Goal: Task Accomplishment & Management: Manage account settings

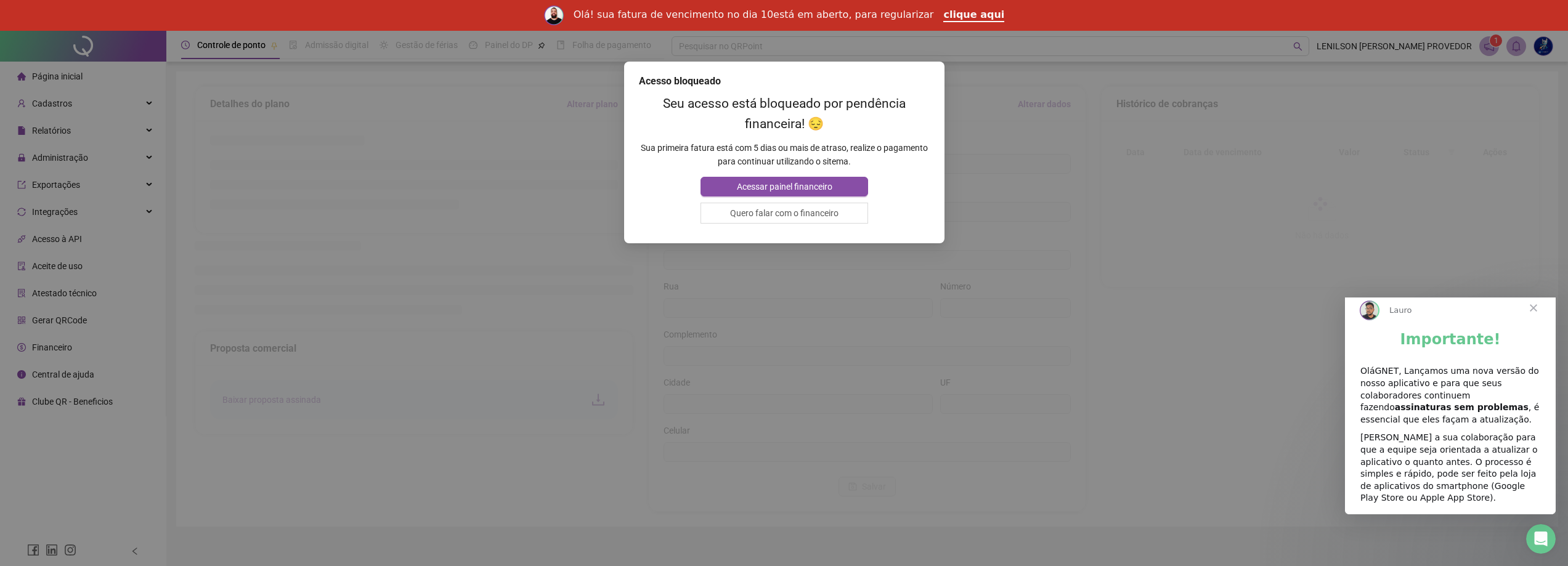
click at [1532, 317] on span "Fechar" at bounding box center [1532, 307] width 45 height 45
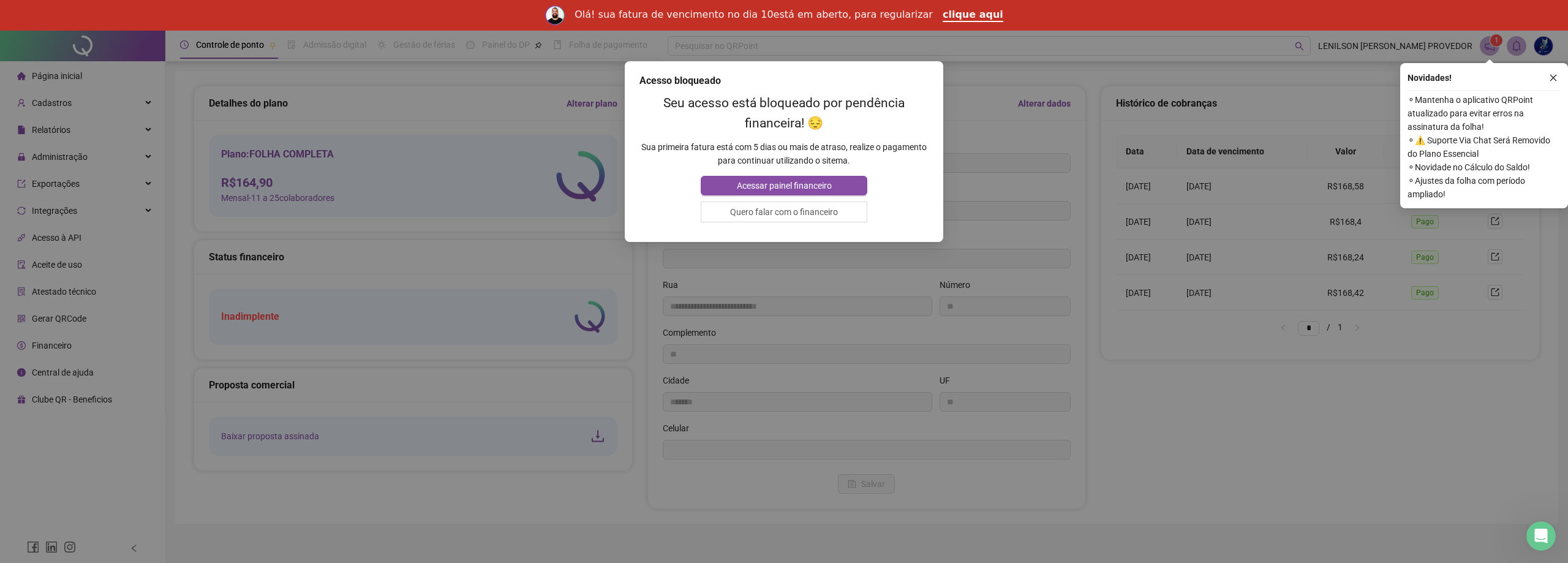
type input "**********"
type input "**"
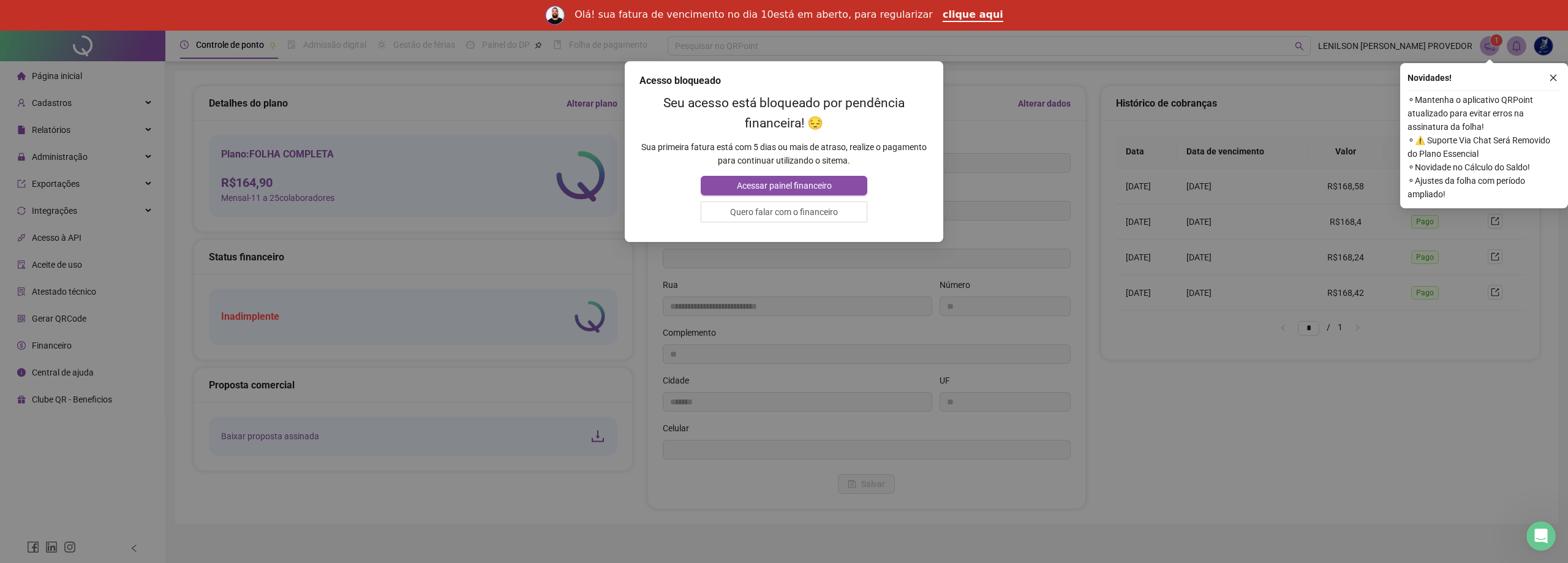
type input "*******"
type input "**"
type input "*********"
type input "**********"
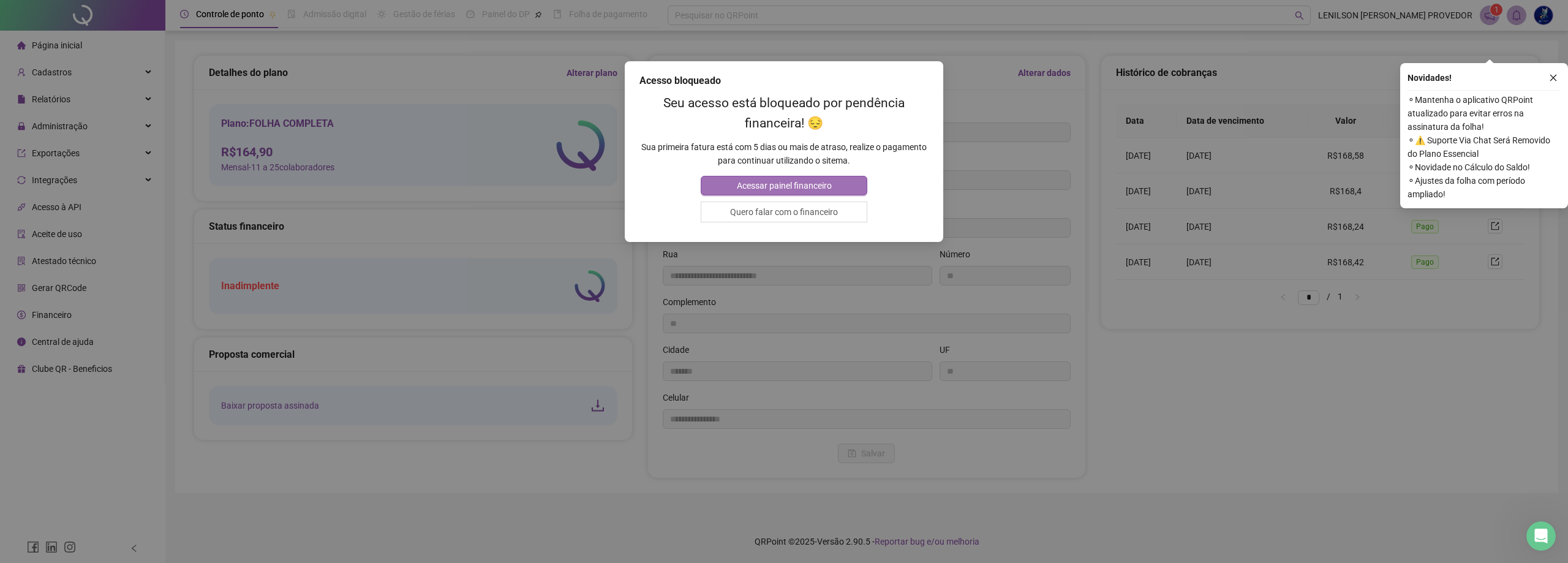
click at [759, 185] on span "Acessar painel financeiro" at bounding box center [784, 185] width 95 height 14
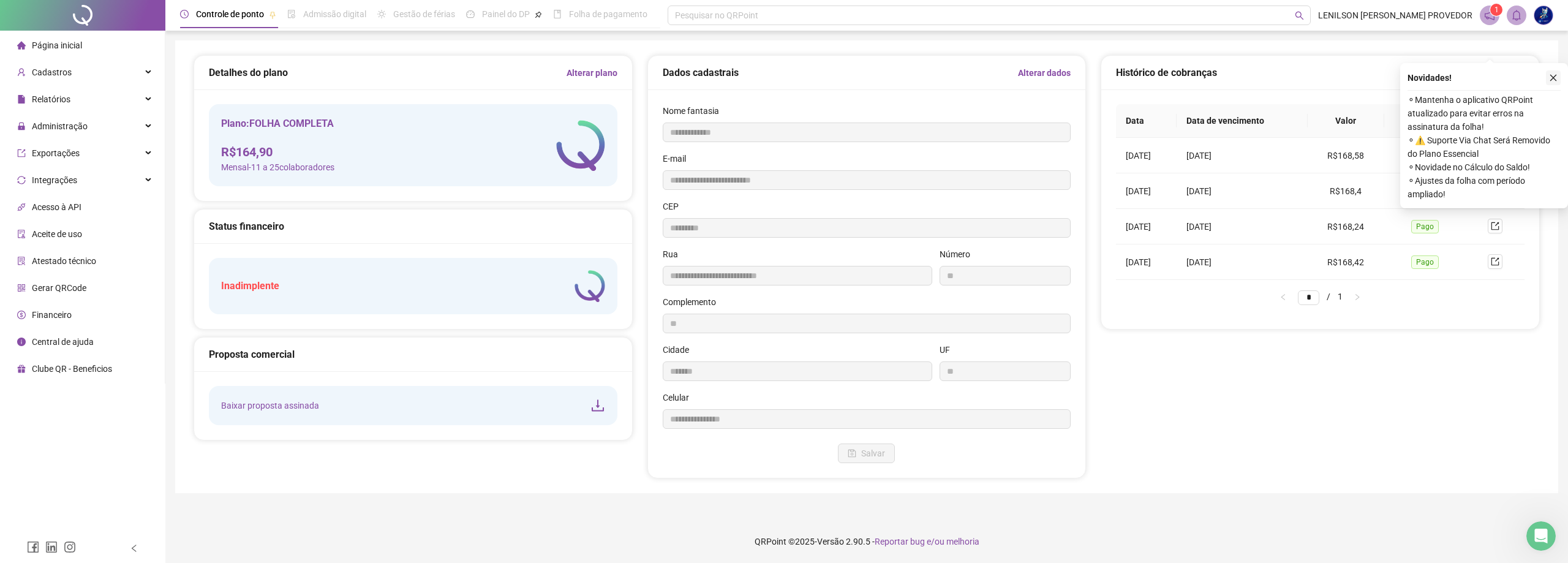
click at [1550, 76] on icon "close" at bounding box center [1553, 78] width 9 height 9
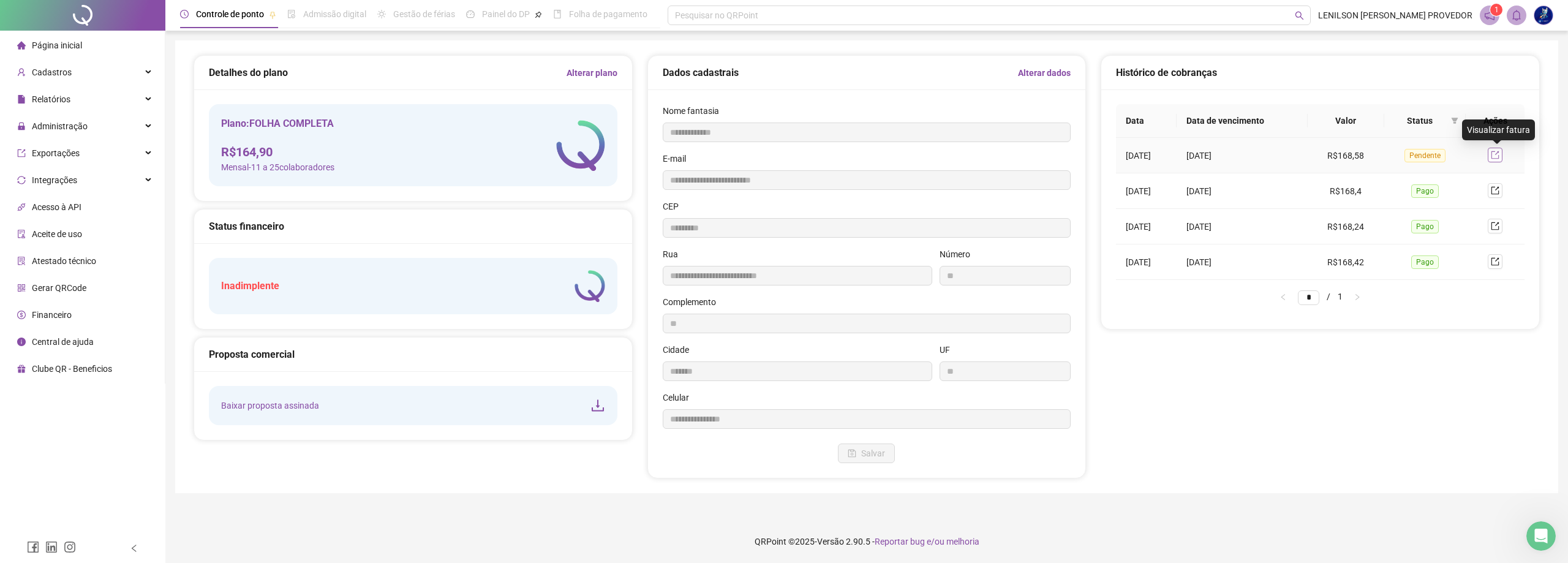
click at [1499, 152] on icon "export" at bounding box center [1495, 155] width 9 height 9
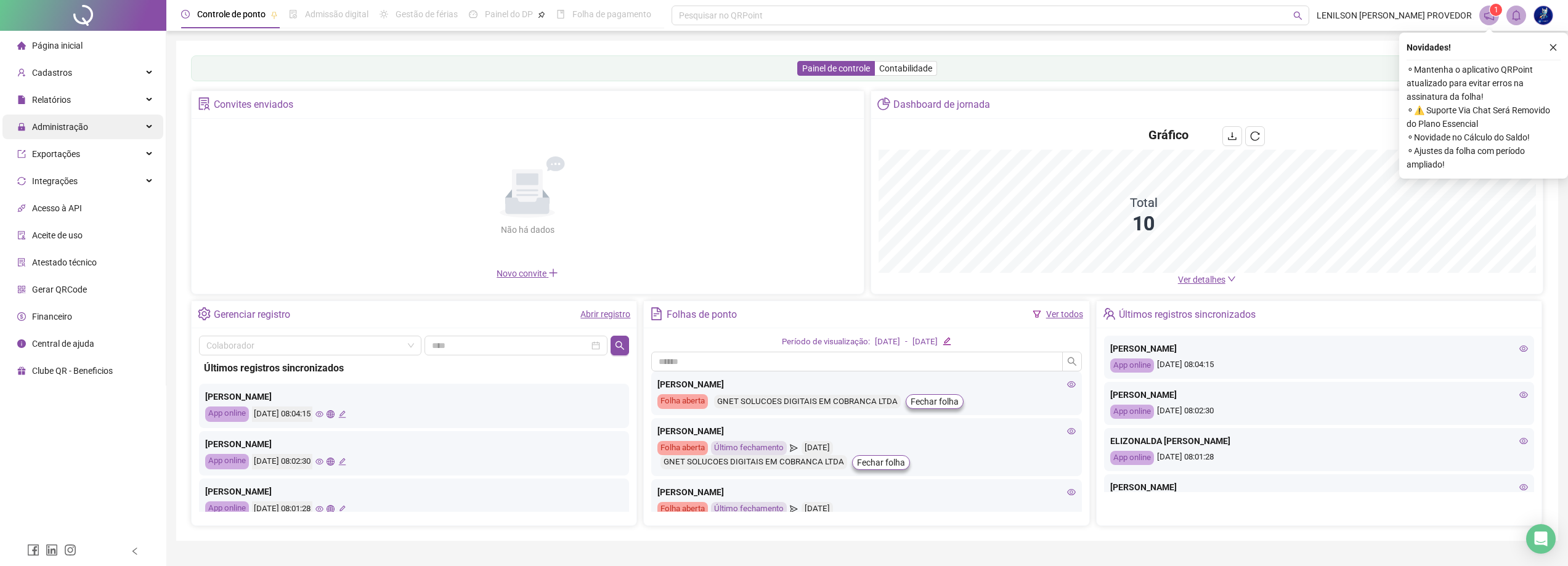
click at [62, 129] on span "Administração" at bounding box center [60, 127] width 57 height 10
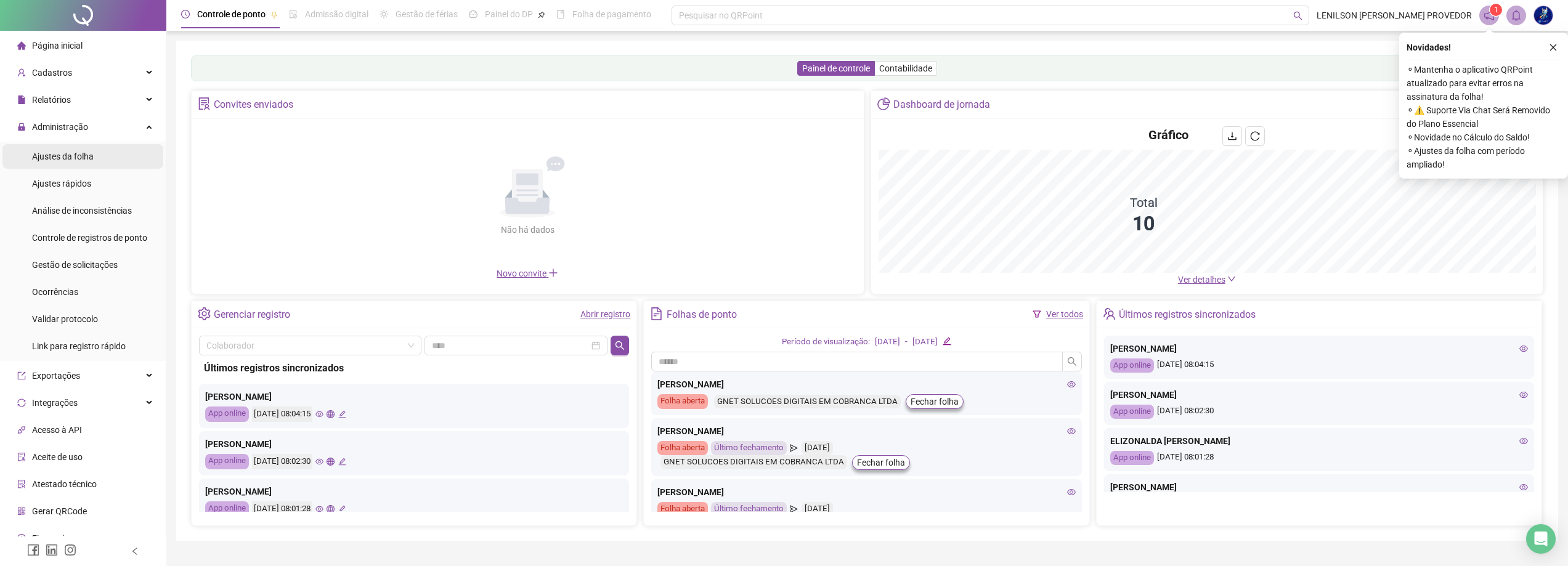
click at [61, 154] on span "Ajustes da folha" at bounding box center [62, 157] width 61 height 10
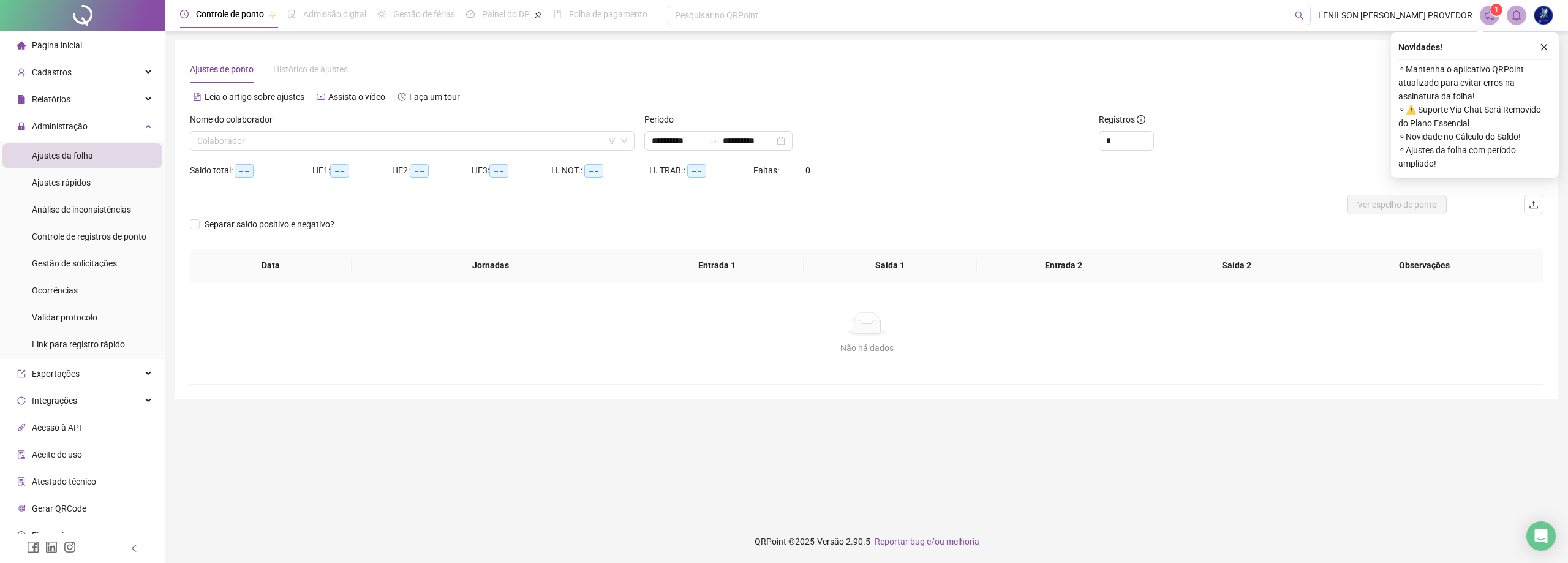
type input "**********"
click at [699, 145] on input "**********" at bounding box center [677, 141] width 51 height 14
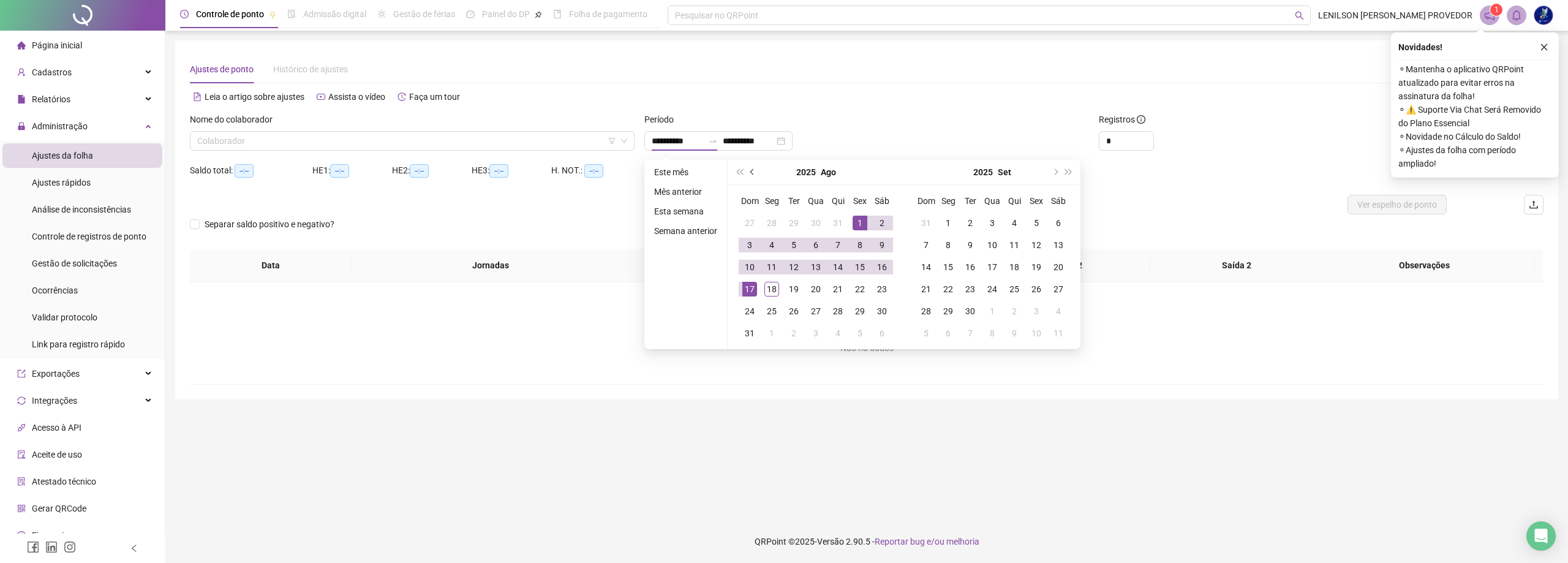
click at [751, 175] on span "prev-year" at bounding box center [753, 172] width 6 height 6
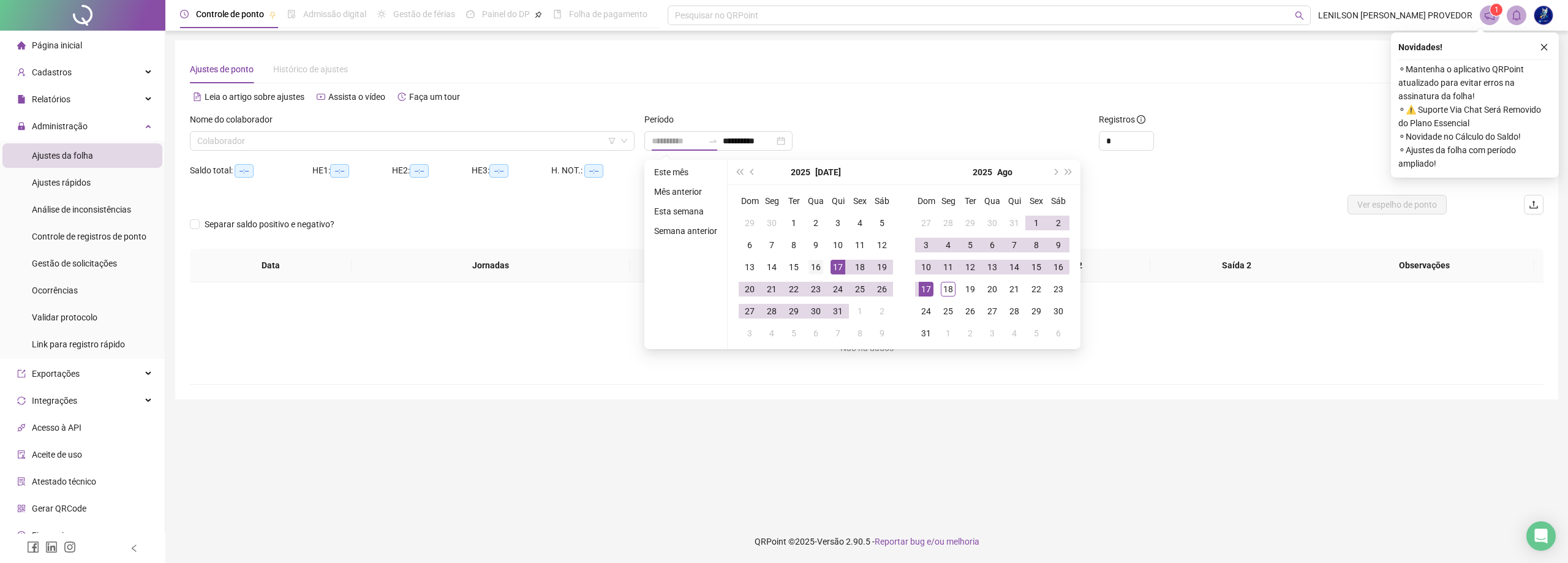
type input "**********"
click at [814, 264] on div "16" at bounding box center [816, 266] width 15 height 15
type input "**********"
click at [1034, 267] on div "15" at bounding box center [1035, 266] width 15 height 15
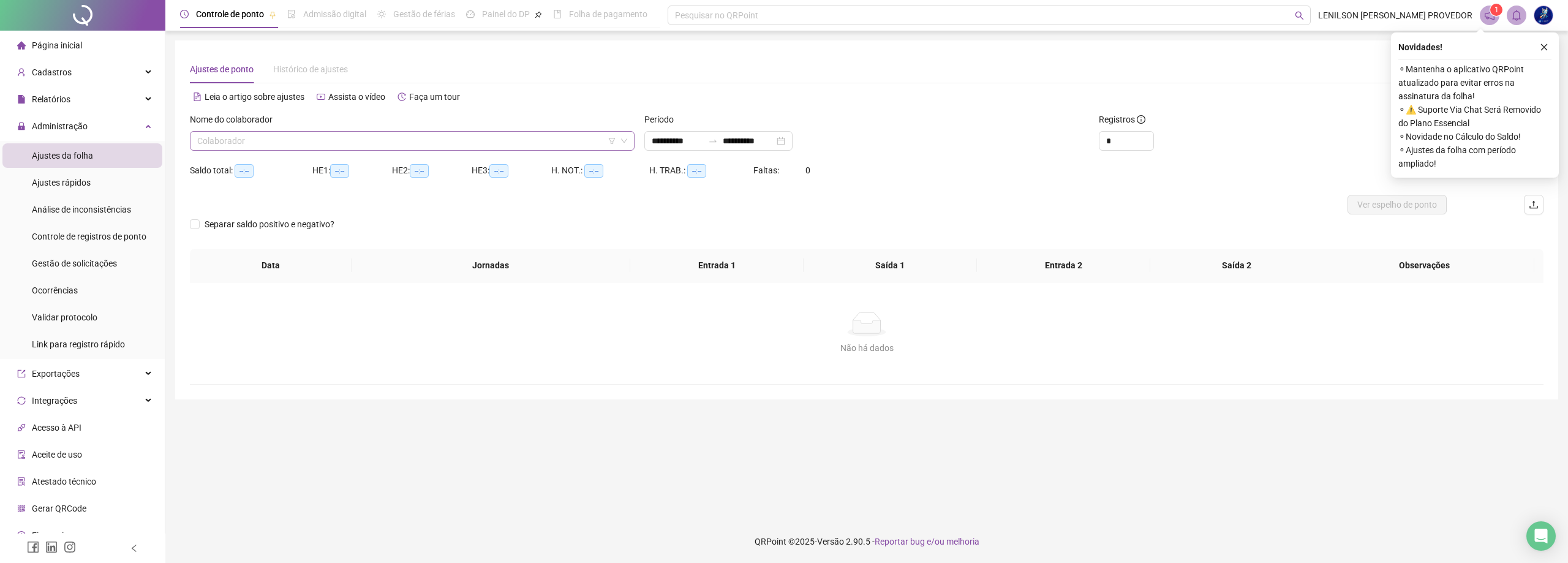
click at [518, 145] on input "search" at bounding box center [406, 141] width 419 height 19
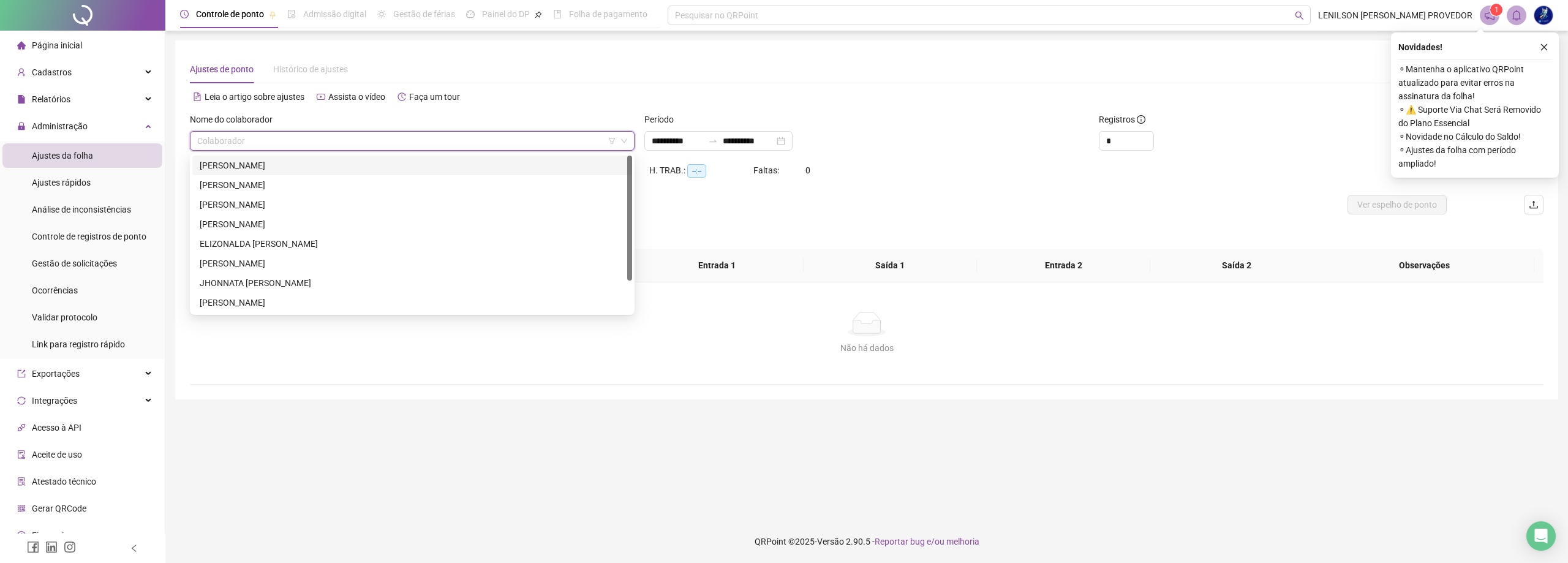
click at [302, 168] on div "[PERSON_NAME]" at bounding box center [411, 166] width 425 height 14
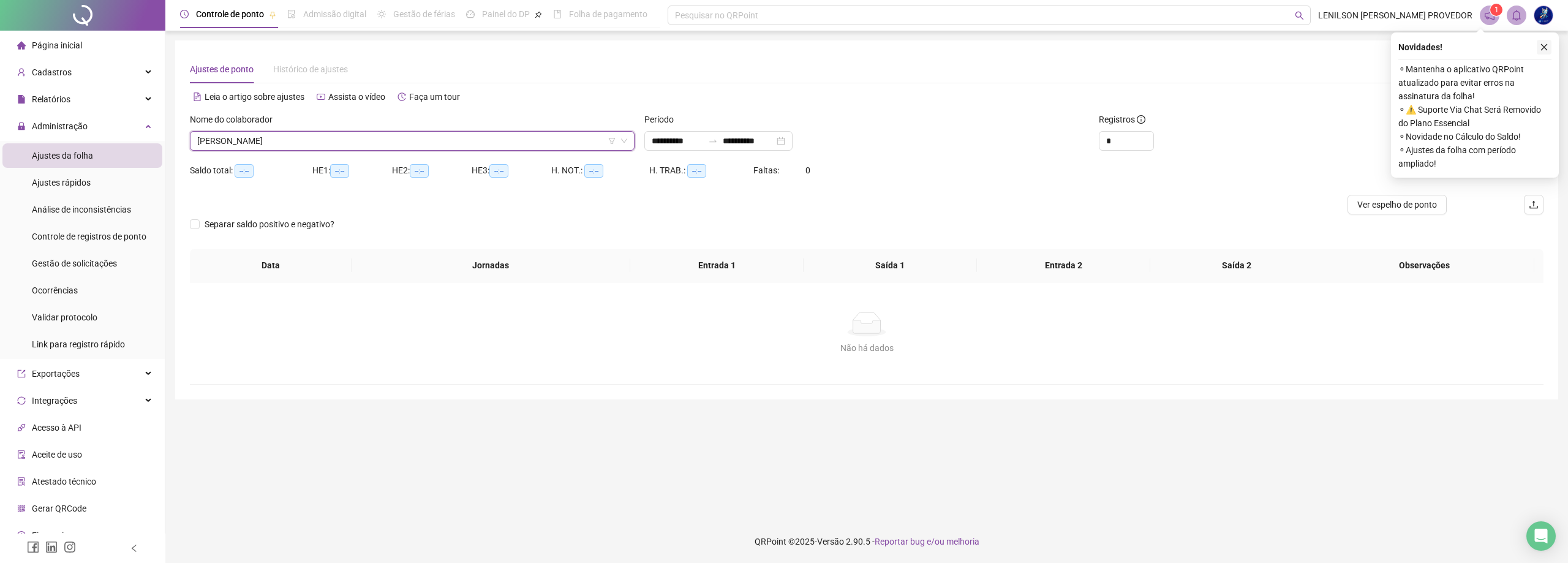
click at [1546, 45] on icon "close" at bounding box center [1544, 47] width 7 height 7
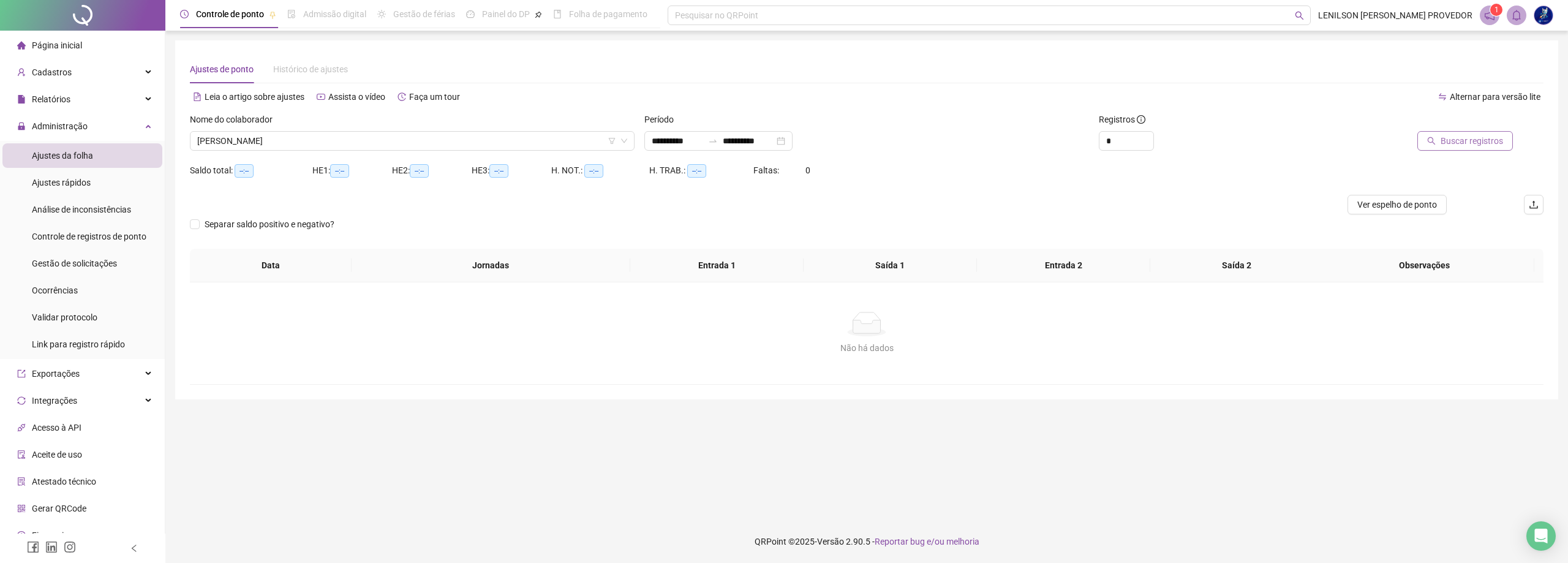
click at [1470, 142] on span "Buscar registros" at bounding box center [1471, 141] width 62 height 14
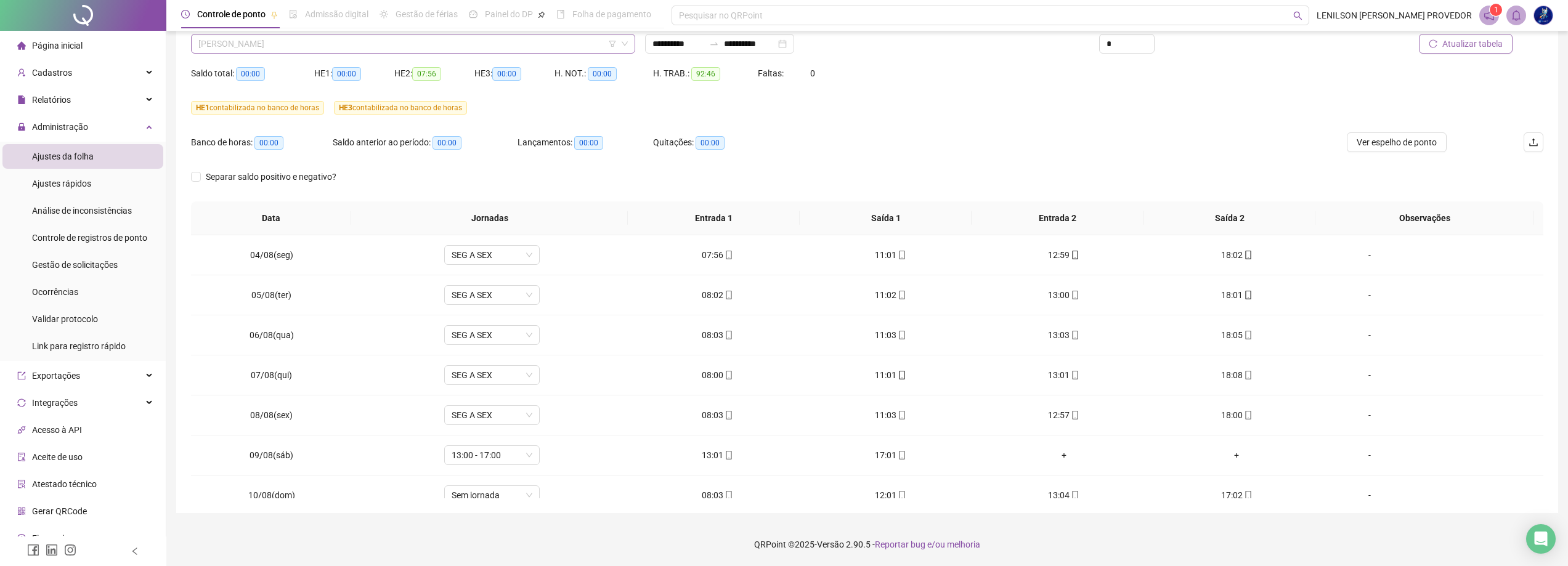
click at [431, 45] on span "[PERSON_NAME]" at bounding box center [413, 44] width 429 height 19
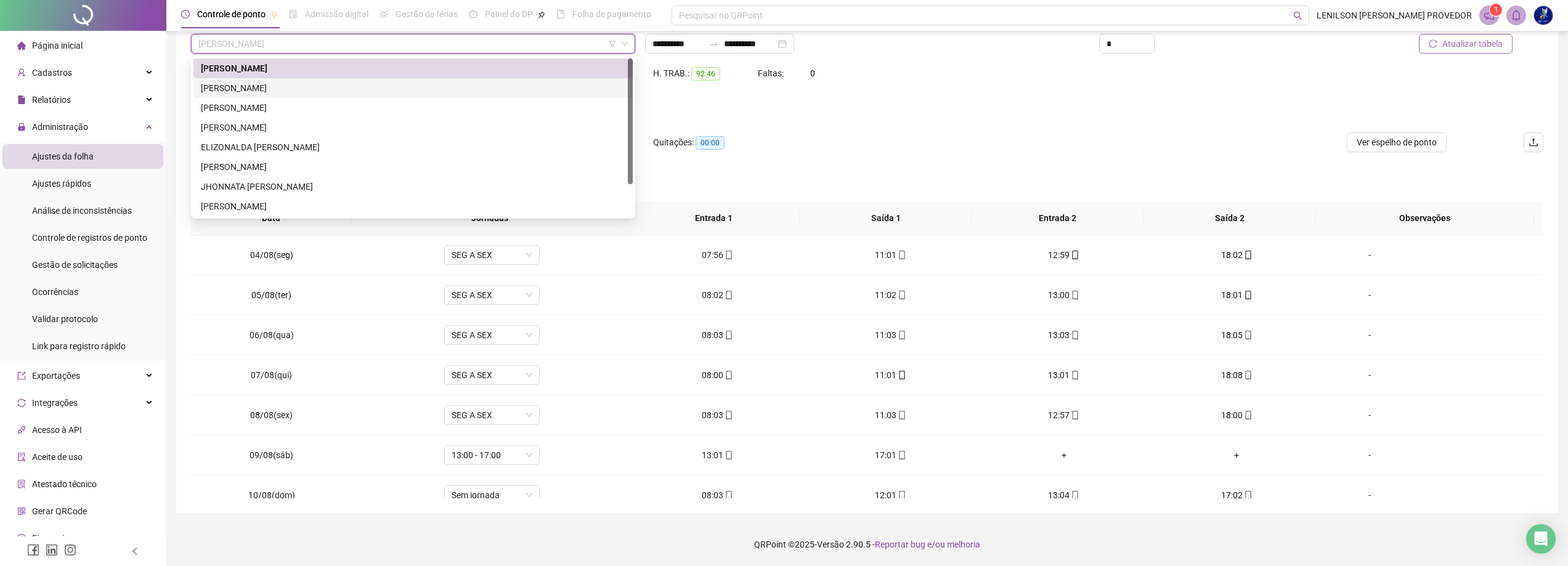
click at [373, 85] on div "[PERSON_NAME]" at bounding box center [413, 88] width 424 height 14
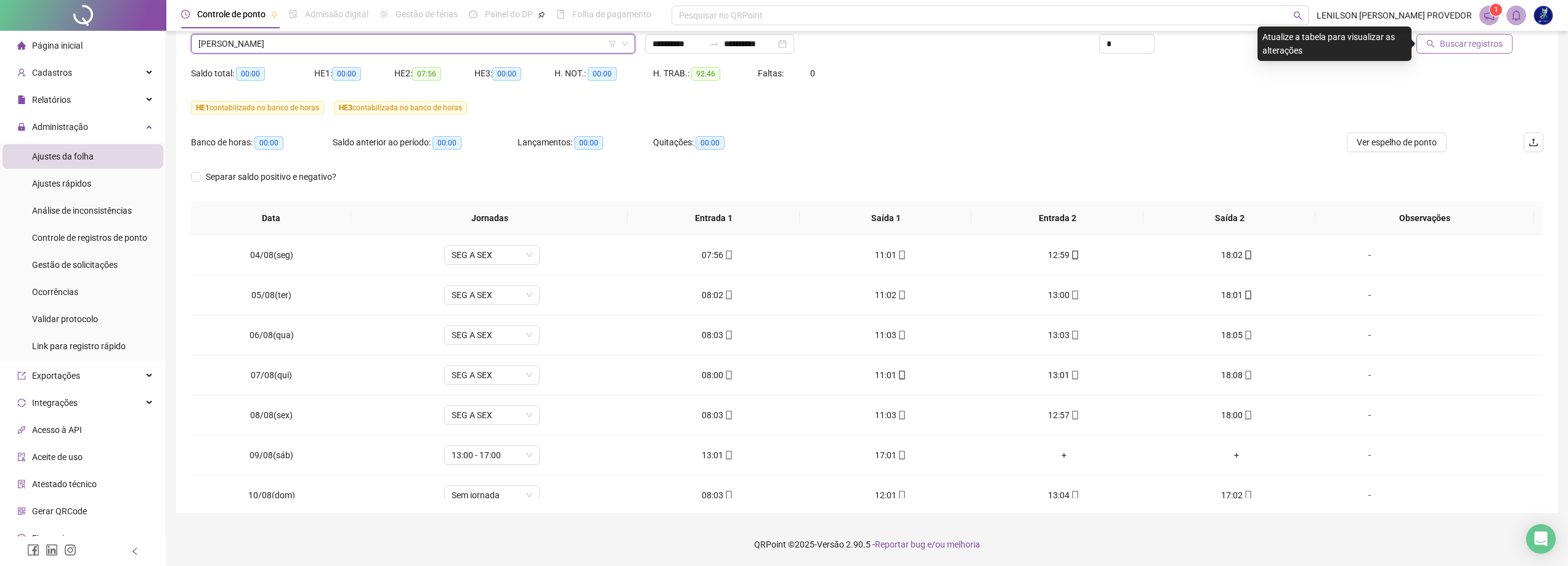
click at [1447, 43] on span "Buscar registros" at bounding box center [1470, 44] width 62 height 14
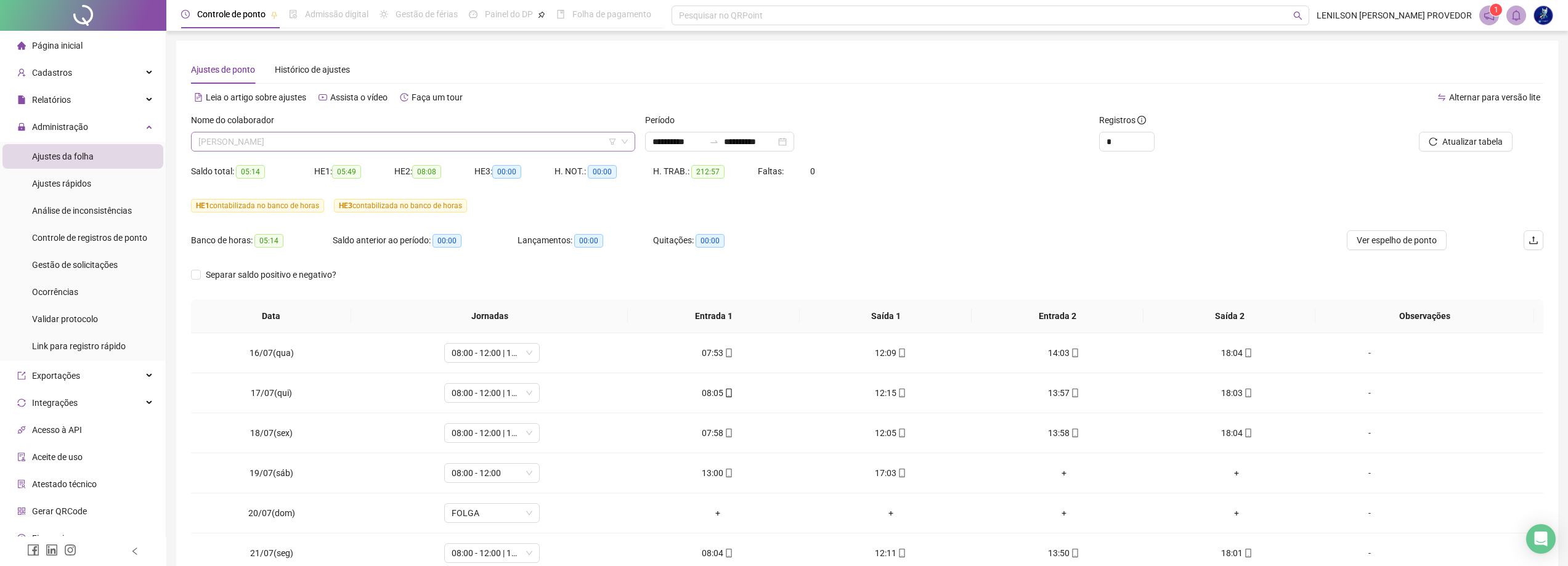
click at [490, 145] on span "[PERSON_NAME]" at bounding box center [413, 142] width 429 height 19
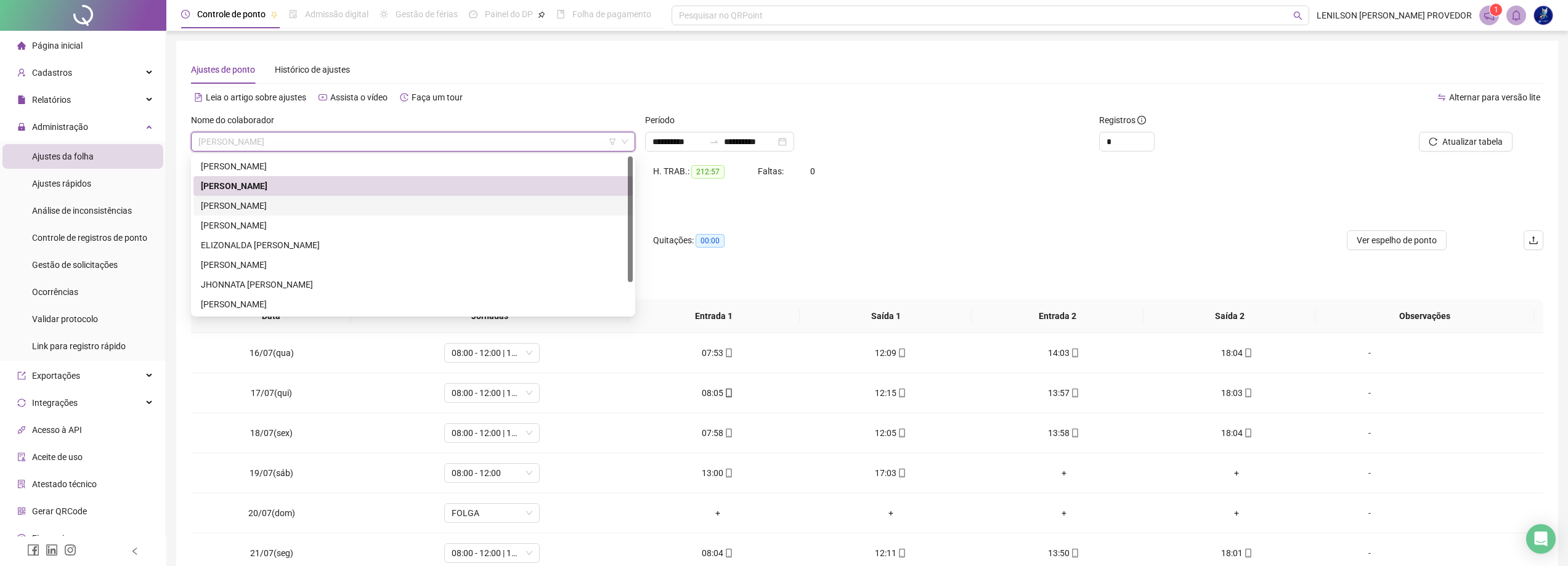
click at [368, 203] on div "[PERSON_NAME]" at bounding box center [413, 206] width 424 height 14
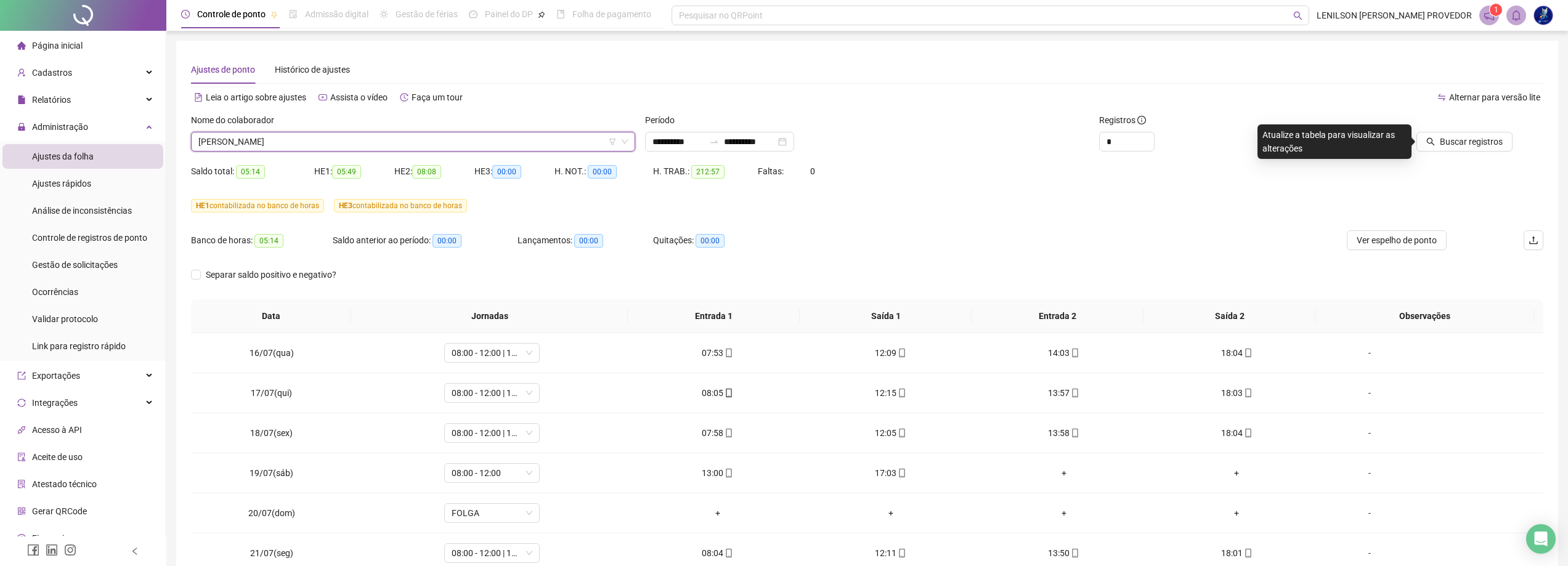
click at [362, 140] on span "[PERSON_NAME]" at bounding box center [413, 142] width 429 height 19
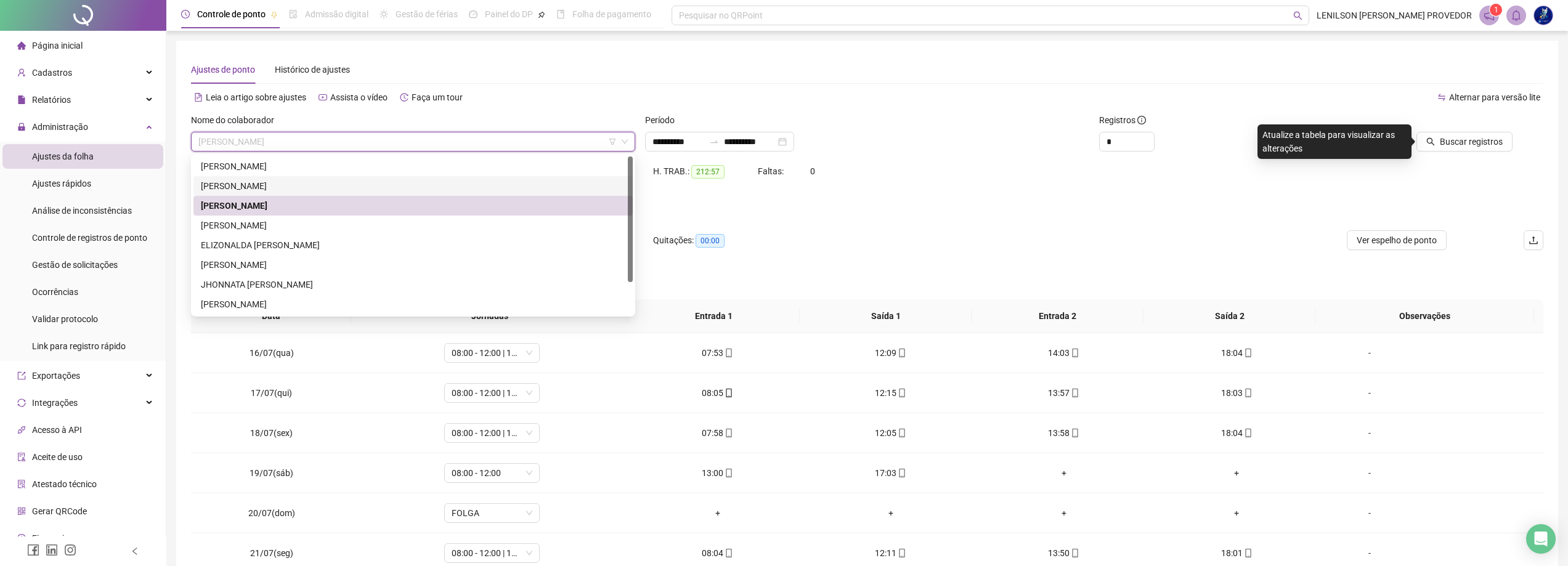
click at [340, 181] on div "[PERSON_NAME]" at bounding box center [413, 186] width 424 height 14
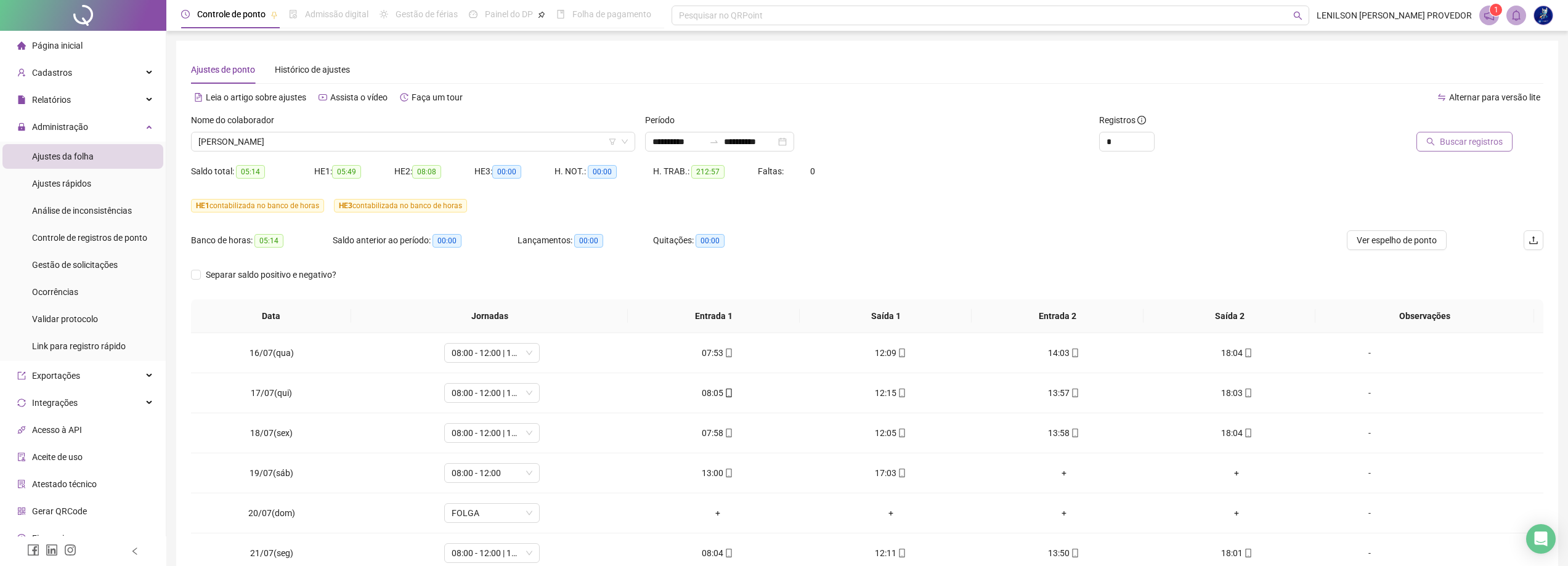
click at [1453, 143] on span "Buscar registros" at bounding box center [1470, 142] width 62 height 14
click at [397, 145] on span "[PERSON_NAME]" at bounding box center [413, 142] width 429 height 19
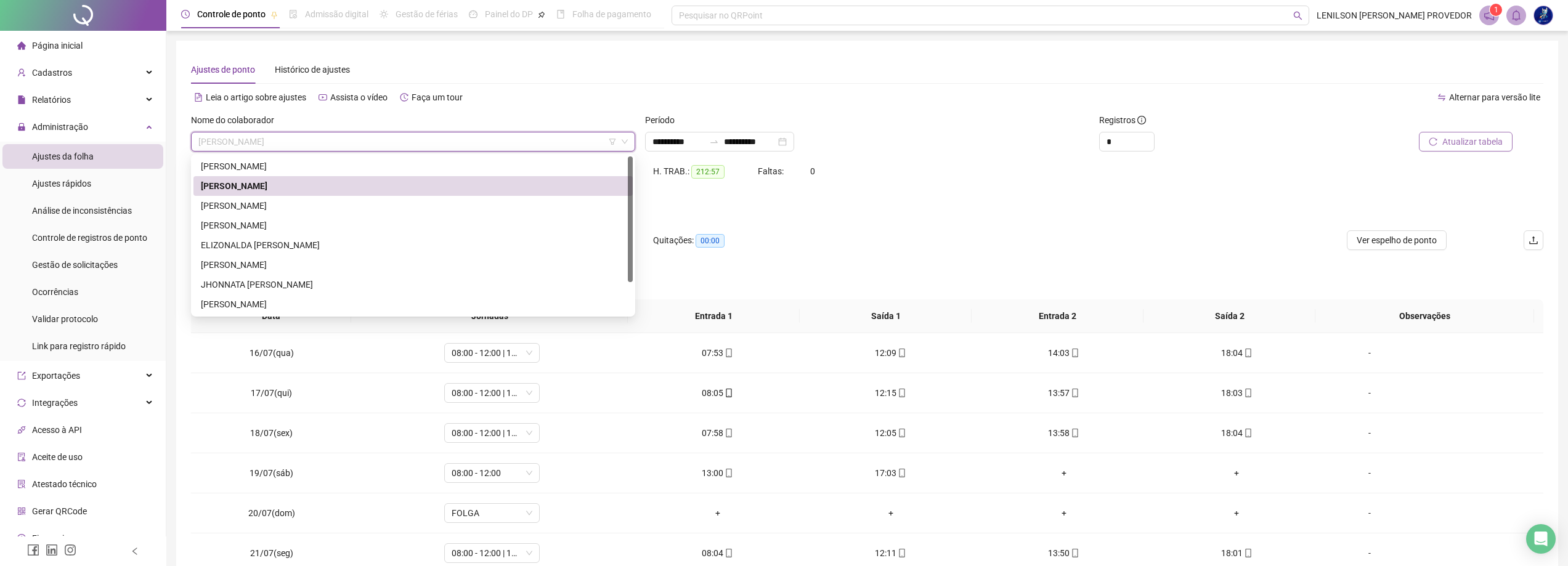
click at [339, 195] on div "[PERSON_NAME]" at bounding box center [413, 186] width 439 height 20
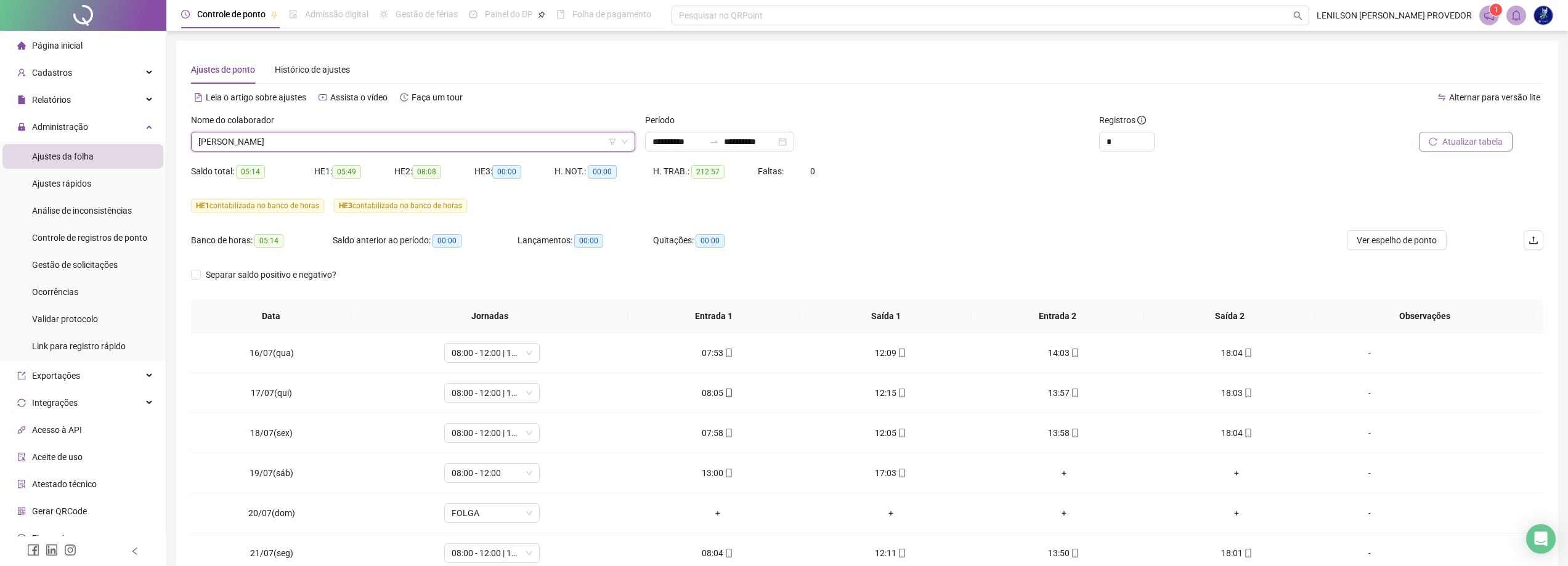
click at [366, 151] on span "[PERSON_NAME]" at bounding box center [413, 142] width 429 height 19
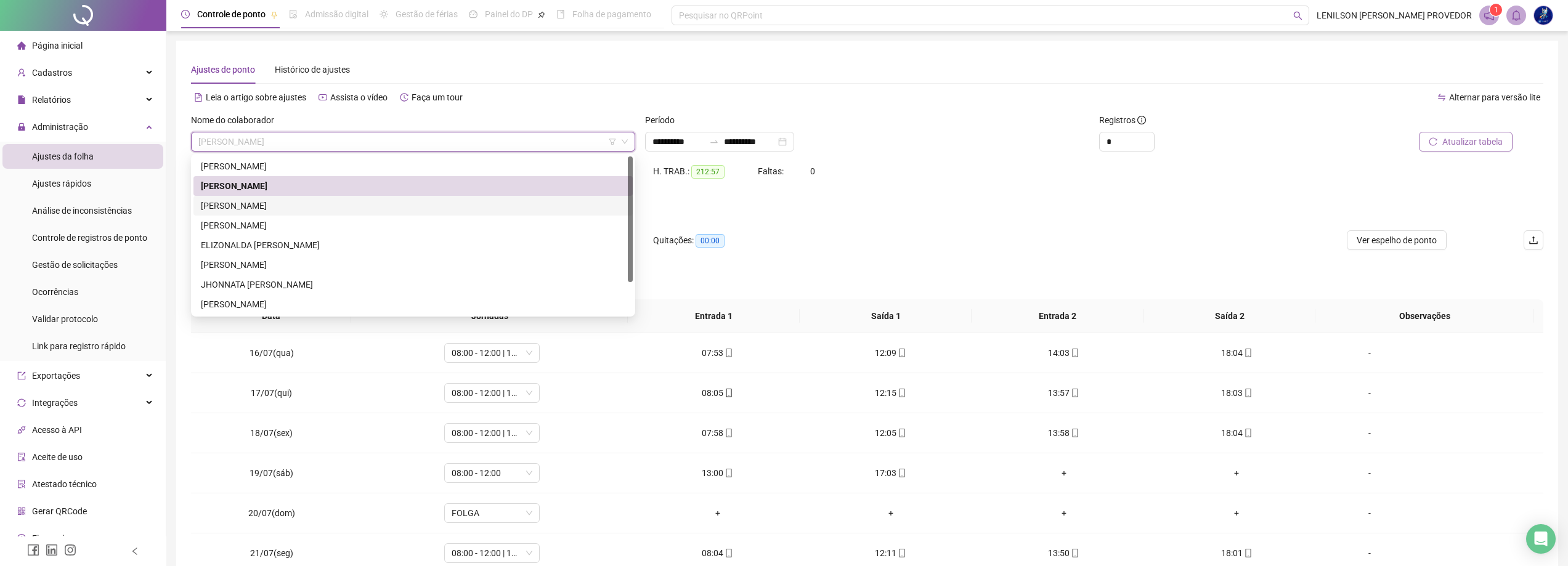
click at [309, 199] on div "[PERSON_NAME]" at bounding box center [413, 206] width 424 height 14
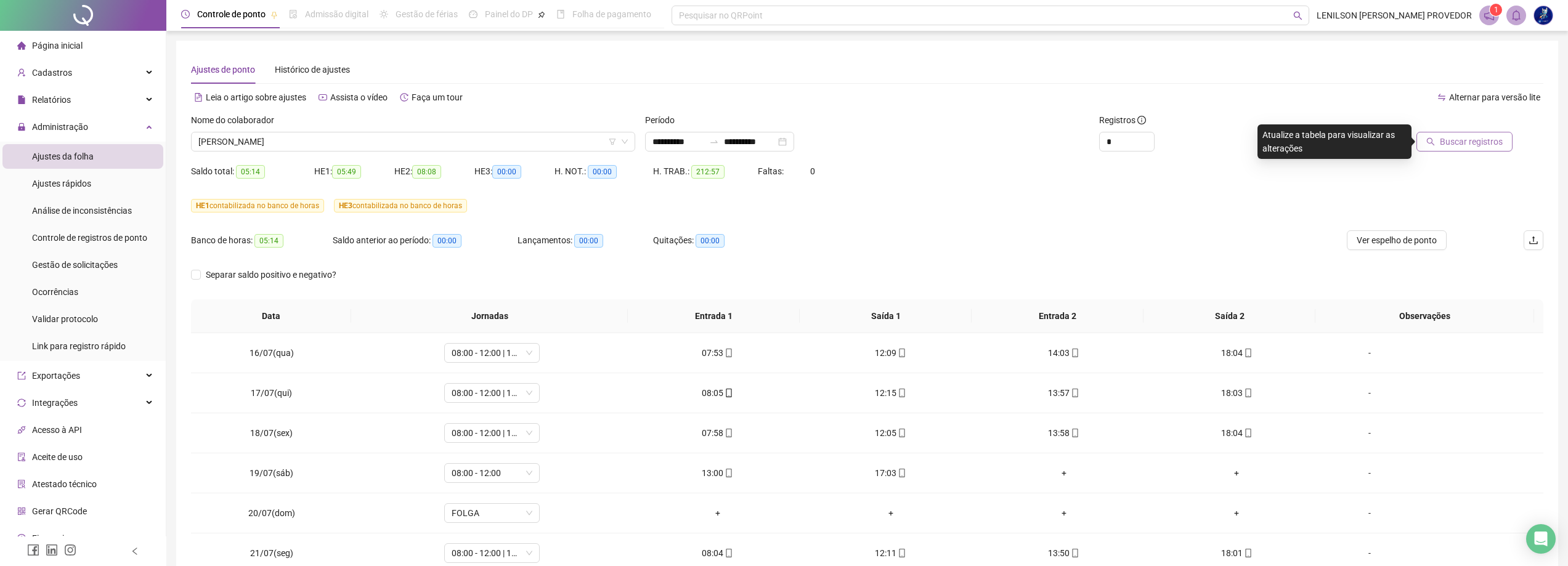
click at [1455, 139] on span "Buscar registros" at bounding box center [1470, 142] width 62 height 14
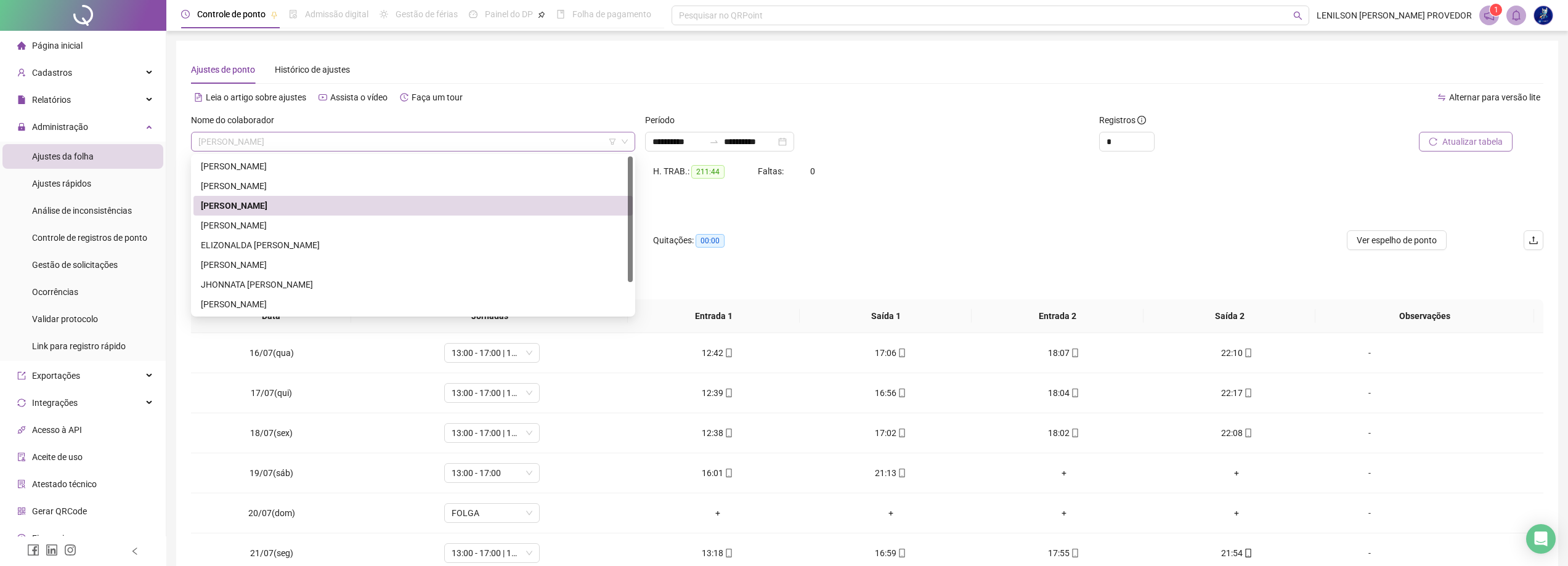
click at [363, 140] on span "[PERSON_NAME]" at bounding box center [413, 142] width 429 height 19
click at [306, 228] on div "[PERSON_NAME]" at bounding box center [413, 225] width 424 height 14
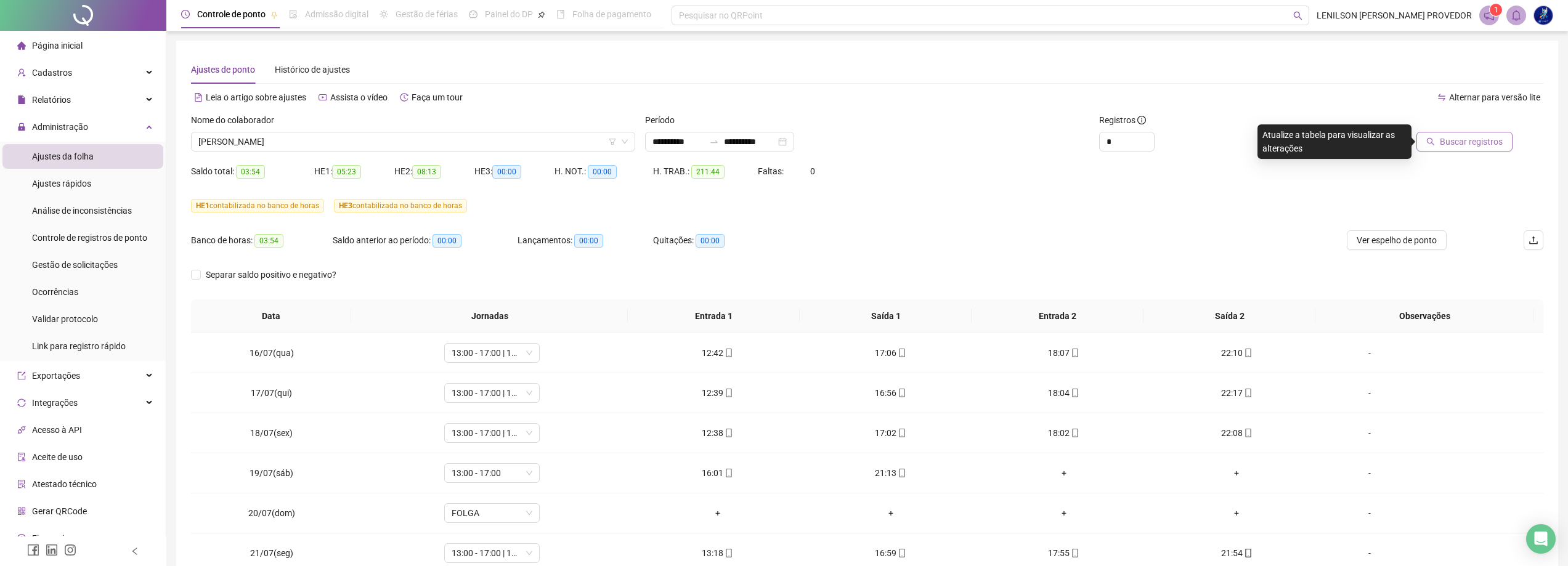
click at [1465, 141] on span "Buscar registros" at bounding box center [1470, 142] width 62 height 14
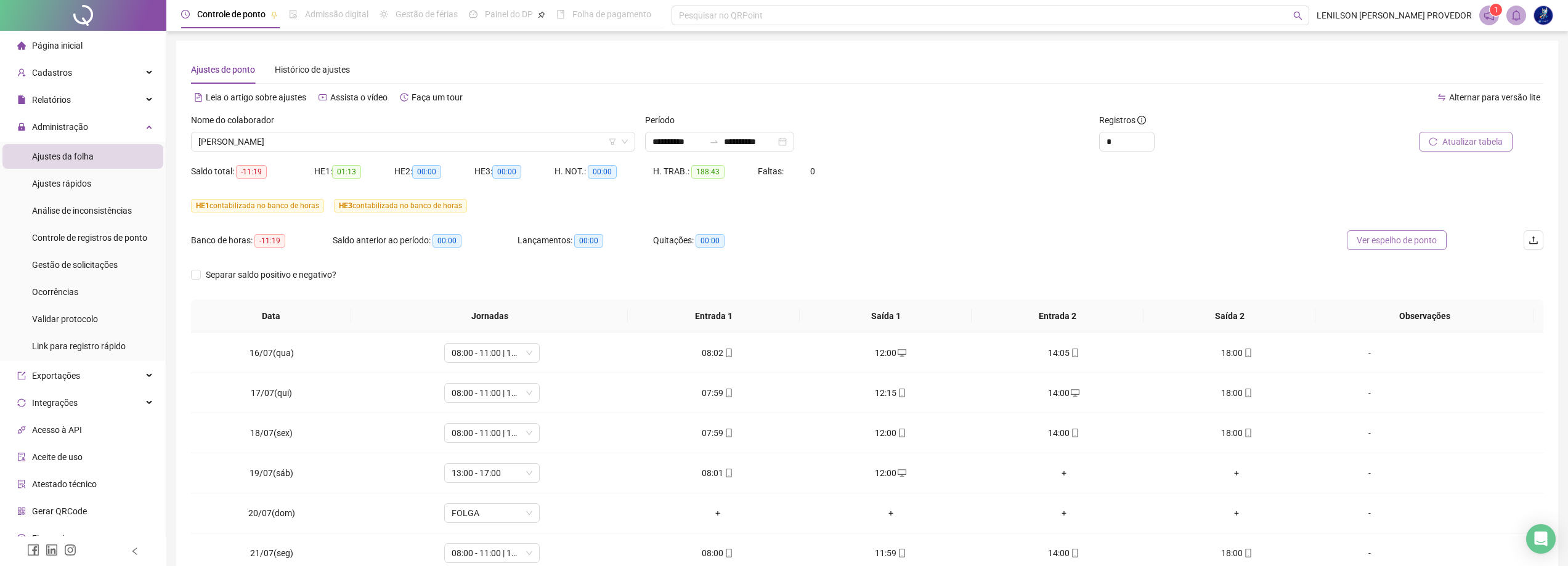
click at [1397, 240] on span "Ver espelho de ponto" at bounding box center [1396, 240] width 80 height 14
click at [1468, 142] on span "Atualizar tabela" at bounding box center [1472, 142] width 60 height 14
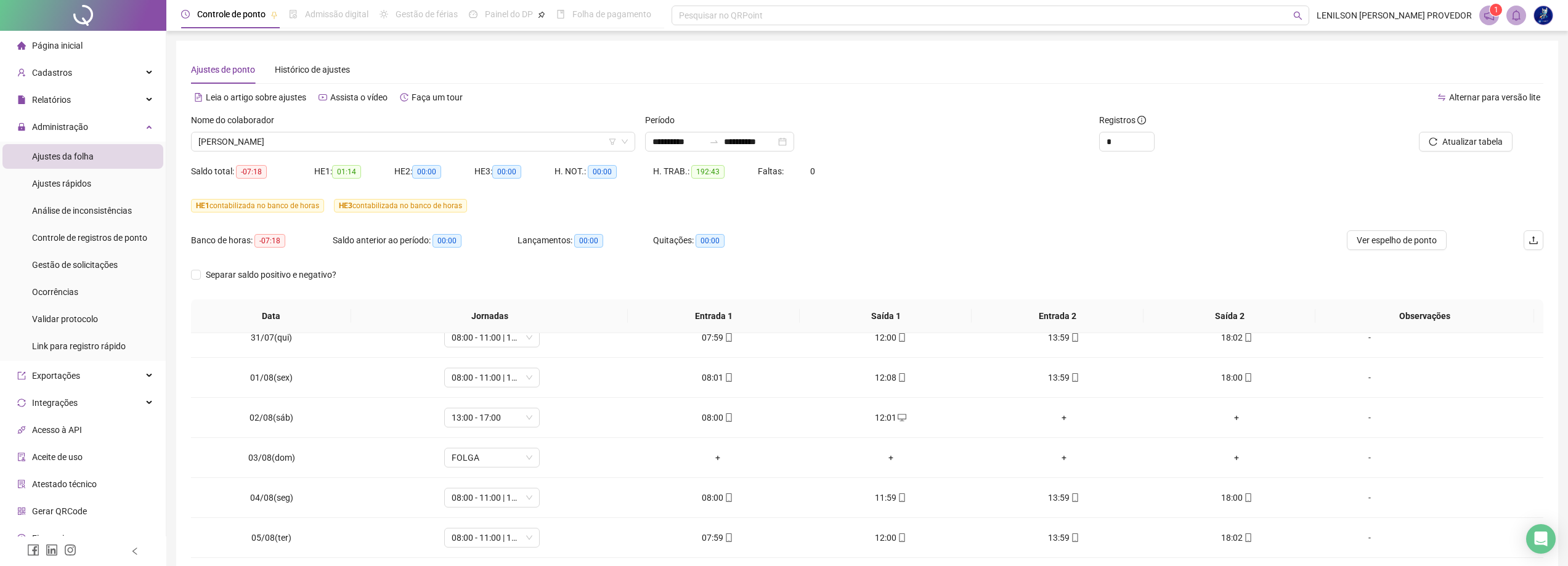
scroll to position [977, 0]
click at [1228, 498] on div "+" at bounding box center [1236, 496] width 154 height 14
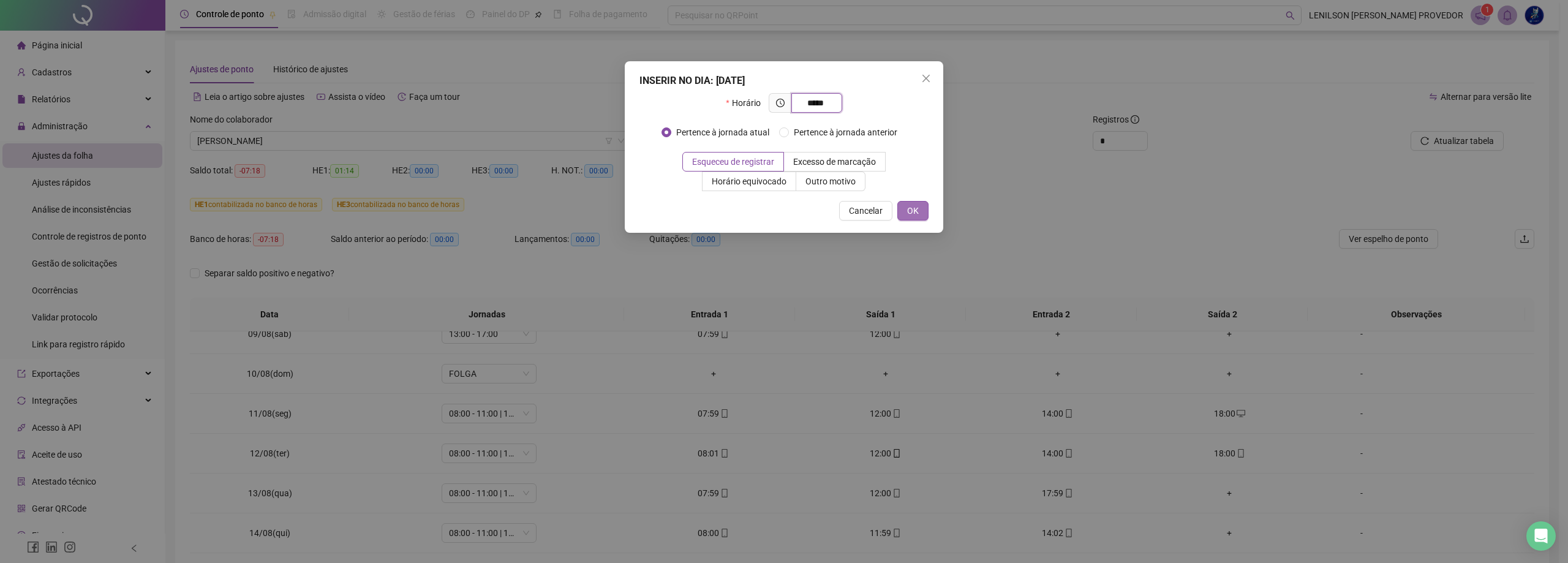
type input "*****"
click at [920, 205] on button "OK" at bounding box center [913, 211] width 32 height 20
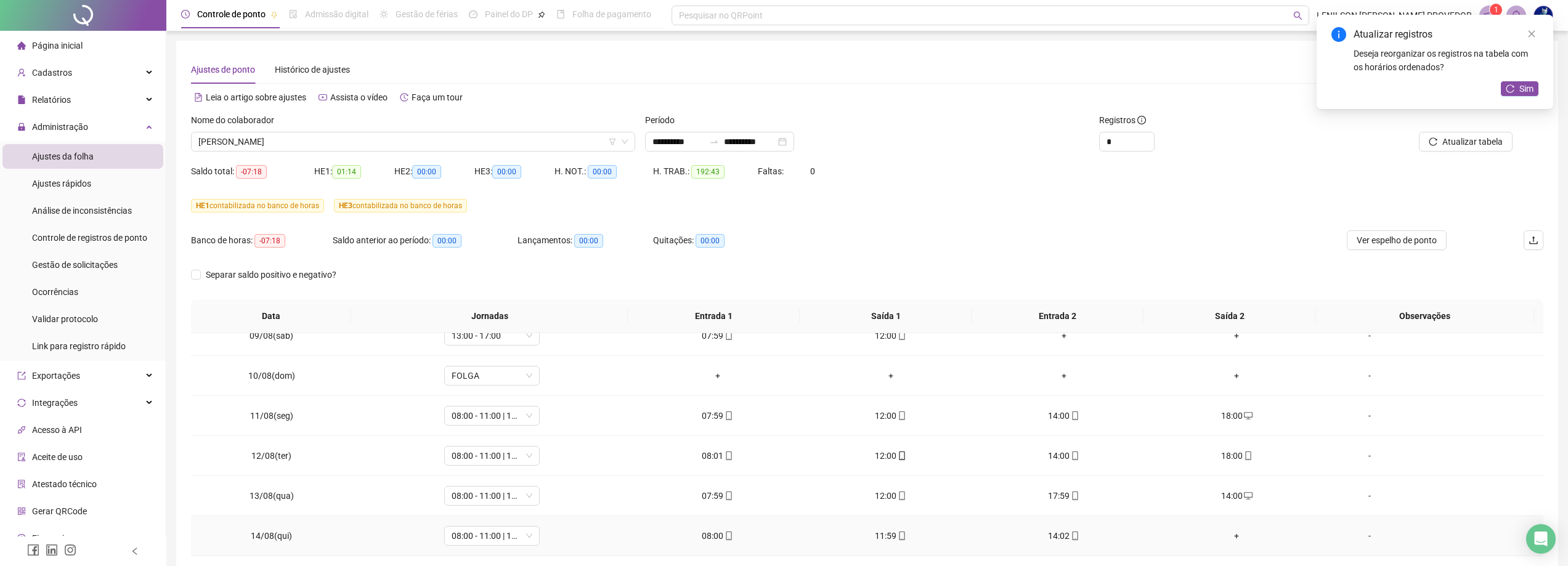
click at [1230, 531] on div "+" at bounding box center [1236, 536] width 154 height 14
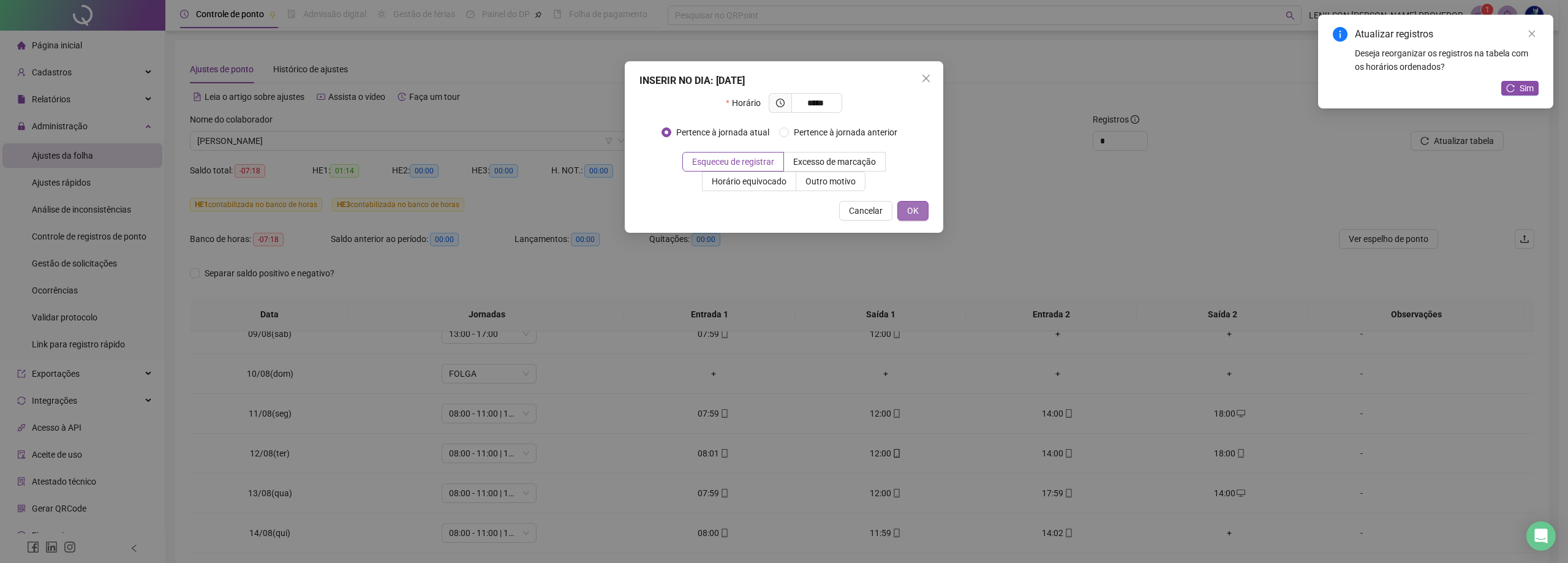
type input "*****"
click at [911, 209] on span "OK" at bounding box center [913, 211] width 12 height 14
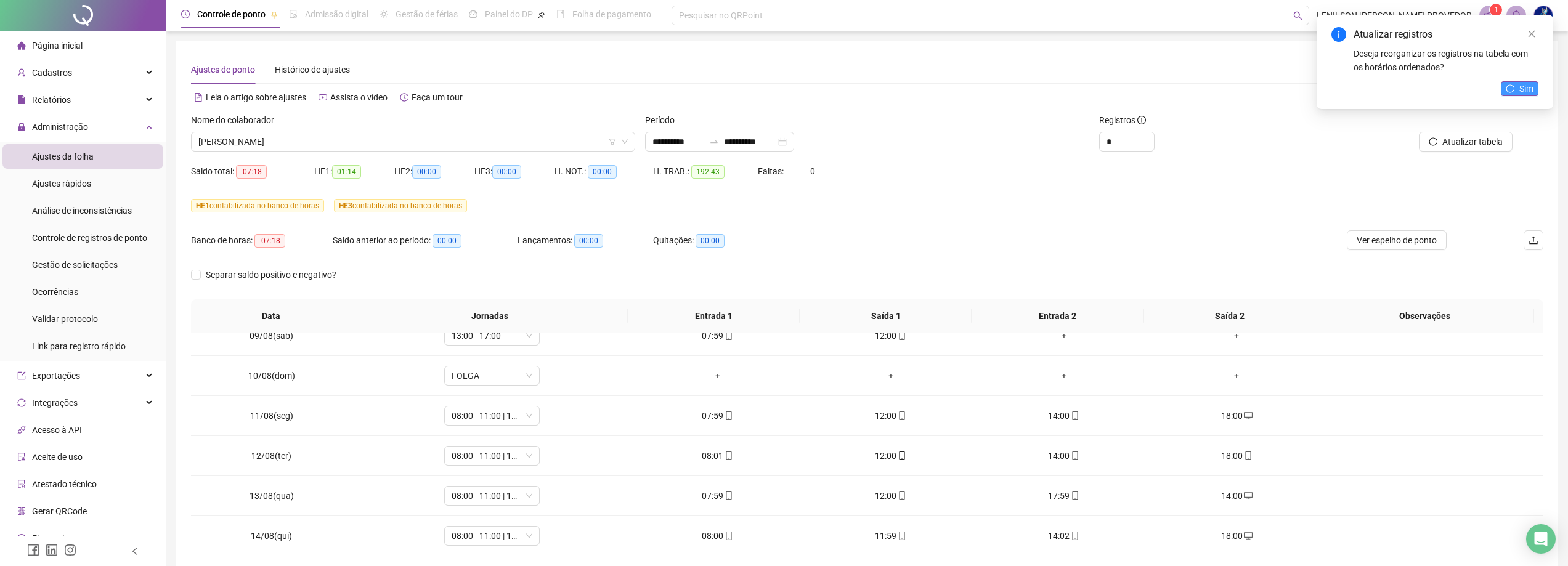
click at [1523, 84] on span "Sim" at bounding box center [1526, 89] width 14 height 14
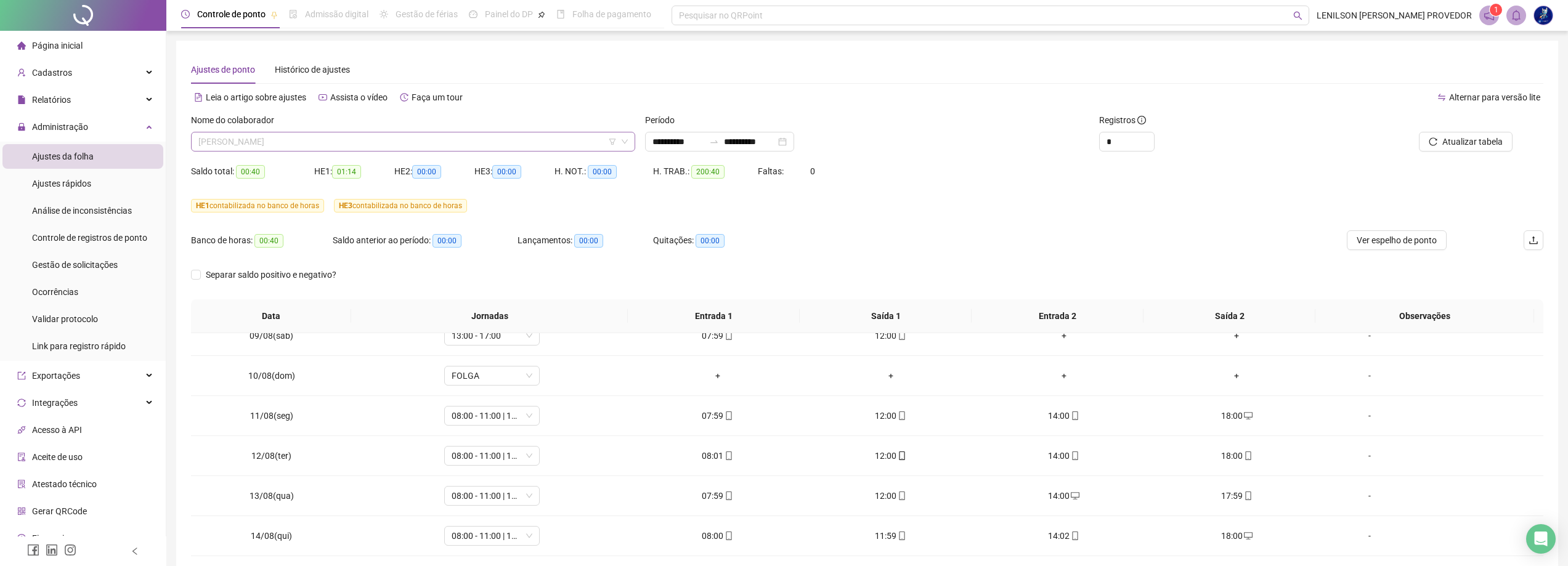
click at [331, 146] on span "[PERSON_NAME]" at bounding box center [413, 142] width 429 height 19
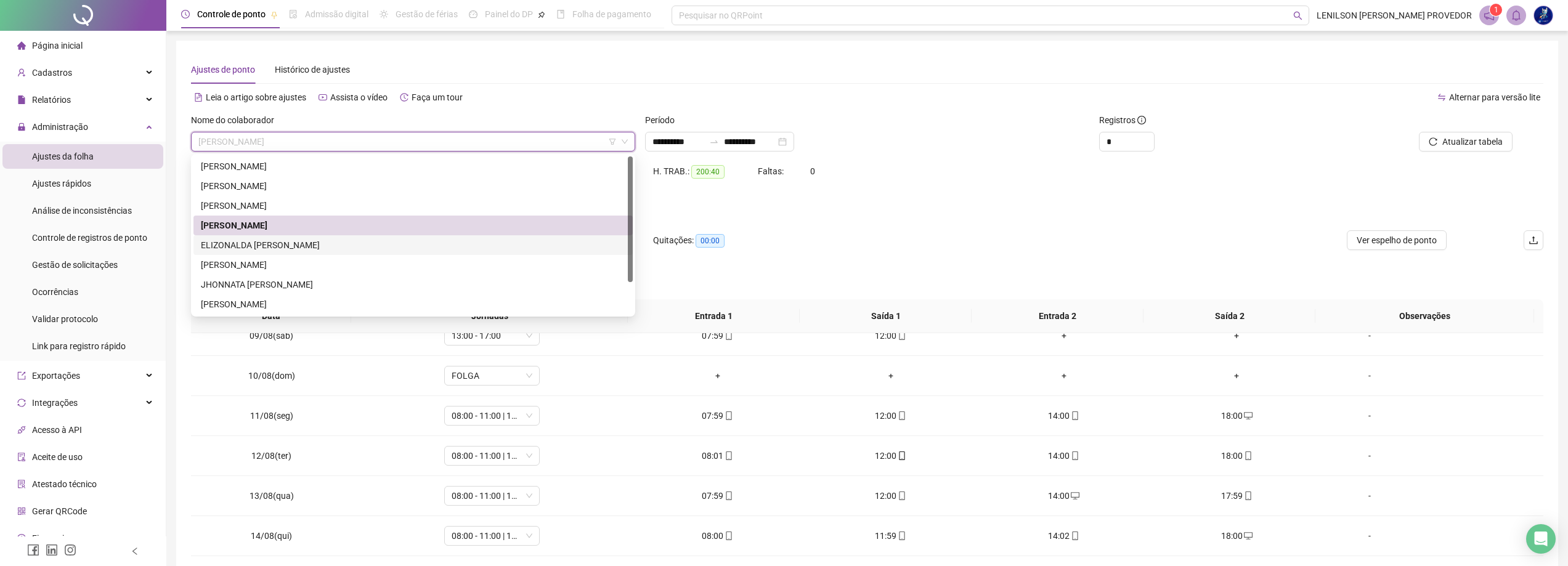
click at [292, 244] on div "ELIZONALDA [PERSON_NAME]" at bounding box center [413, 245] width 424 height 14
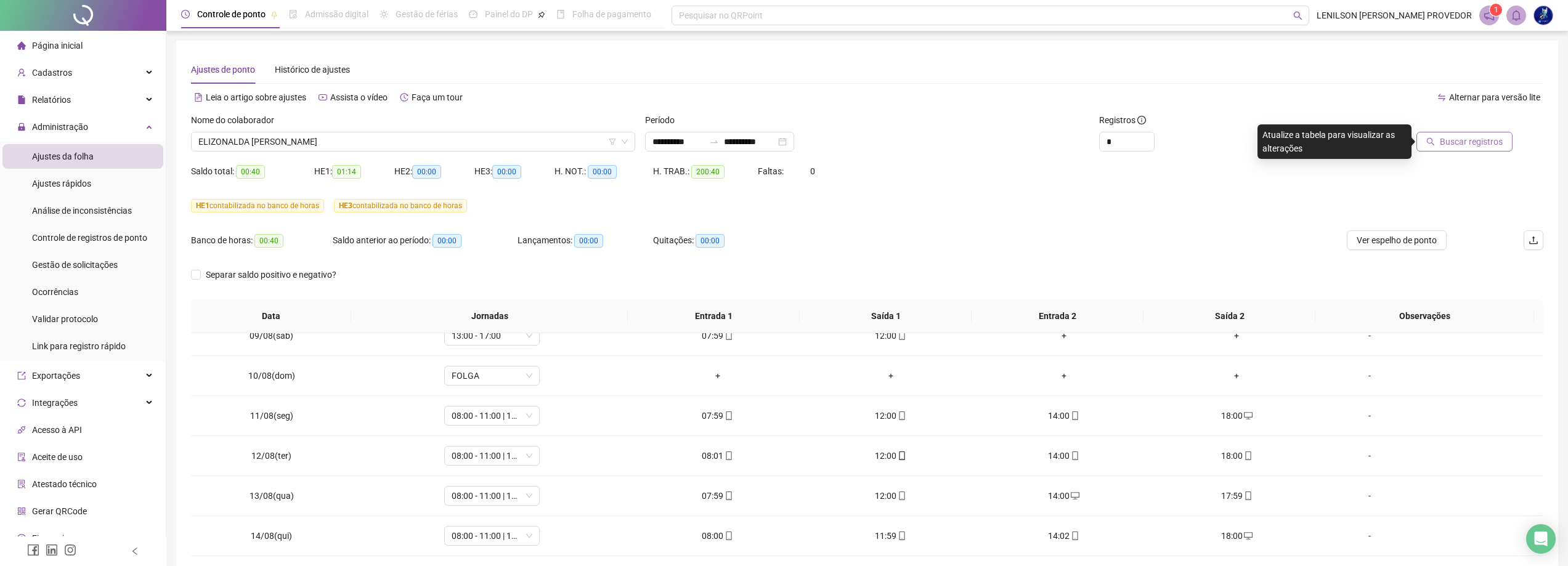
click at [1475, 139] on span "Buscar registros" at bounding box center [1470, 142] width 62 height 14
click at [444, 145] on span "ELIZONALDA [PERSON_NAME]" at bounding box center [413, 142] width 429 height 19
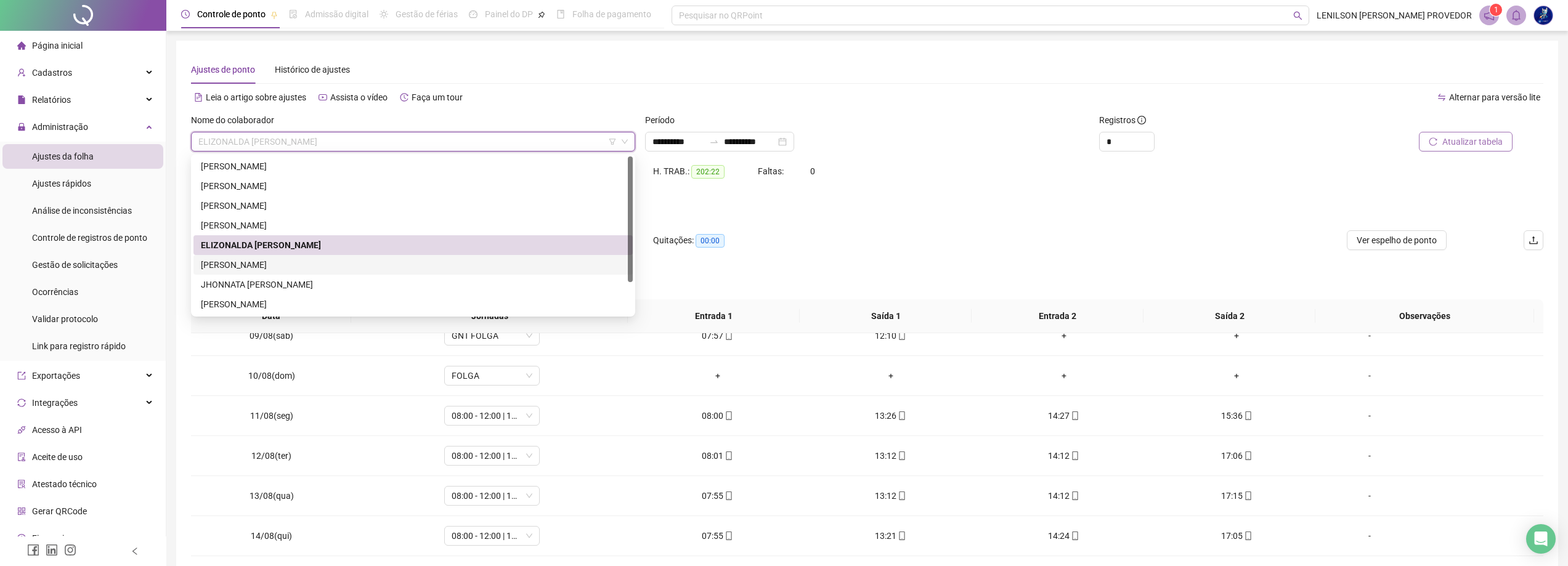
click at [388, 264] on div "[PERSON_NAME]" at bounding box center [413, 265] width 424 height 14
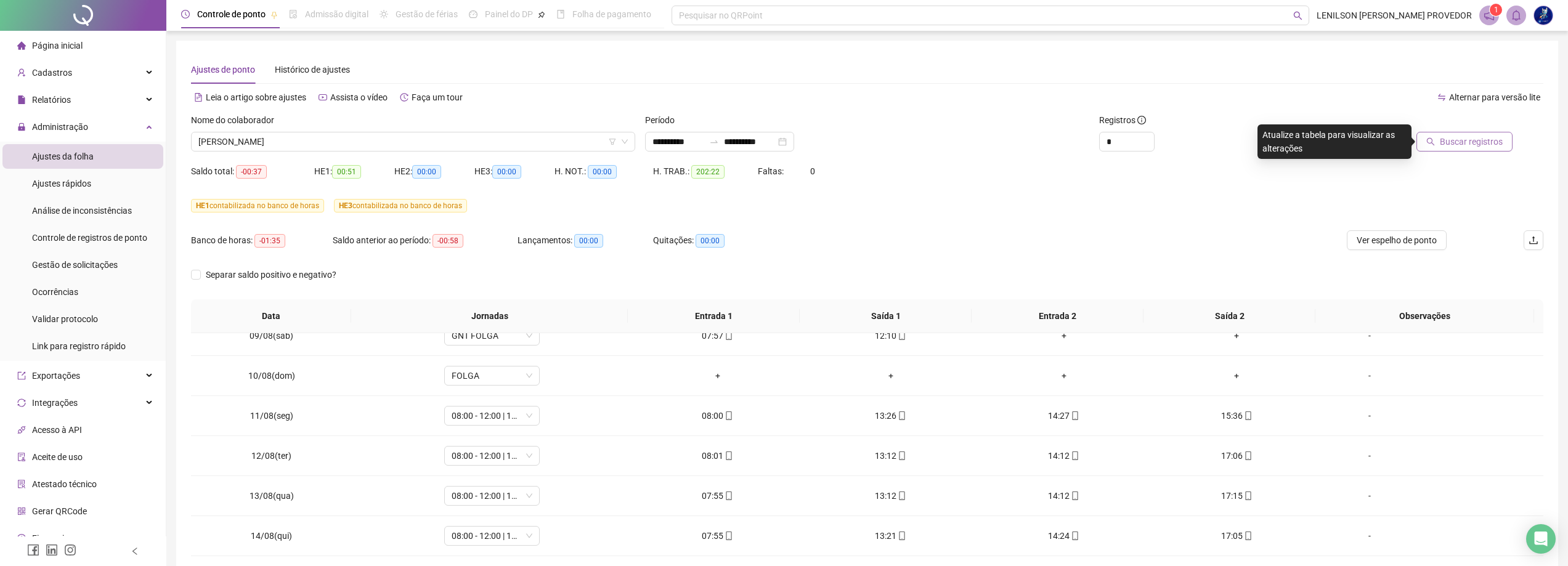
click at [1459, 142] on span "Buscar registros" at bounding box center [1470, 142] width 62 height 14
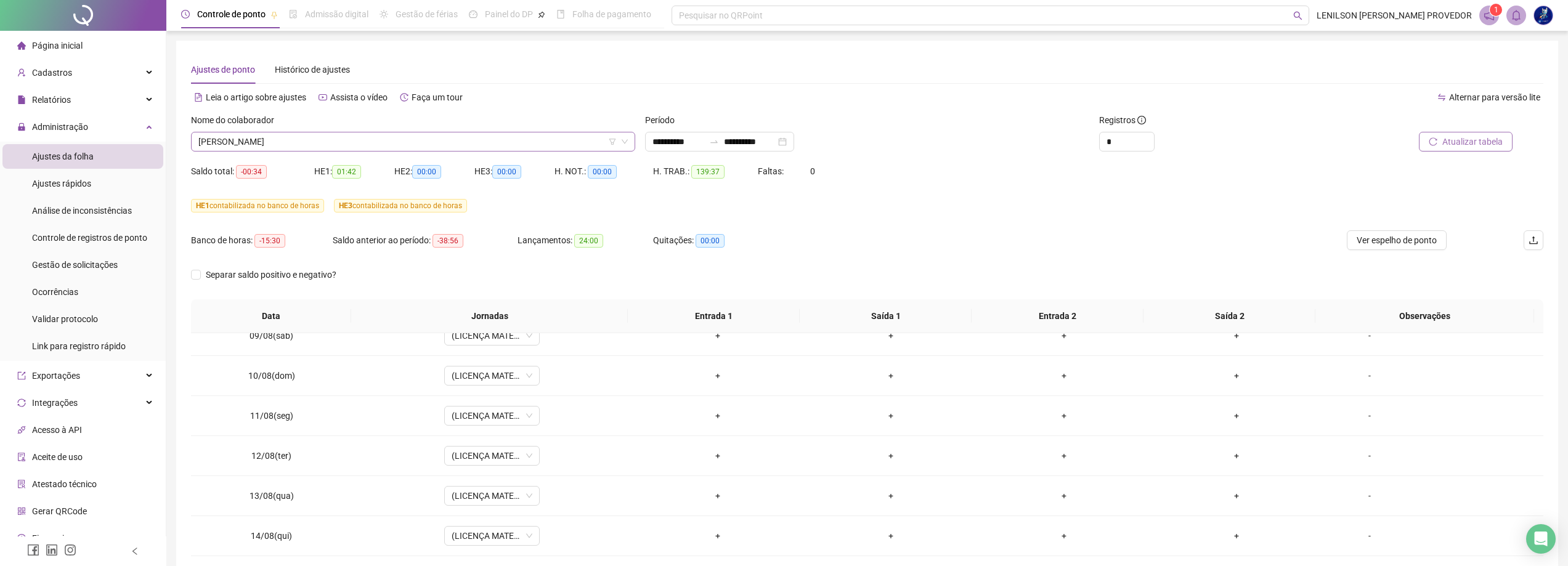
click at [426, 141] on span "[PERSON_NAME]" at bounding box center [413, 142] width 429 height 19
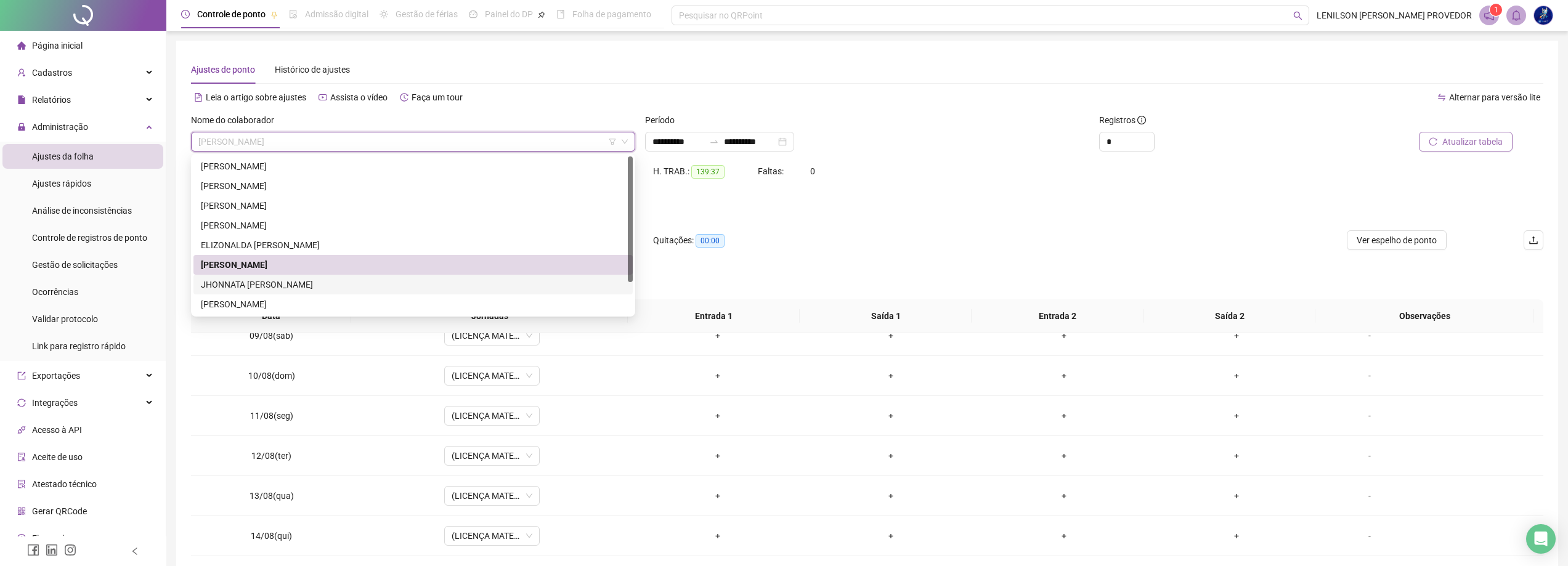
click at [333, 282] on div "JHONNATA [PERSON_NAME]" at bounding box center [413, 284] width 424 height 14
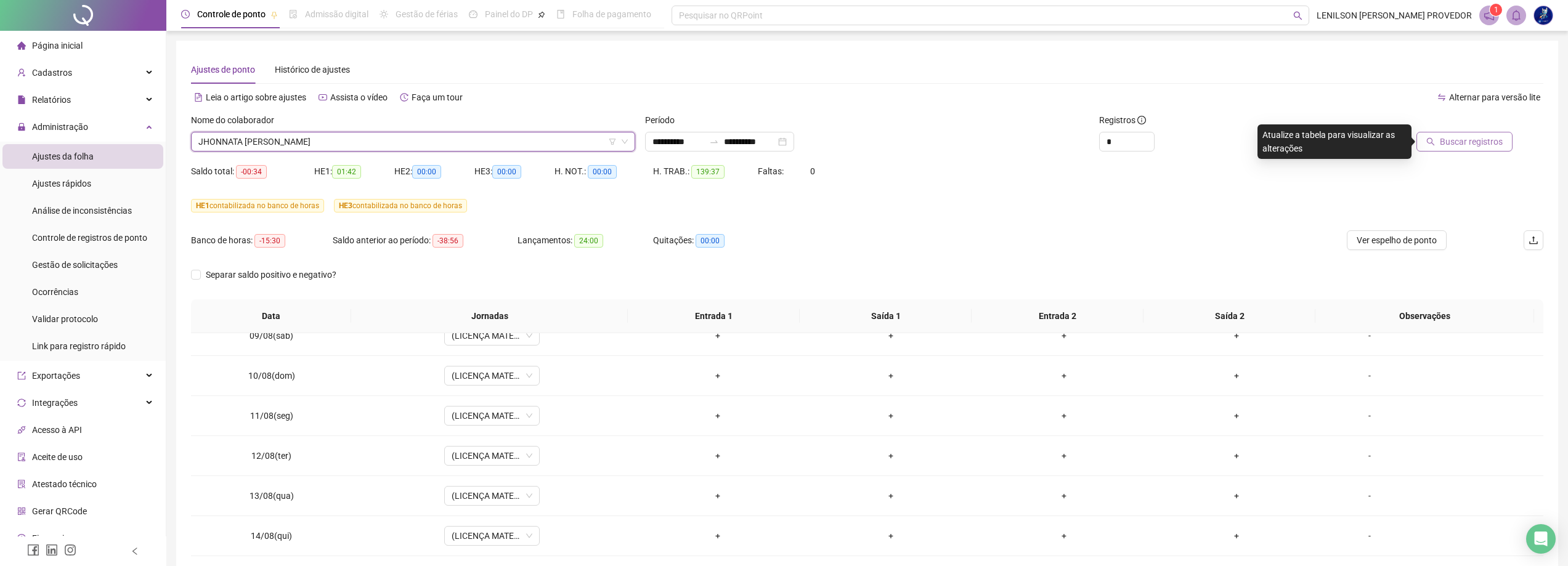
click at [1459, 139] on span "Buscar registros" at bounding box center [1470, 142] width 62 height 14
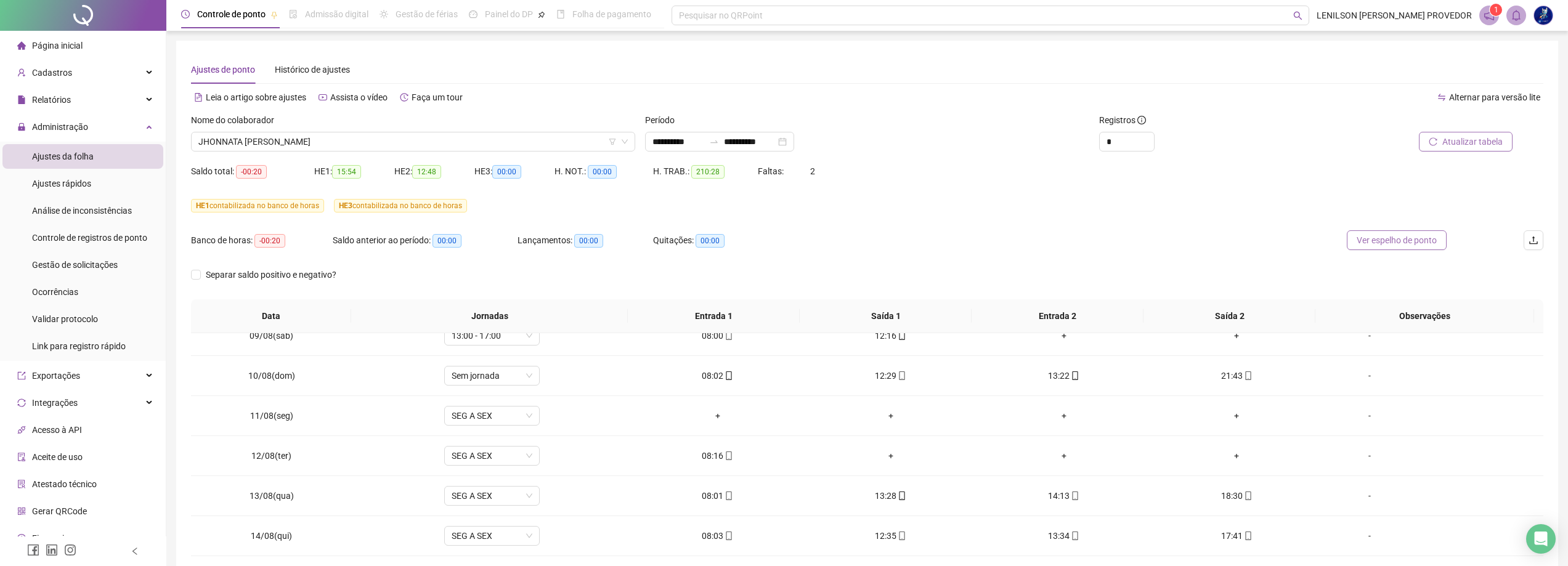
click at [1416, 245] on span "Ver espelho de ponto" at bounding box center [1396, 240] width 80 height 14
click at [528, 415] on span "SEG A SEX" at bounding box center [491, 415] width 80 height 19
click at [497, 299] on div "ATESTADO" at bounding box center [523, 300] width 128 height 14
click at [548, 383] on span "Sim" at bounding box center [547, 384] width 14 height 14
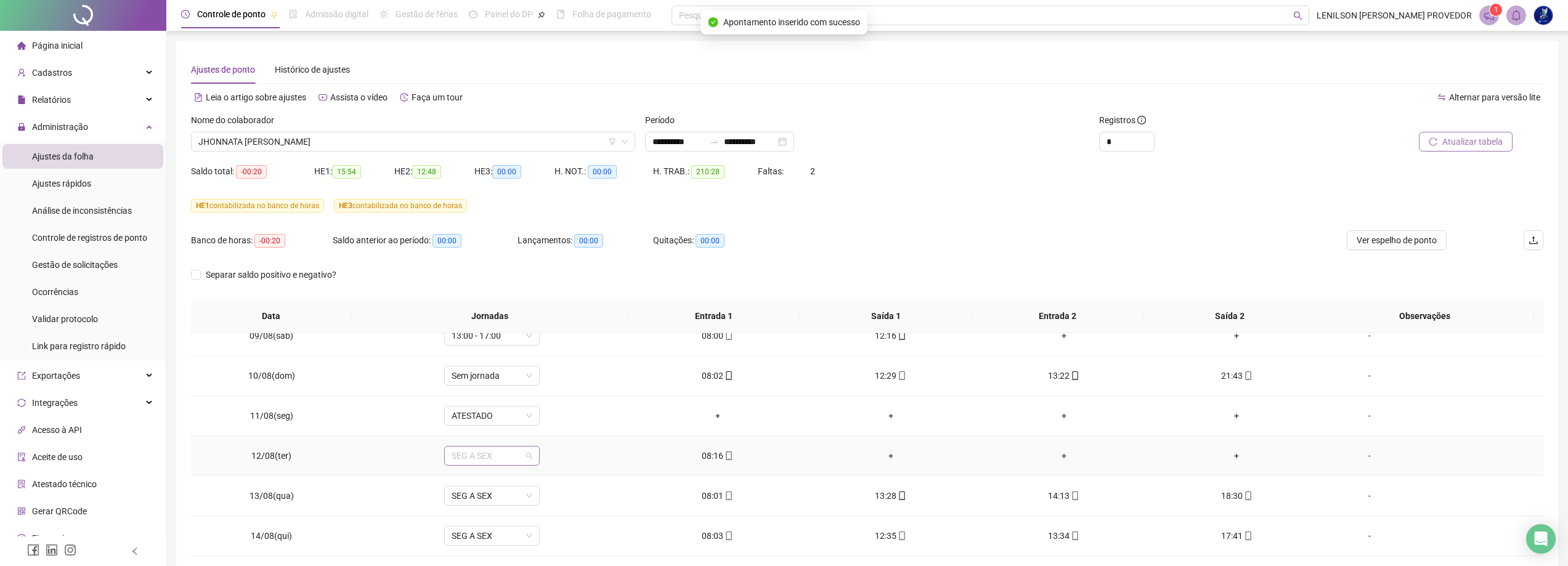
click at [530, 457] on span "SEG A SEX" at bounding box center [491, 455] width 80 height 19
click at [485, 402] on div "ATESTADO" at bounding box center [523, 402] width 128 height 14
click at [552, 421] on button "Sim" at bounding box center [547, 423] width 24 height 15
click at [724, 455] on icon "mobile" at bounding box center [728, 455] width 9 height 9
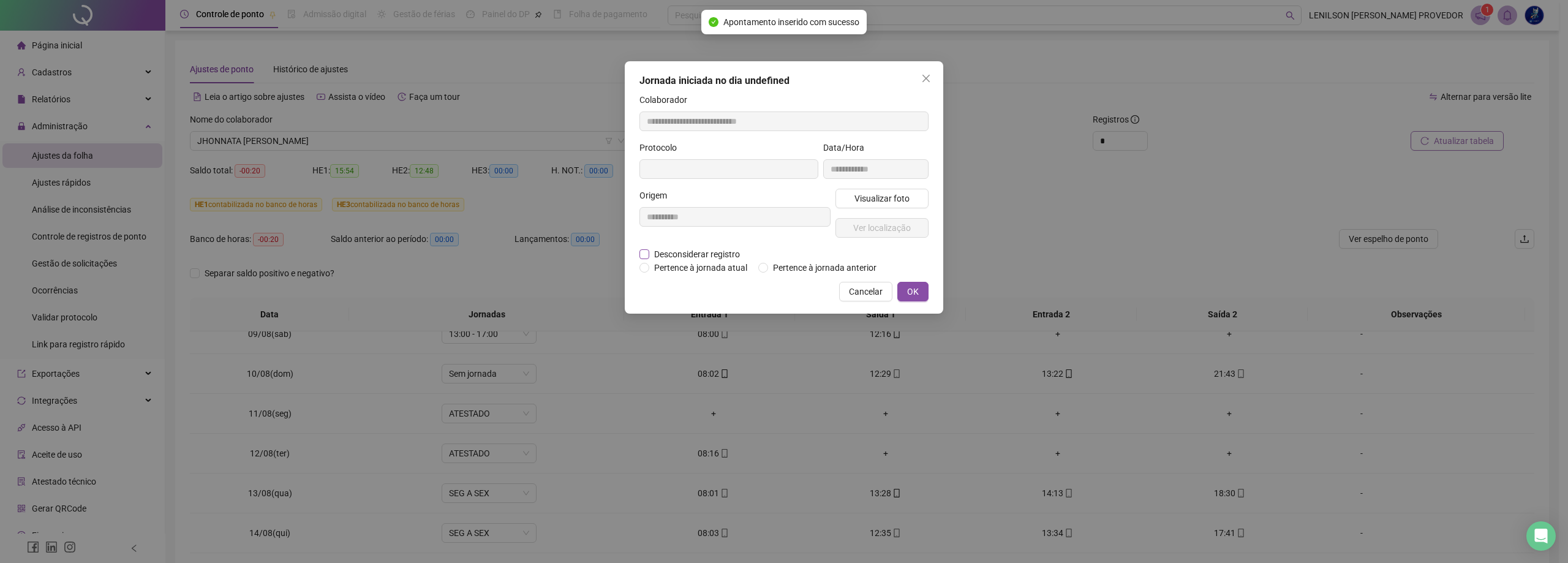
type input "**********"
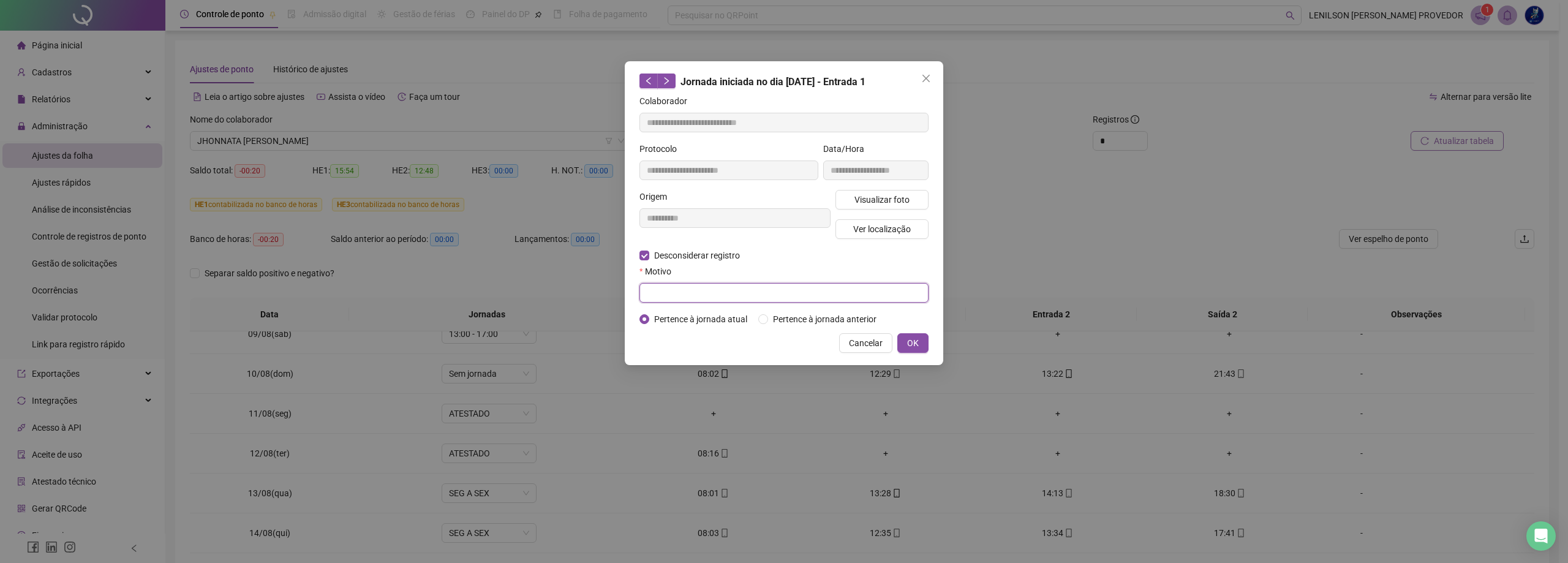
click at [712, 291] on input "text" at bounding box center [783, 293] width 289 height 20
type input "**********"
click at [923, 342] on button "OK" at bounding box center [913, 343] width 32 height 20
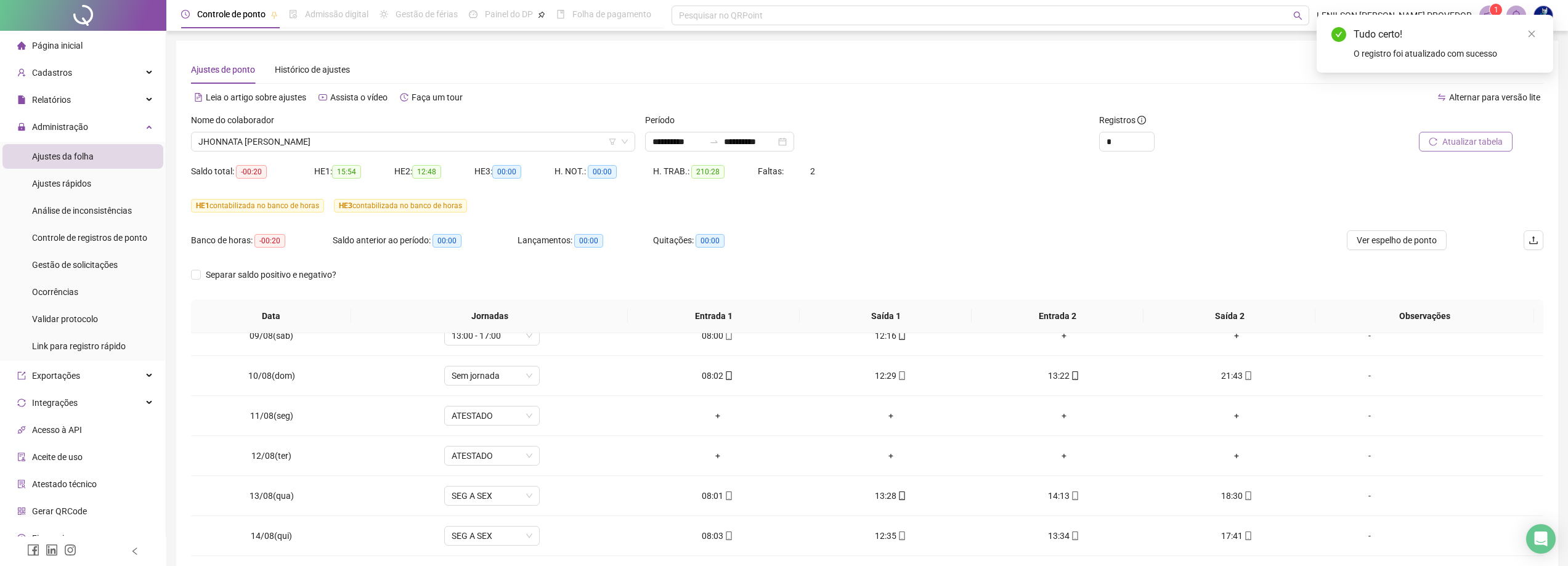
click at [1466, 141] on span "Atualizar tabela" at bounding box center [1472, 142] width 60 height 14
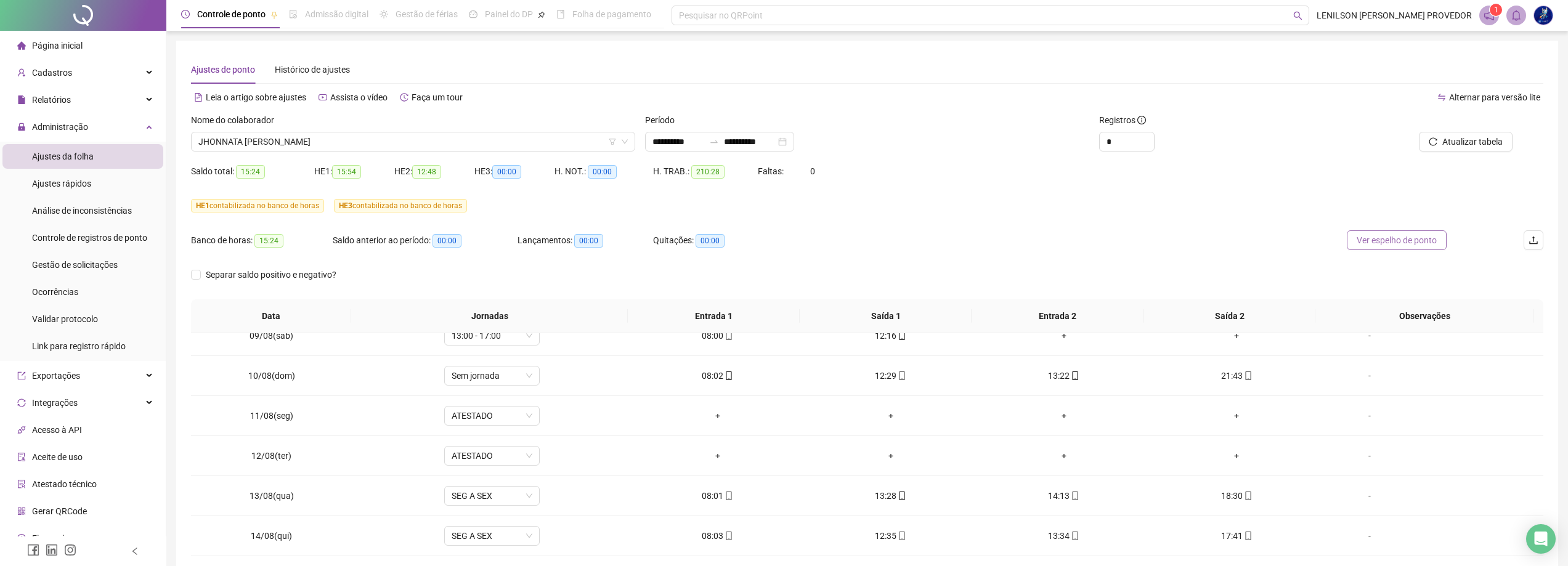
click at [1362, 241] on span "Ver espelho de ponto" at bounding box center [1396, 240] width 80 height 14
click at [563, 146] on span "JHONNATA [PERSON_NAME]" at bounding box center [413, 142] width 429 height 19
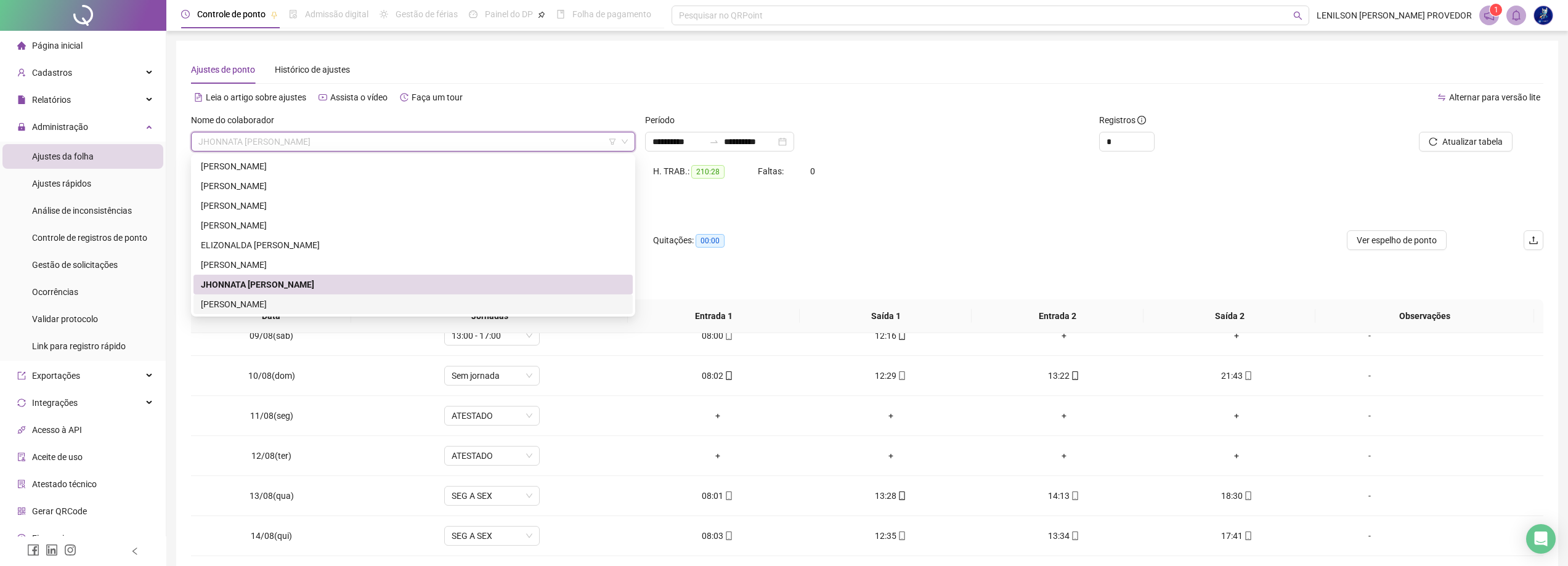
click at [306, 304] on div "[PERSON_NAME]" at bounding box center [413, 304] width 424 height 14
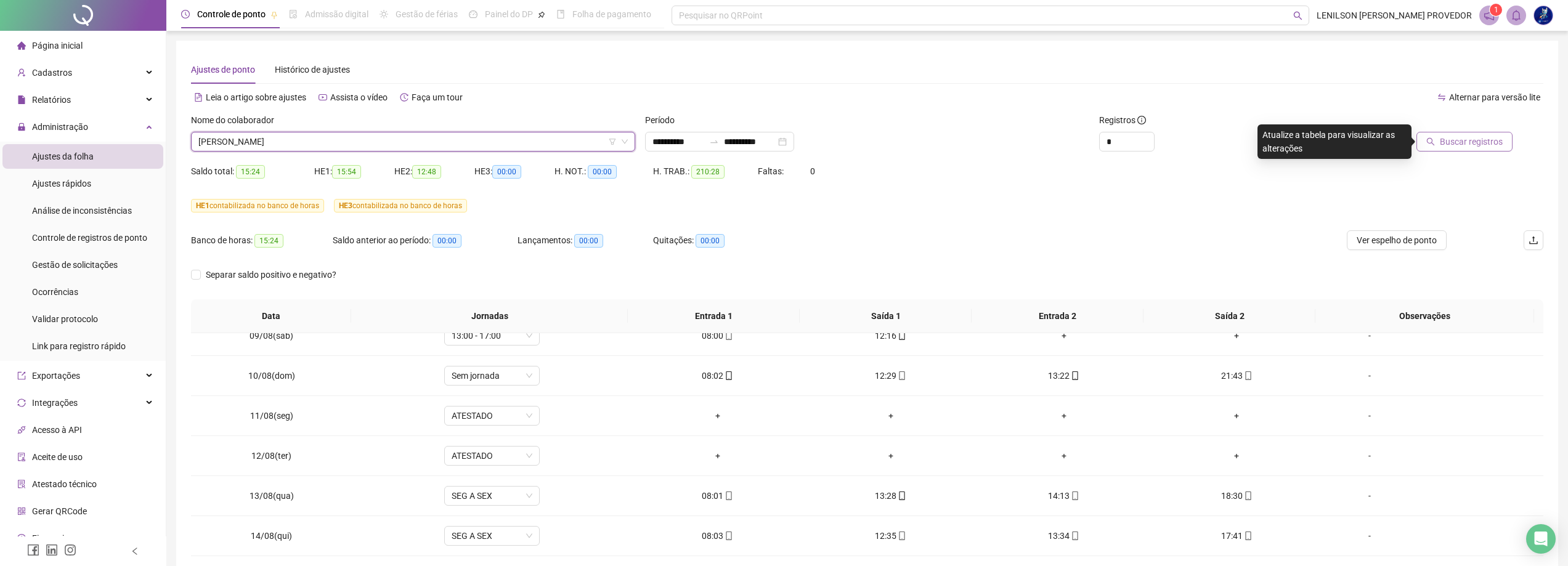
click at [1478, 139] on span "Buscar registros" at bounding box center [1470, 142] width 62 height 14
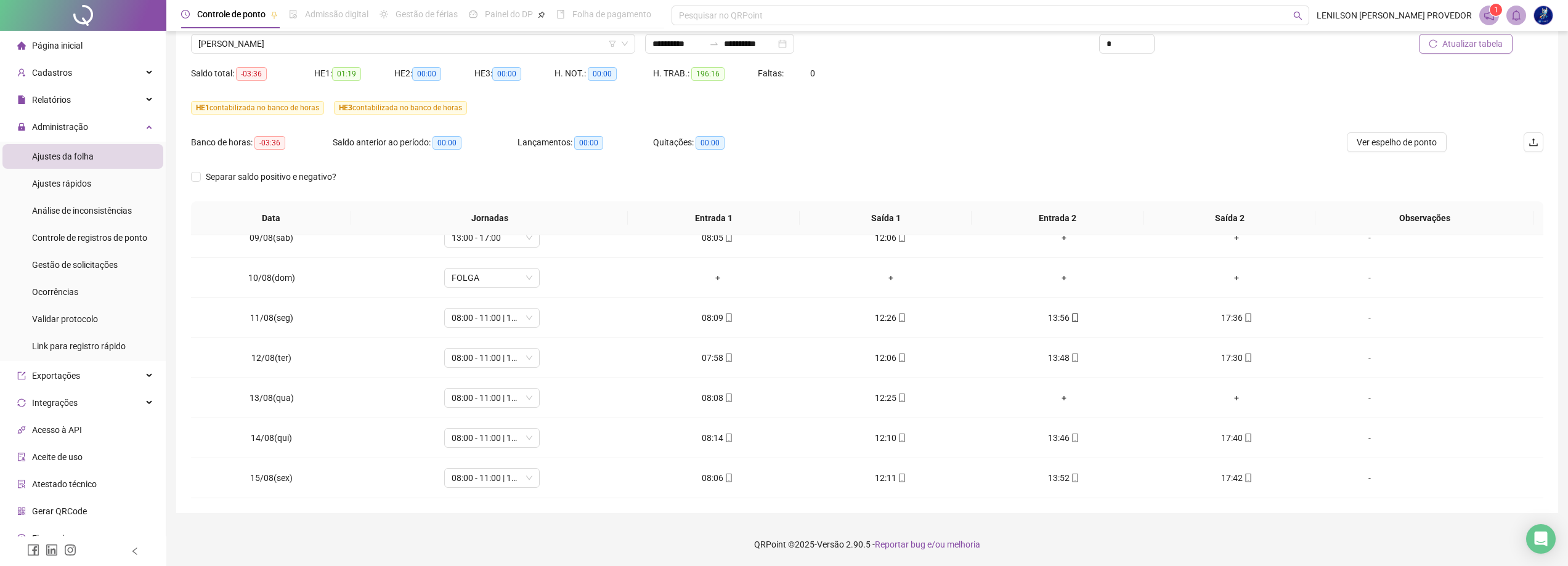
scroll to position [0, 0]
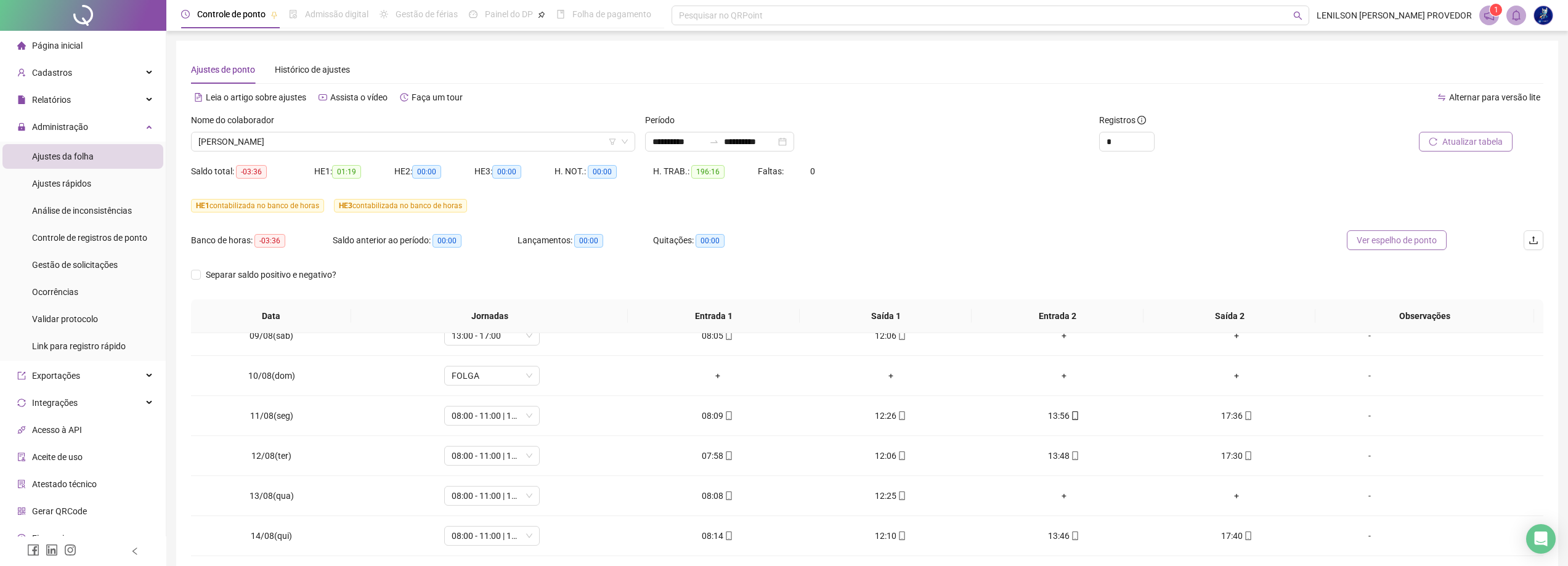
click at [1380, 240] on span "Ver espelho de ponto" at bounding box center [1396, 240] width 80 height 14
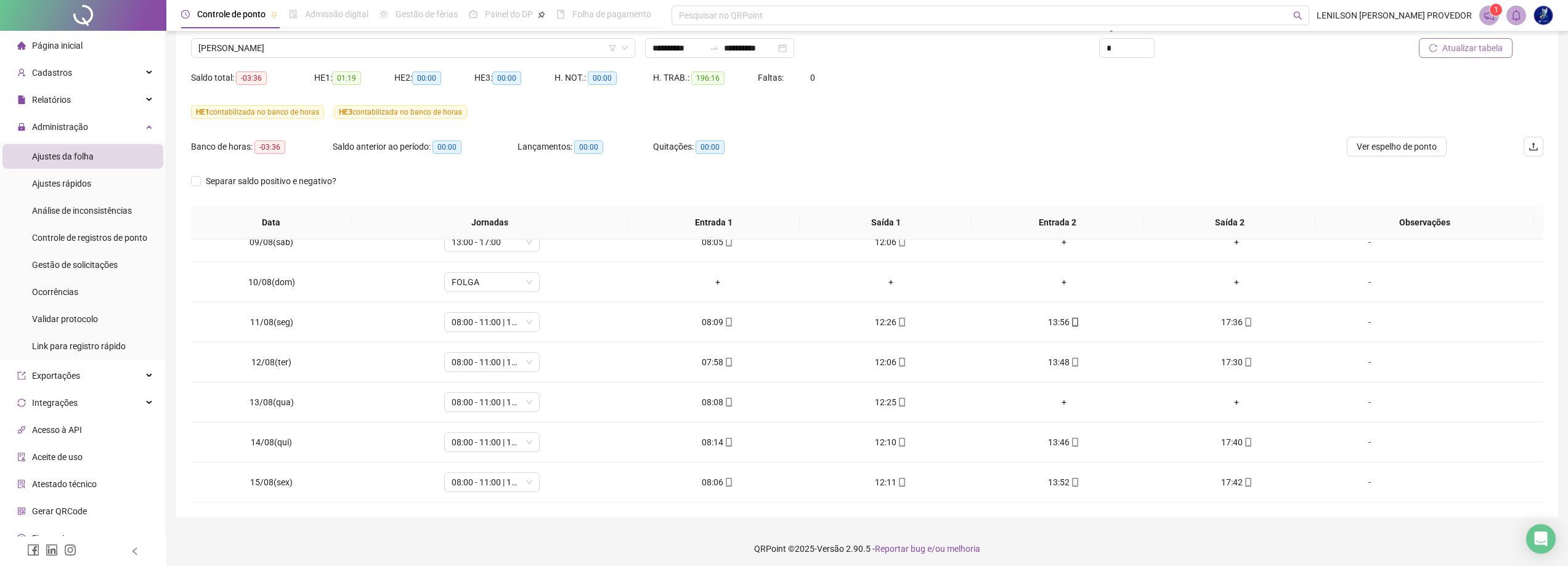
scroll to position [98, 0]
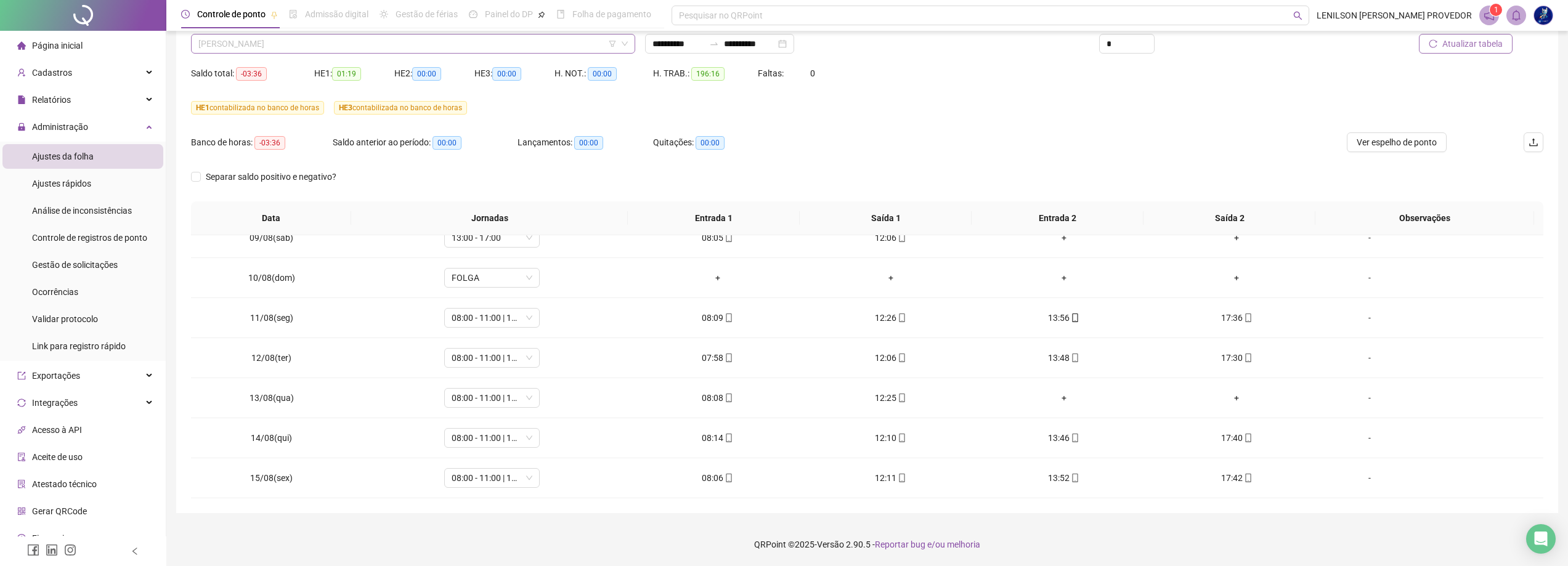
click at [492, 51] on span "[PERSON_NAME]" at bounding box center [413, 44] width 429 height 19
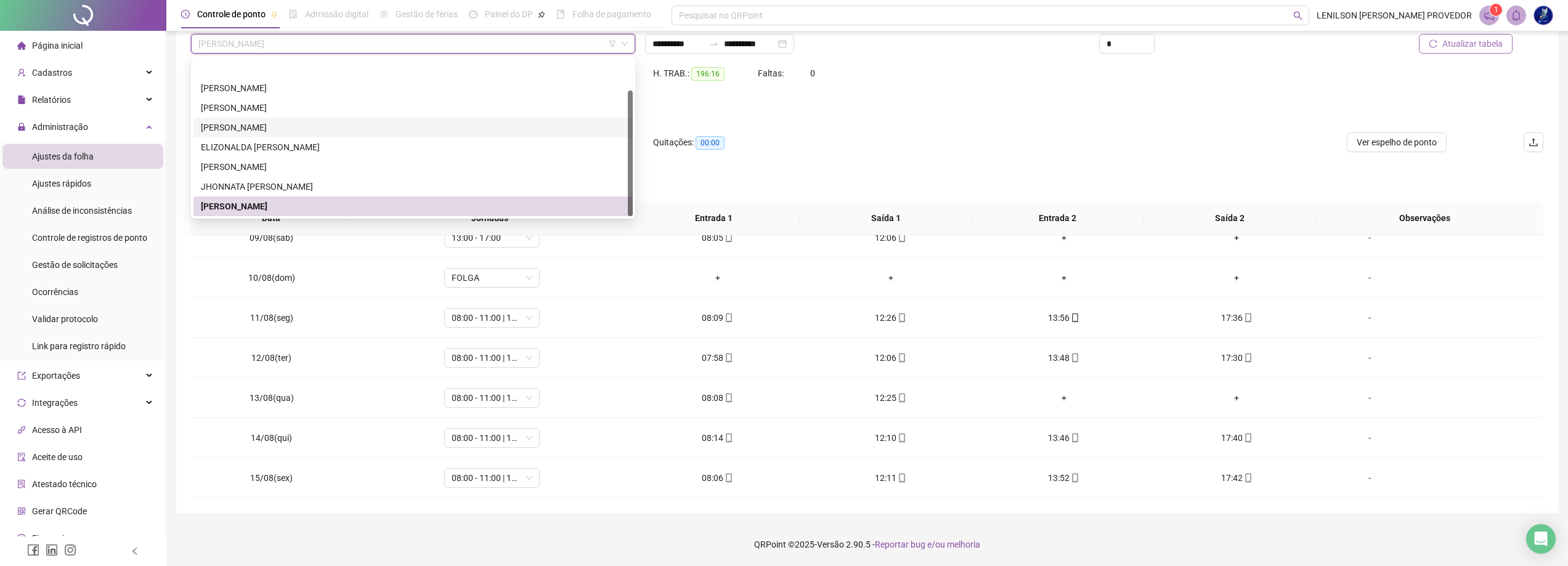
scroll to position [40, 0]
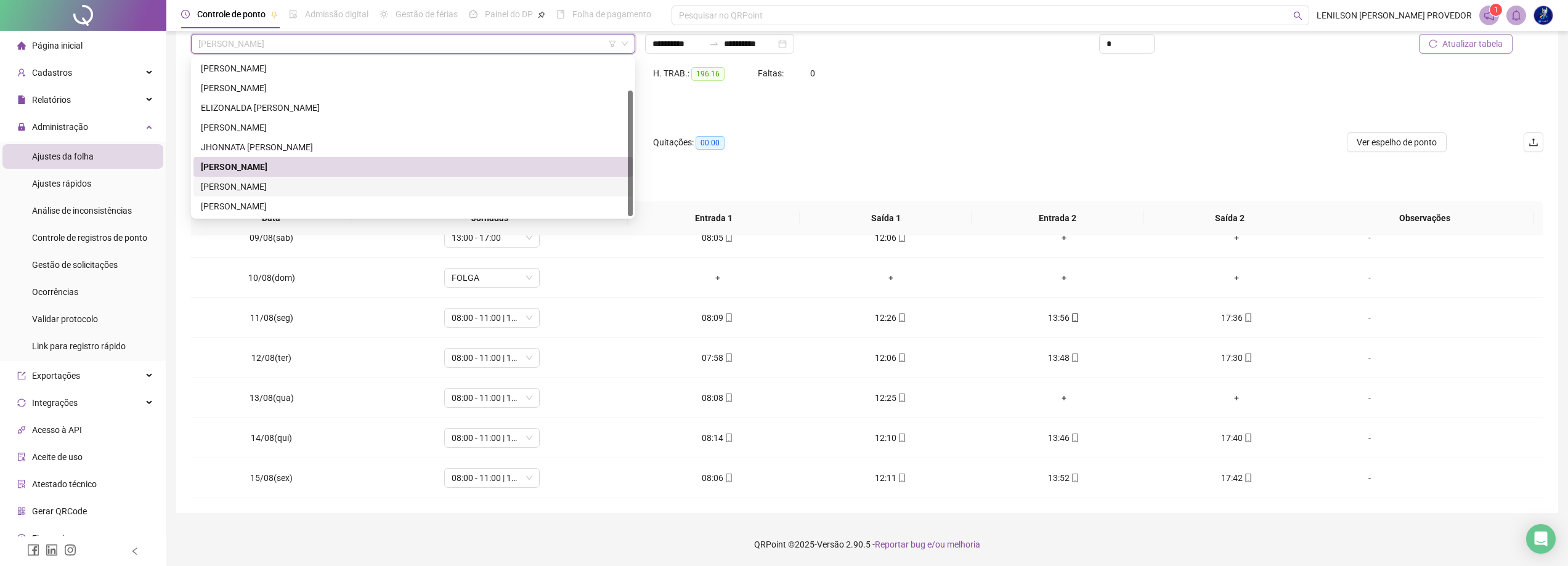
click at [339, 186] on div "[PERSON_NAME]" at bounding box center [413, 186] width 424 height 14
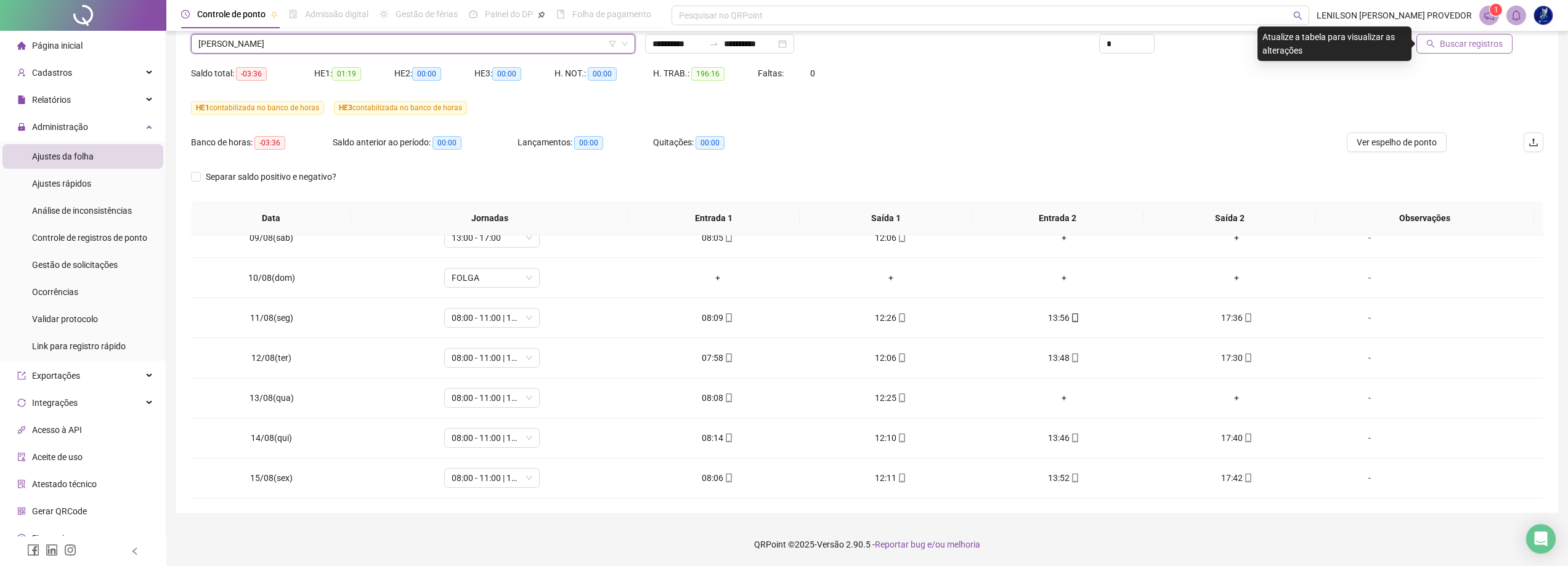
click at [1448, 45] on span "Buscar registros" at bounding box center [1470, 44] width 62 height 14
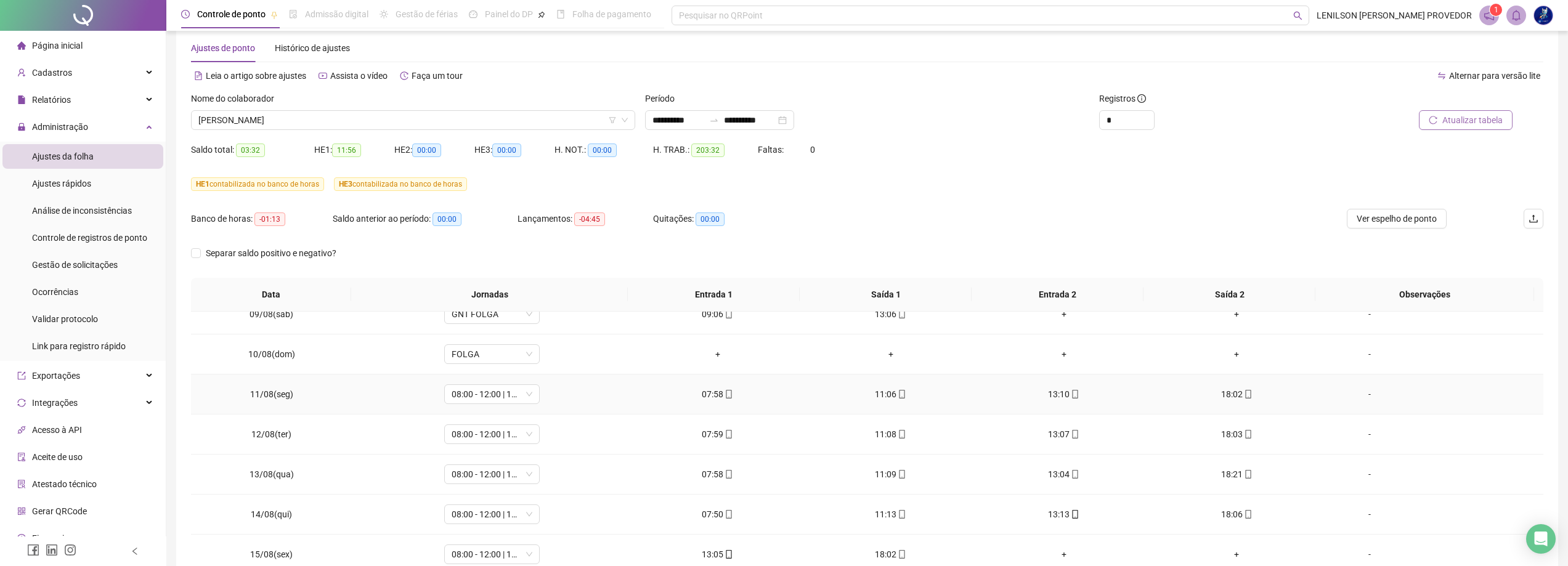
scroll to position [0, 0]
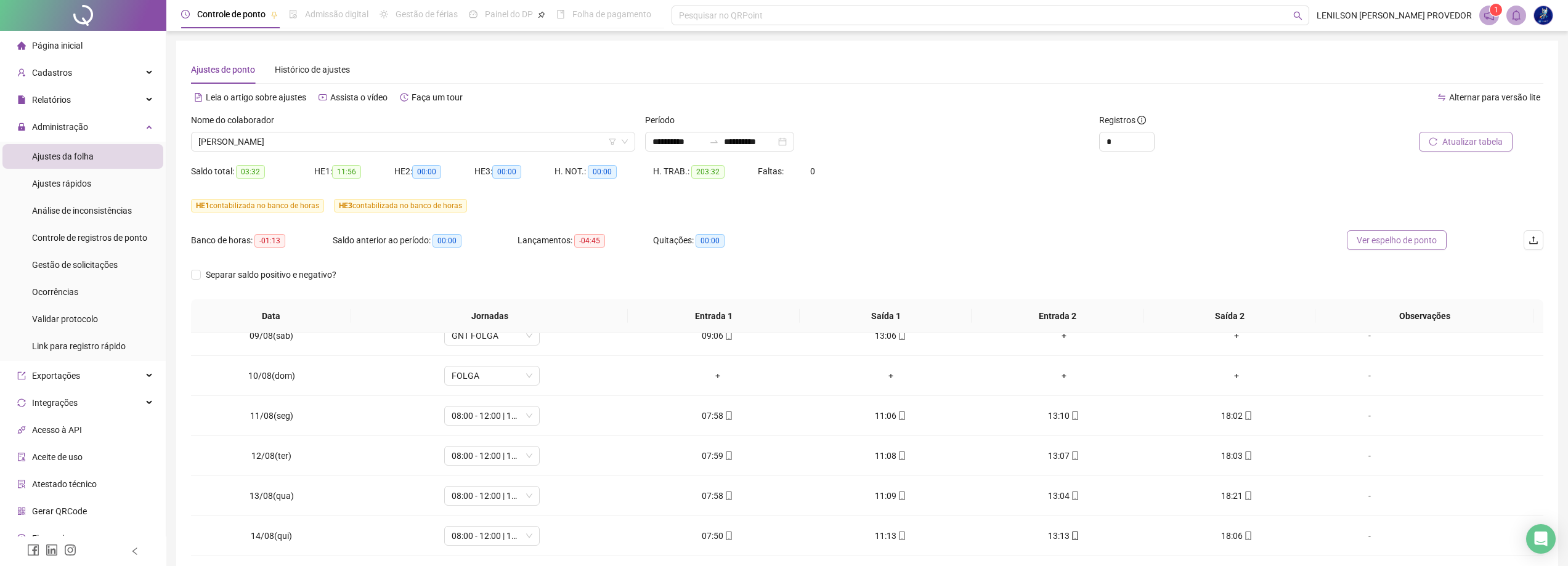
click at [1367, 238] on span "Ver espelho de ponto" at bounding box center [1396, 240] width 80 height 14
click at [380, 146] on span "[PERSON_NAME]" at bounding box center [413, 142] width 429 height 19
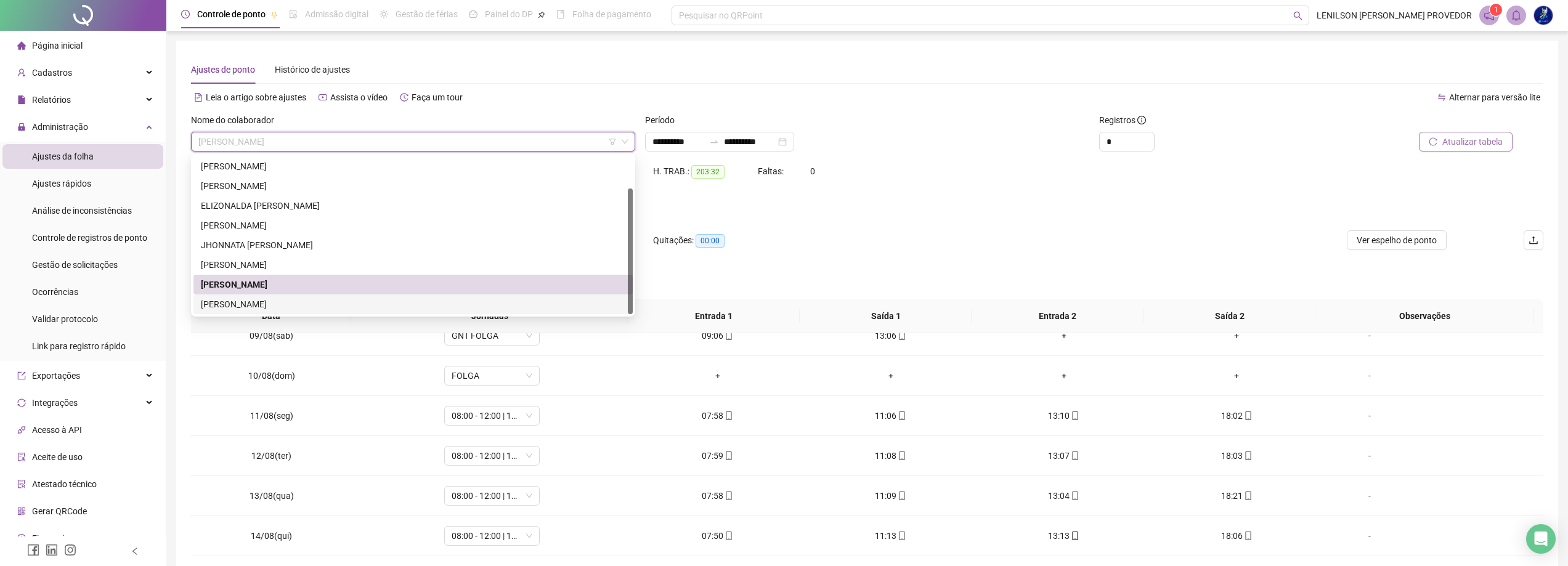
click at [290, 306] on div "[PERSON_NAME]" at bounding box center [413, 304] width 424 height 14
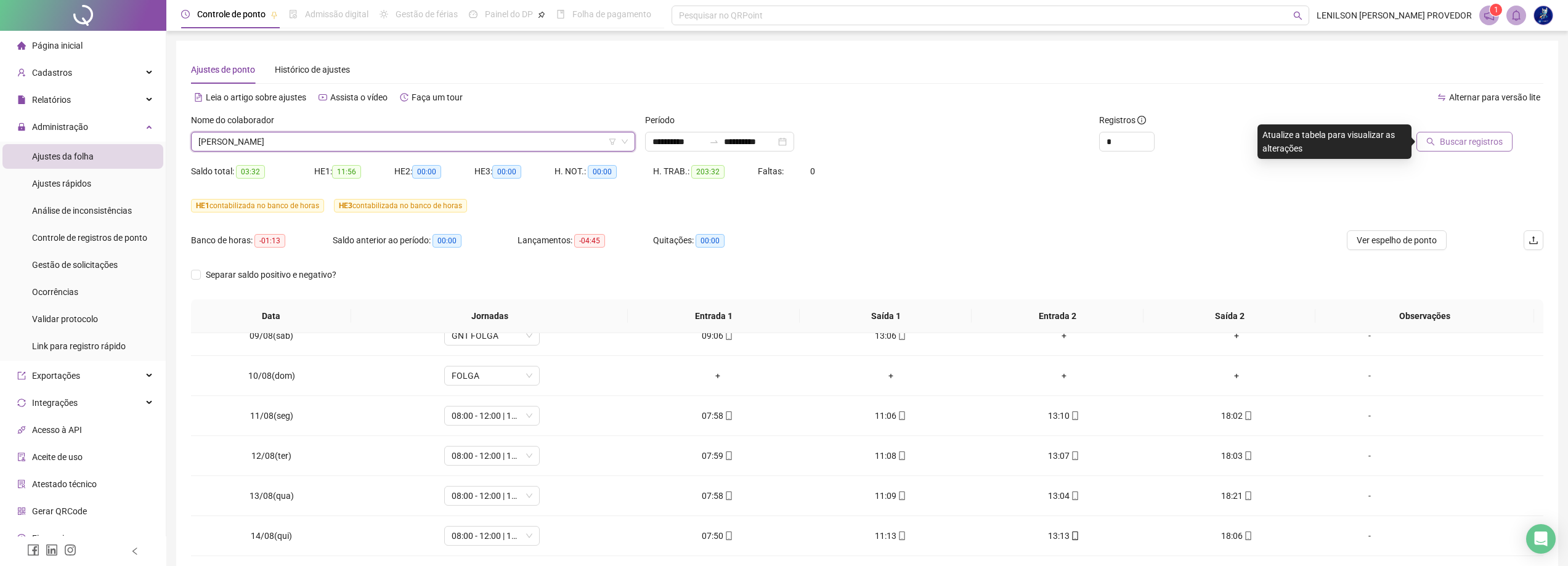
click at [1468, 146] on span "Buscar registros" at bounding box center [1470, 142] width 62 height 14
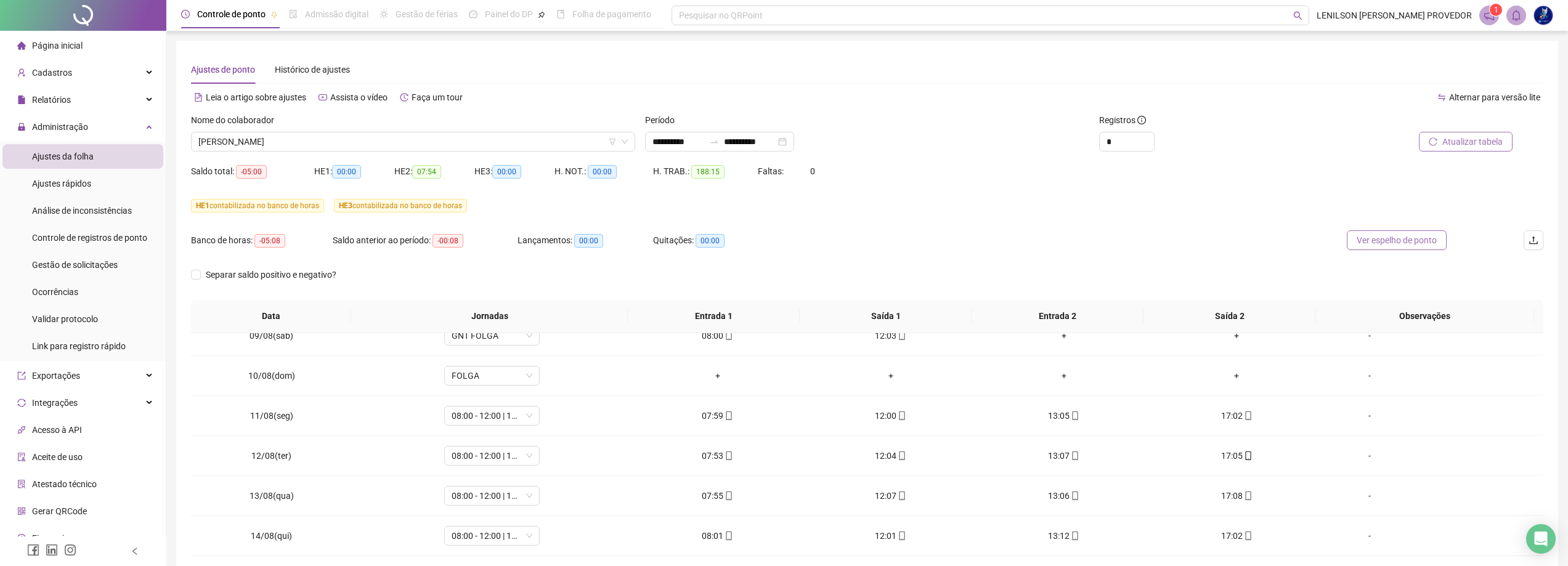
click at [1357, 245] on span "Ver espelho de ponto" at bounding box center [1396, 240] width 80 height 14
click at [531, 142] on span "[PERSON_NAME]" at bounding box center [413, 142] width 429 height 19
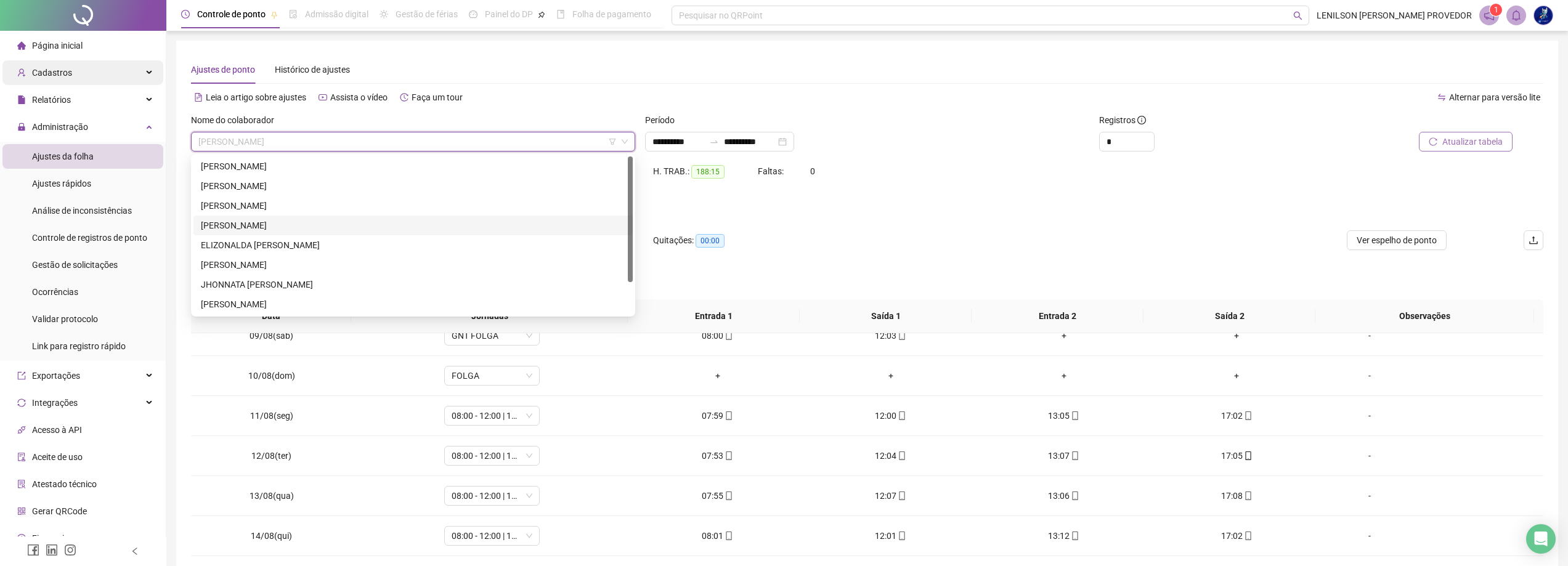
click at [80, 78] on div "Cadastros" at bounding box center [82, 72] width 161 height 25
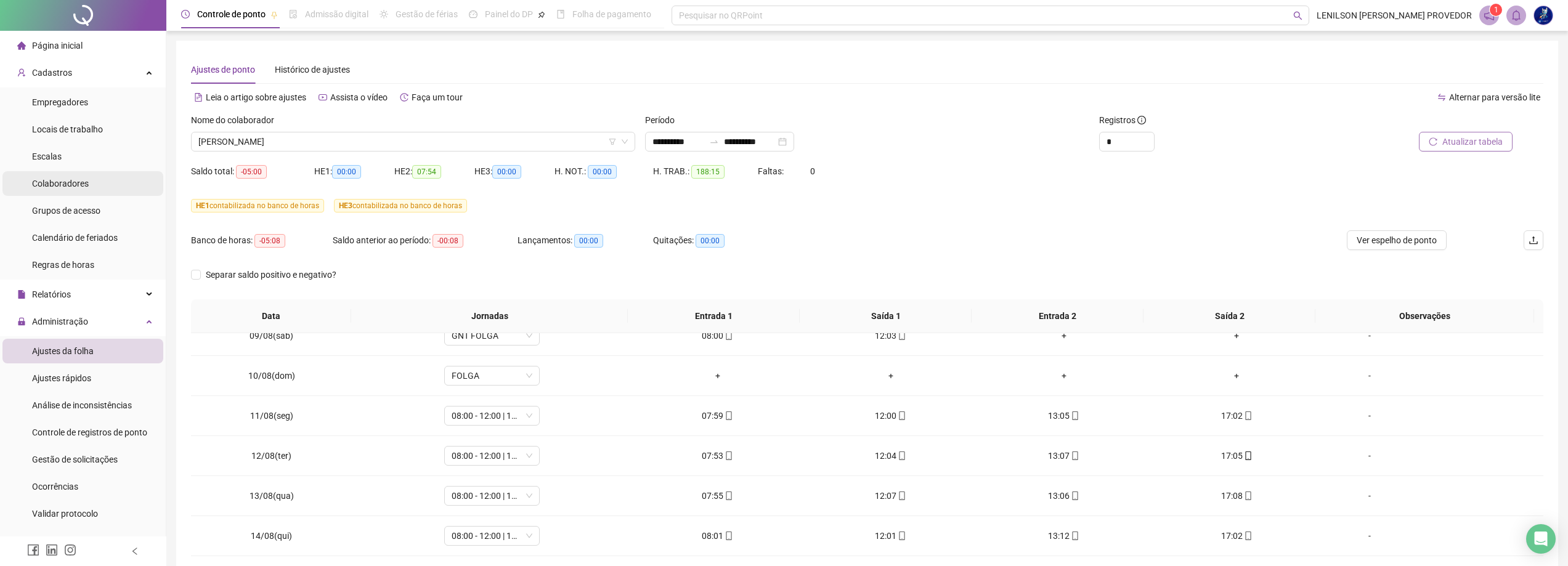
click at [85, 184] on span "Colaboradores" at bounding box center [60, 183] width 57 height 10
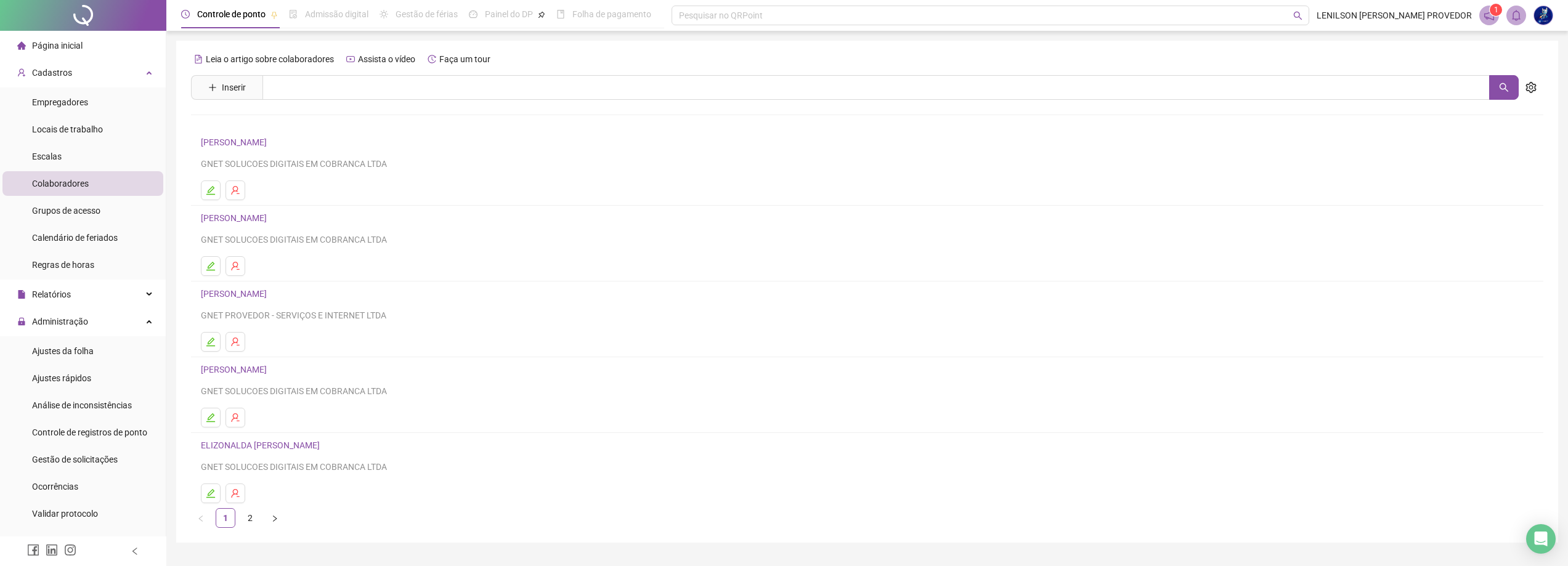
click at [266, 217] on link "[PERSON_NAME]" at bounding box center [235, 218] width 69 height 10
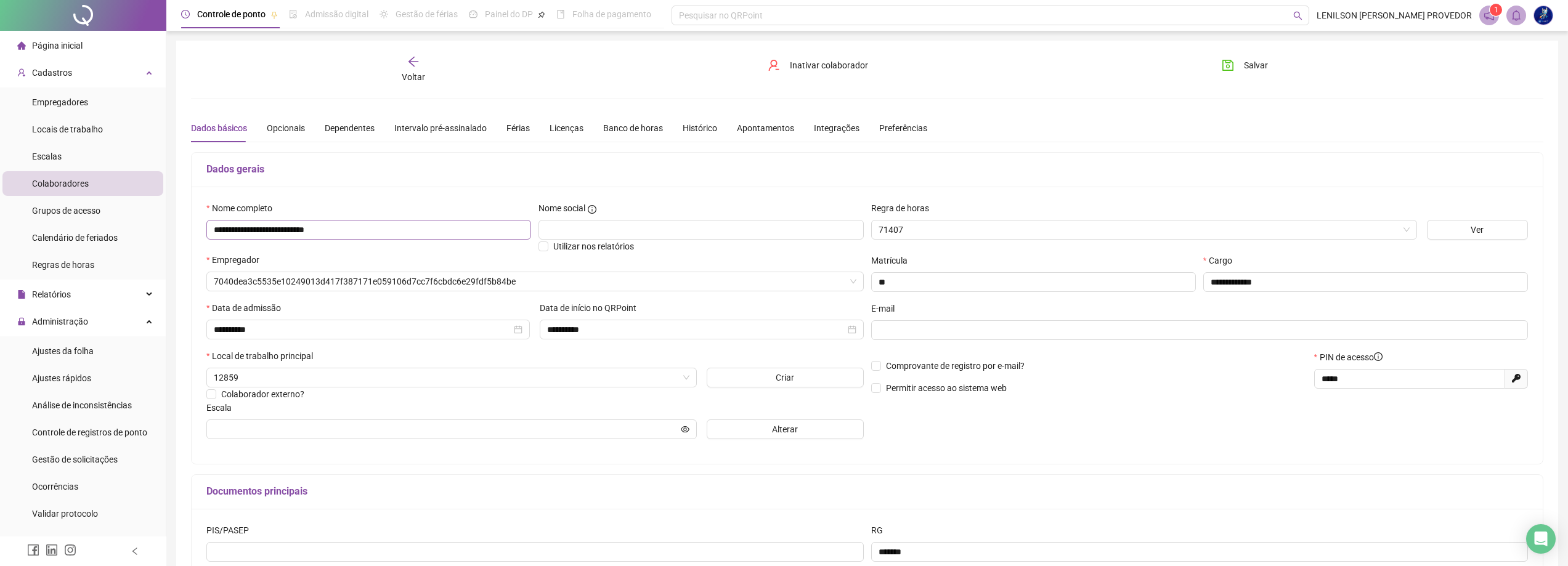
type input "**********"
click at [629, 131] on div "Banco de horas" at bounding box center [633, 128] width 60 height 14
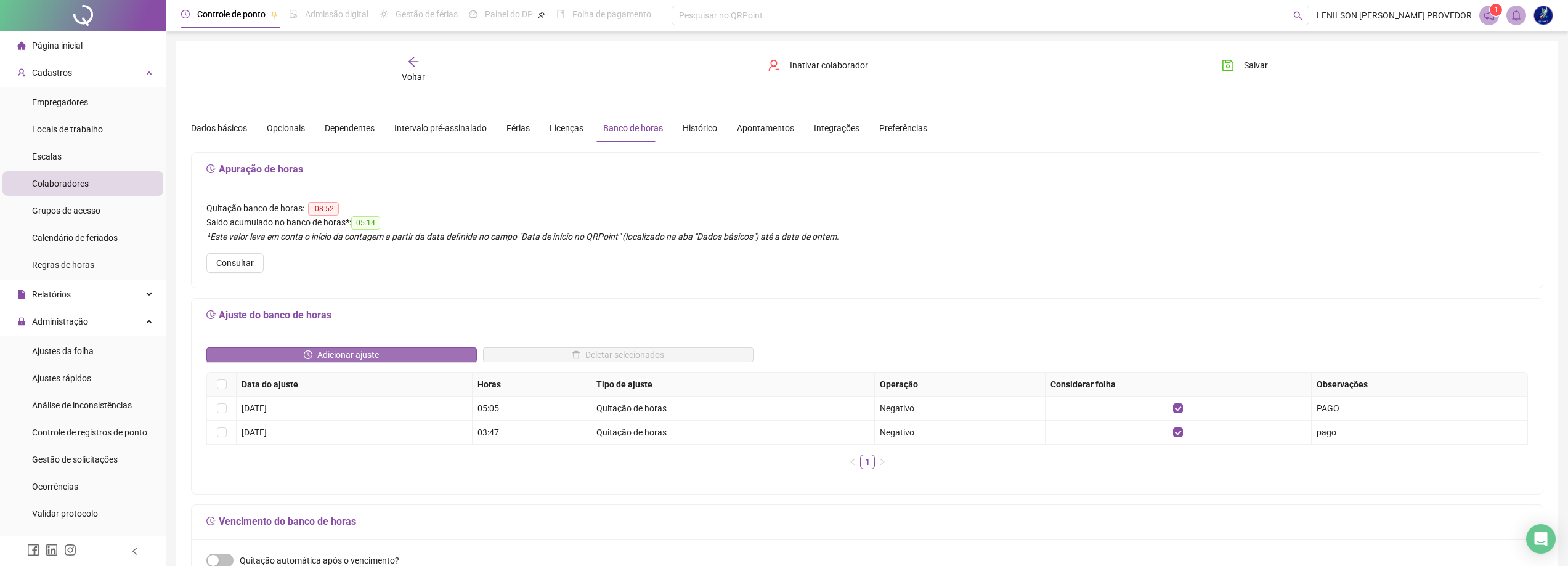
click at [353, 352] on span "Adicionar ajuste" at bounding box center [348, 355] width 61 height 14
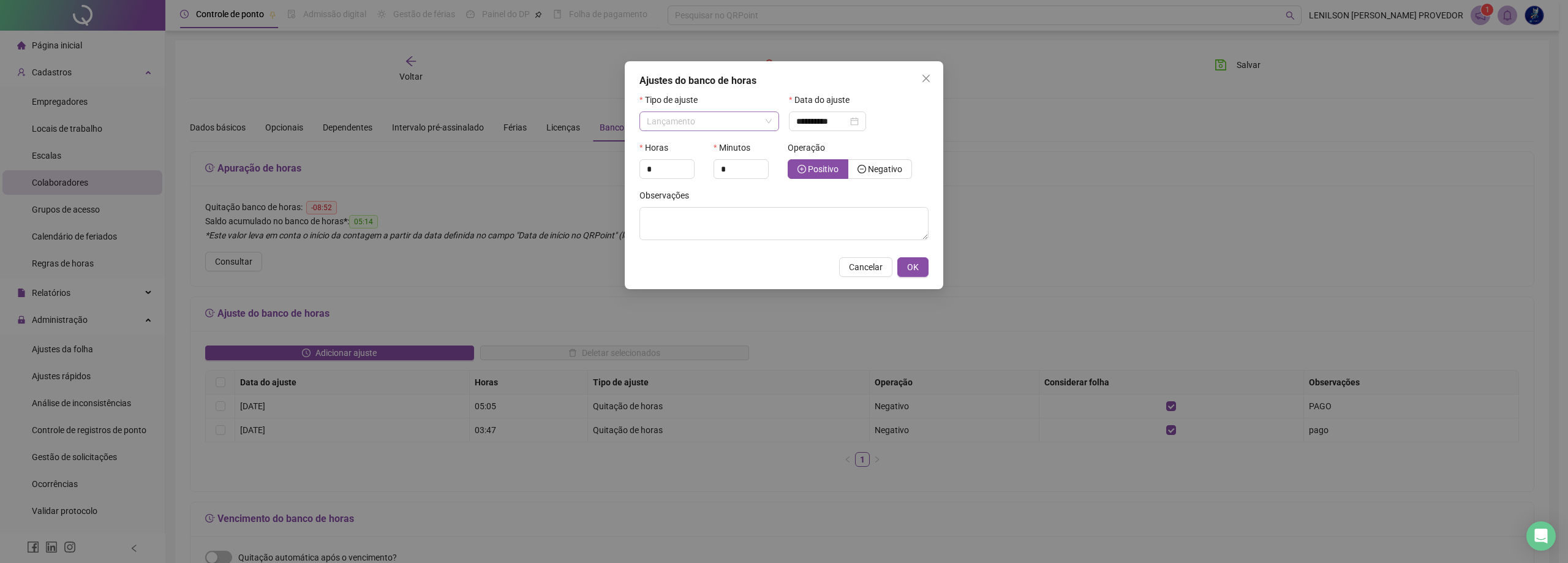
click at [767, 120] on span "Lançamento" at bounding box center [709, 121] width 125 height 19
click at [706, 186] on span "Quitação de horas" at bounding box center [683, 185] width 70 height 10
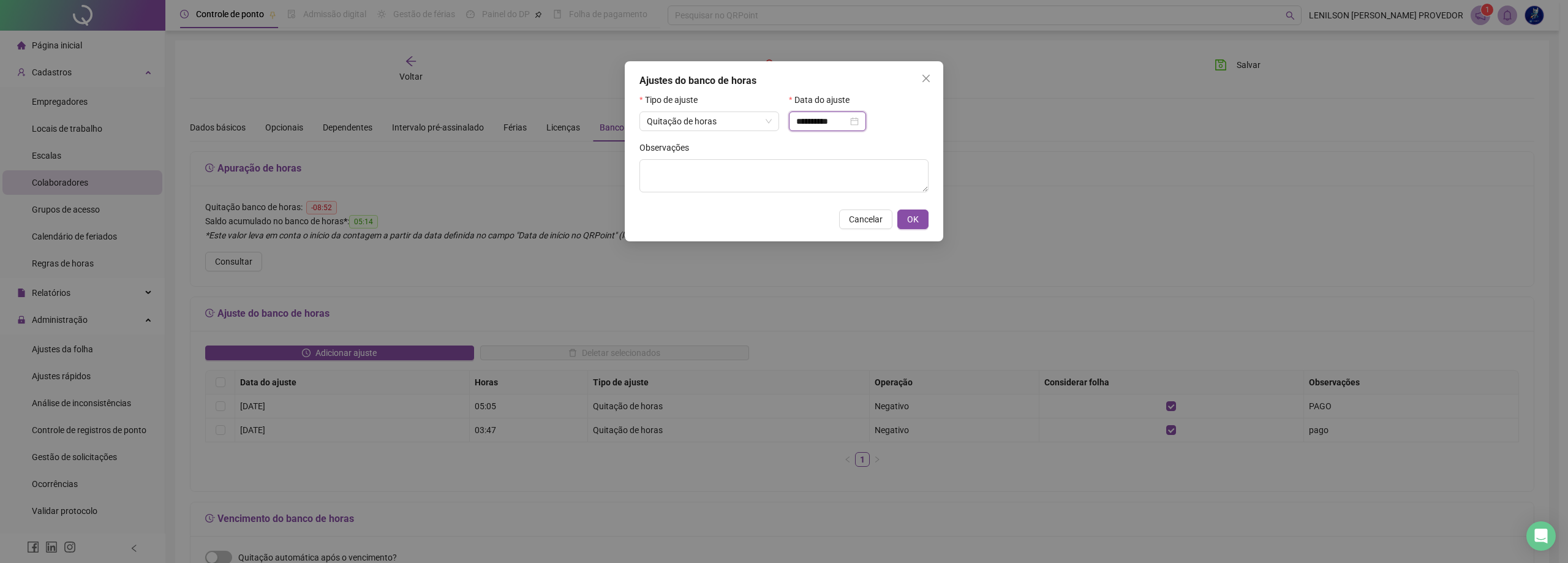
click at [828, 118] on input "**********" at bounding box center [821, 121] width 51 height 14
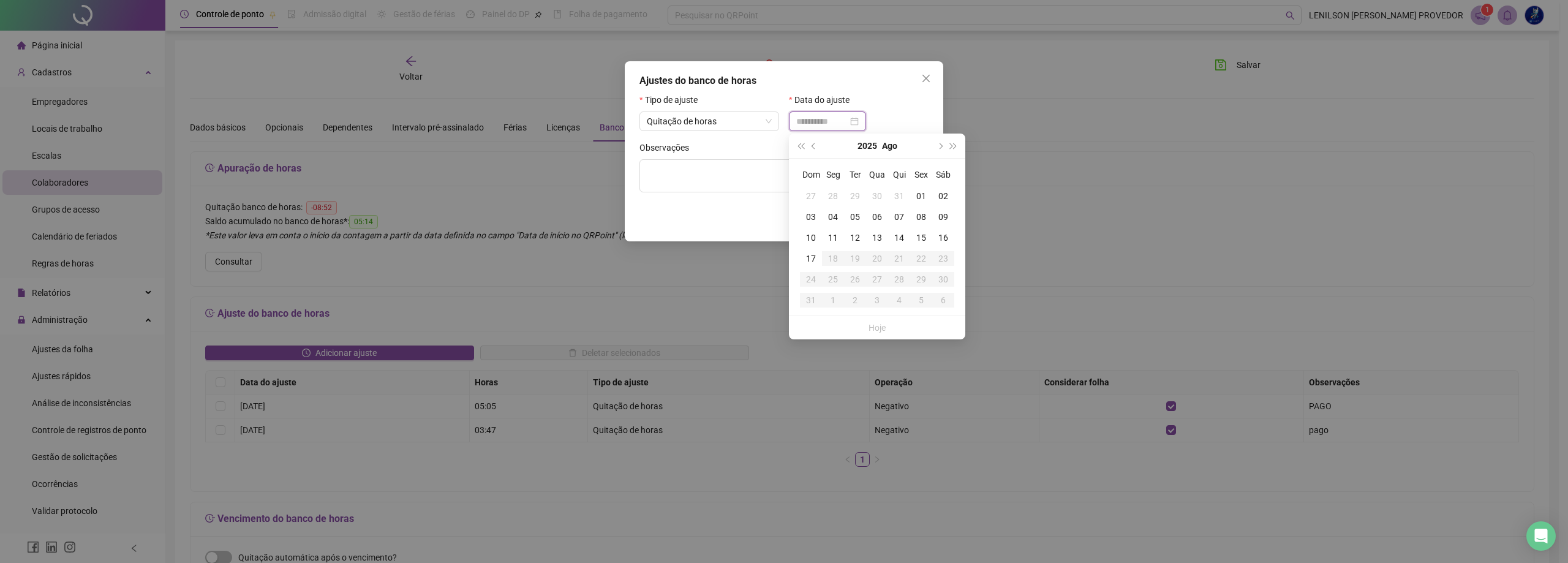
type input "**********"
click at [923, 236] on div "15" at bounding box center [921, 238] width 22 height 14
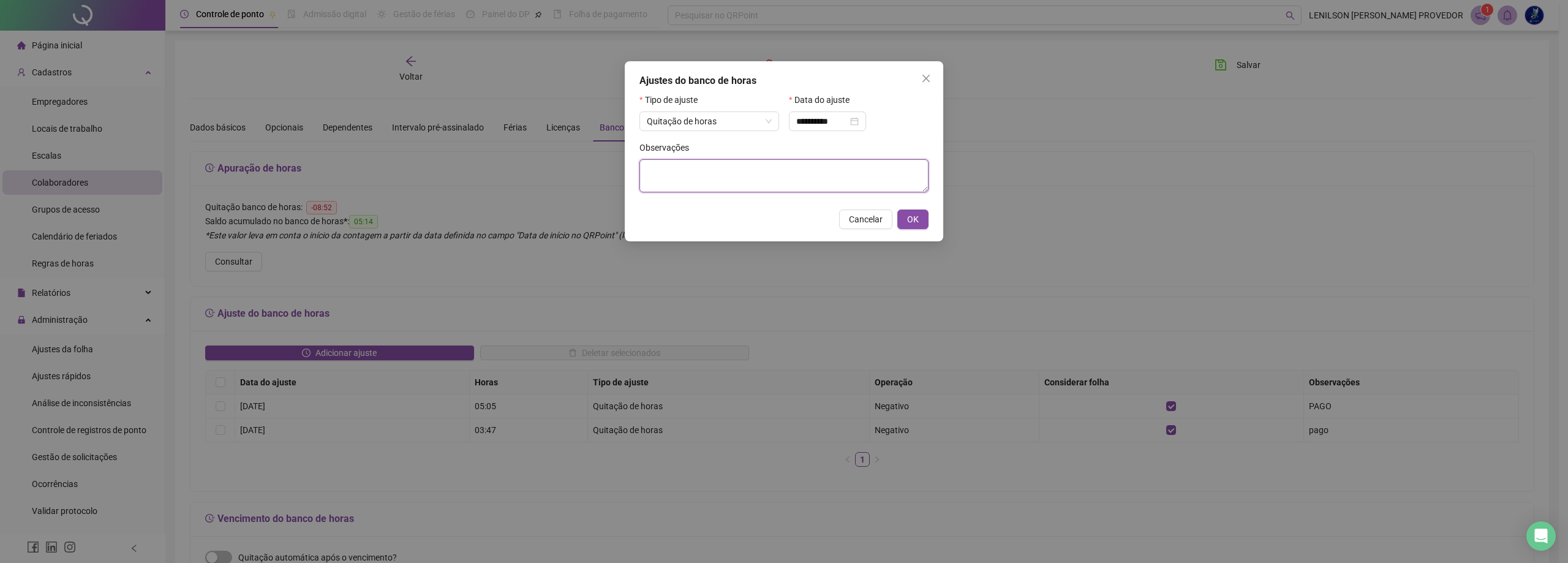
click at [753, 169] on textarea at bounding box center [783, 176] width 289 height 34
type textarea "****"
click at [918, 220] on span "OK" at bounding box center [913, 220] width 12 height 14
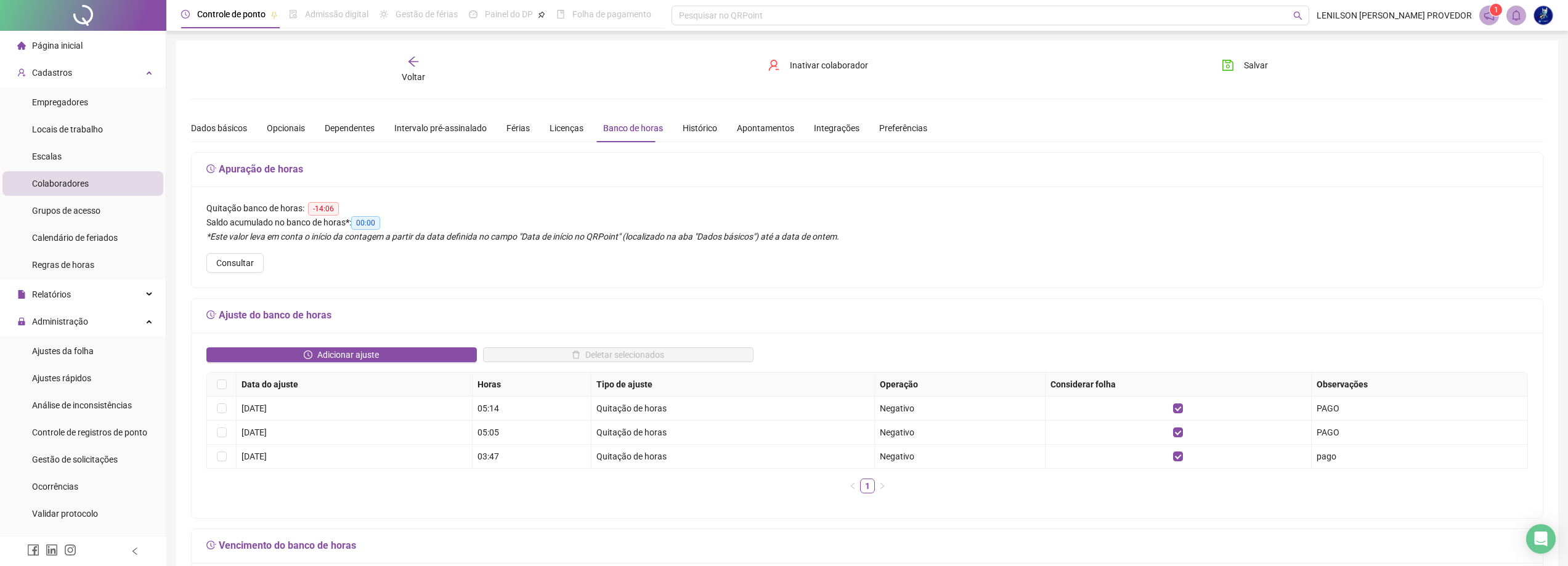
click at [416, 60] on icon "arrow-left" at bounding box center [414, 61] width 12 height 12
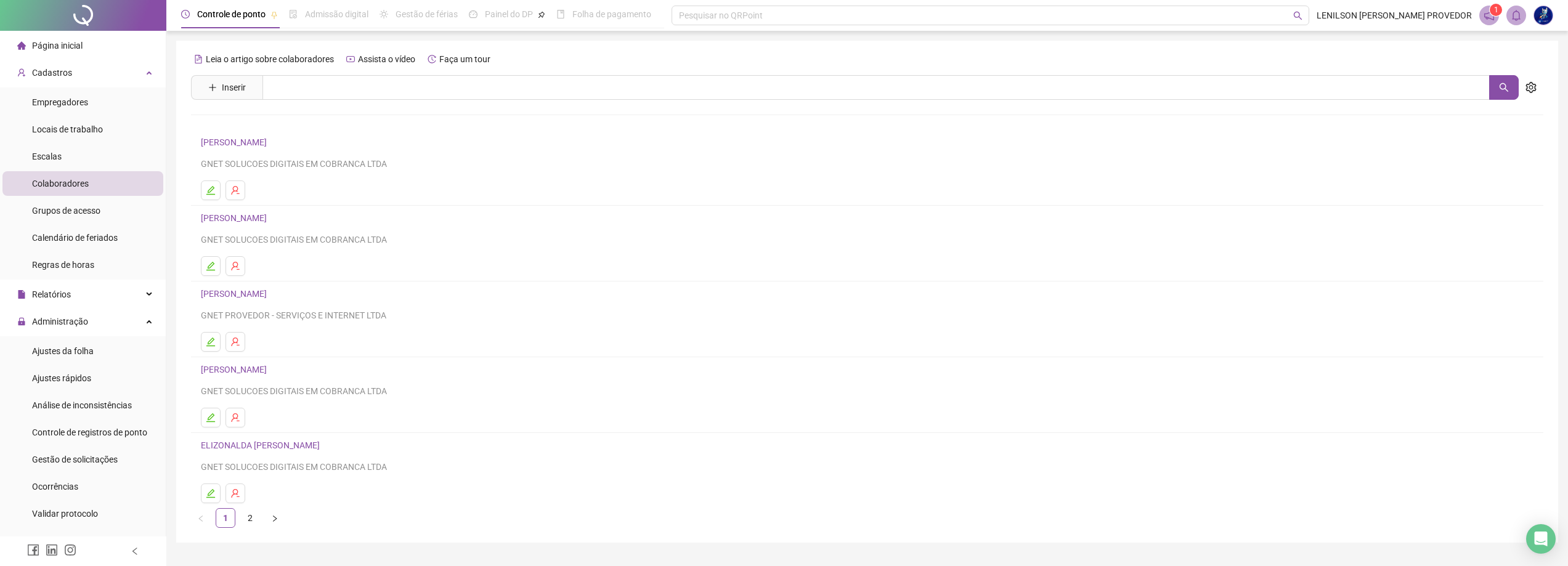
click at [245, 293] on link "[PERSON_NAME]" at bounding box center [235, 293] width 69 height 10
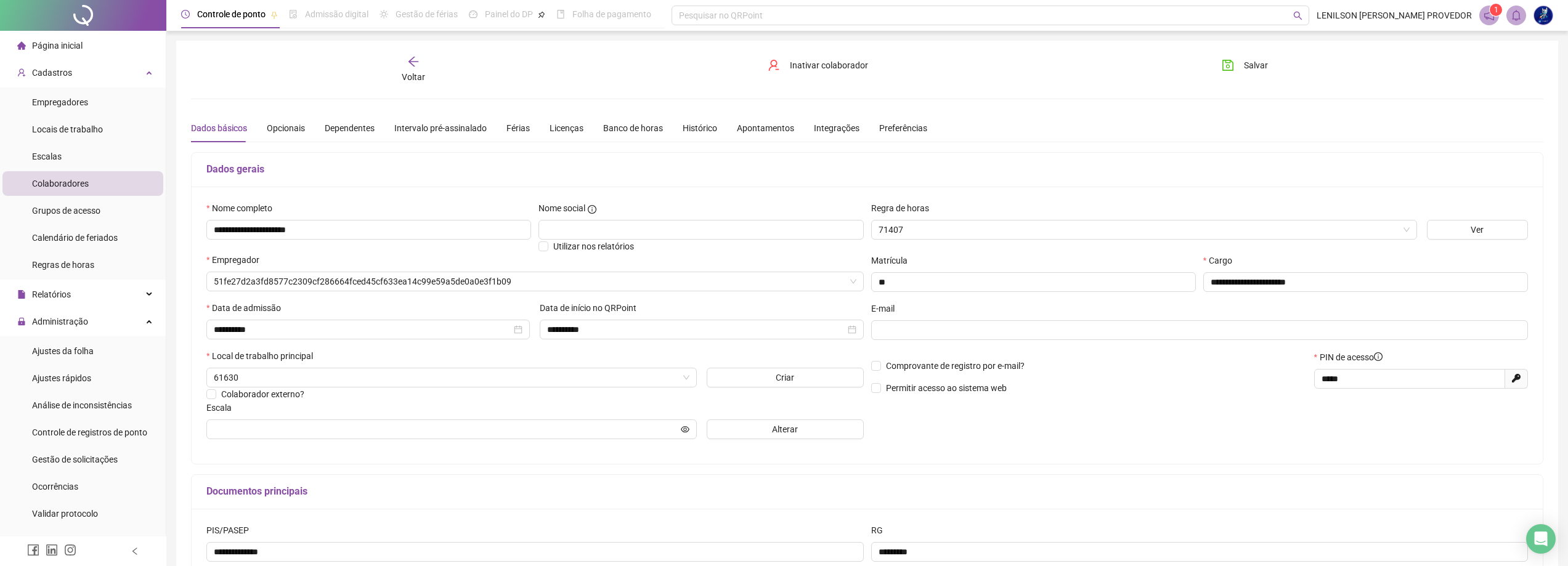
type input "**********"
click at [618, 129] on div "Banco de horas" at bounding box center [633, 128] width 60 height 14
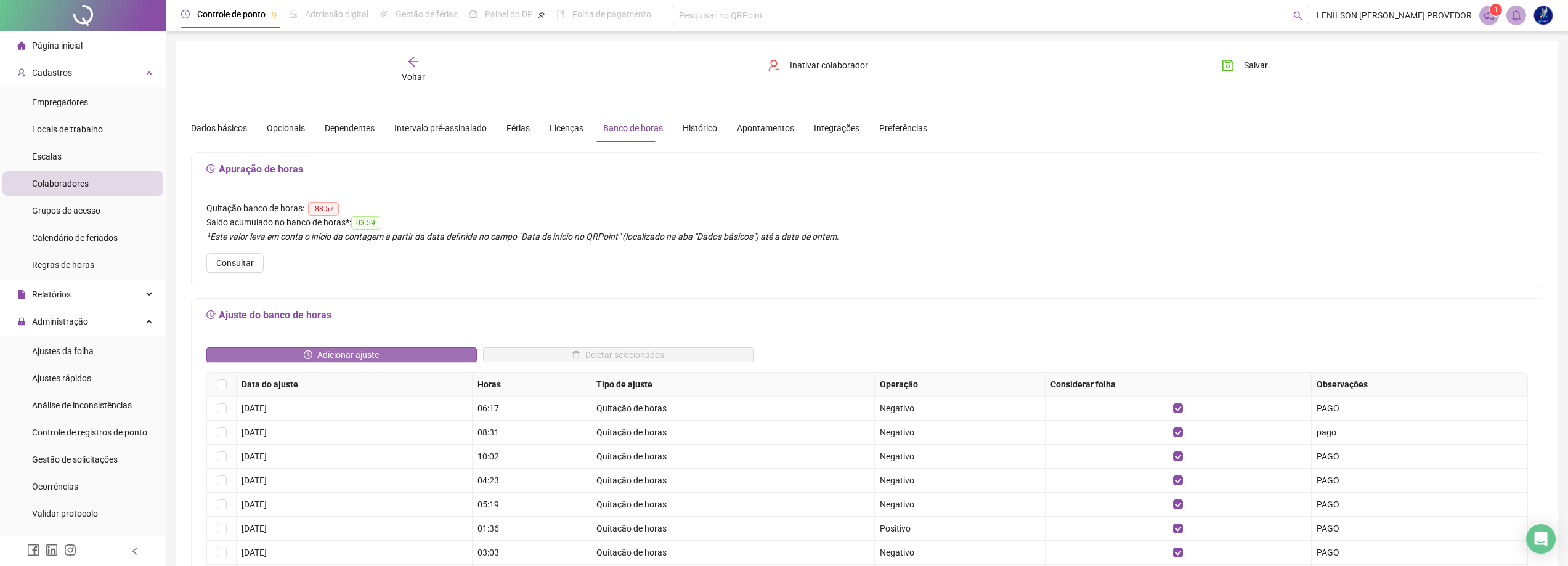
click at [337, 358] on span "Adicionar ajuste" at bounding box center [348, 355] width 61 height 14
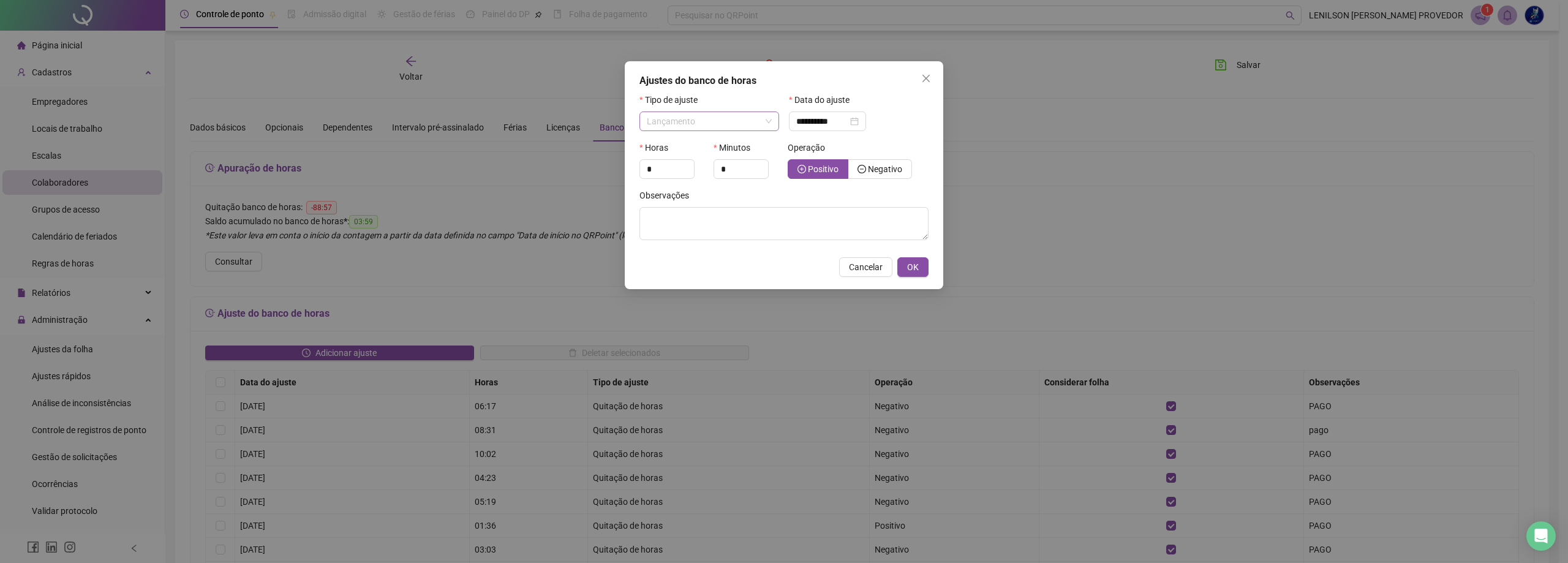
click at [773, 118] on div "Lançamento" at bounding box center [709, 121] width 140 height 20
click at [704, 184] on span "Quitação de horas" at bounding box center [683, 185] width 70 height 10
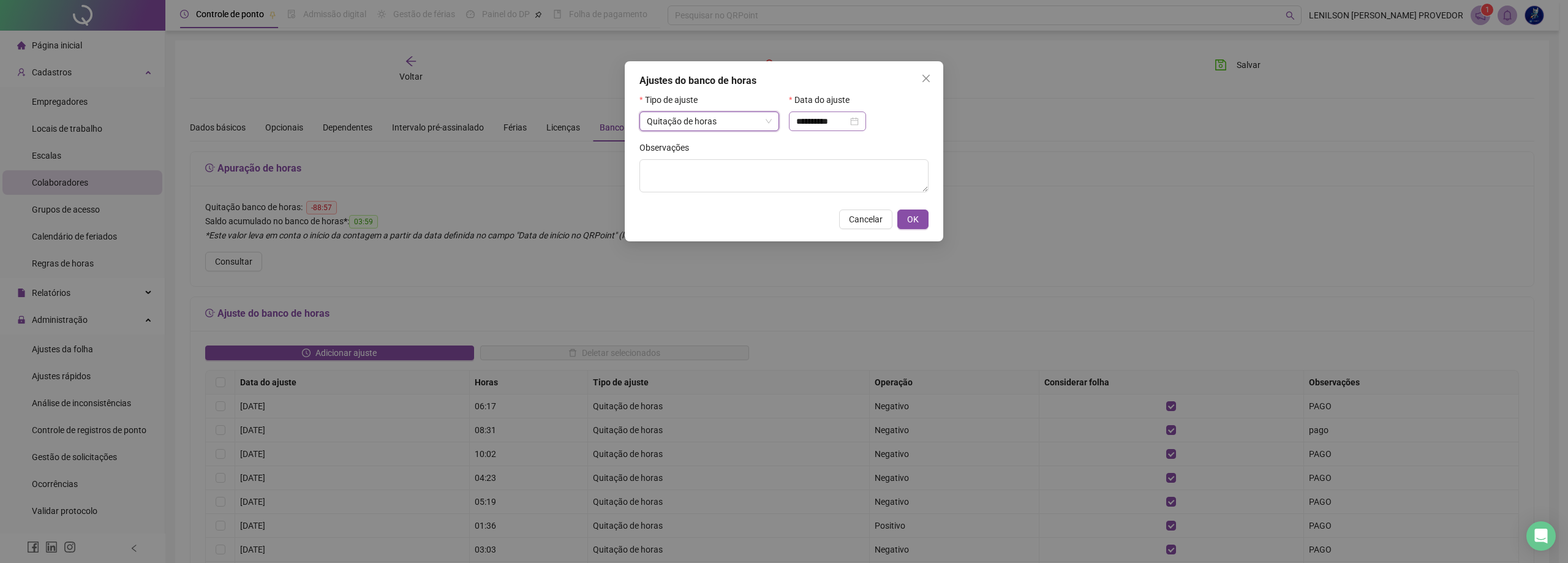
click at [859, 123] on div "**********" at bounding box center [826, 121] width 62 height 14
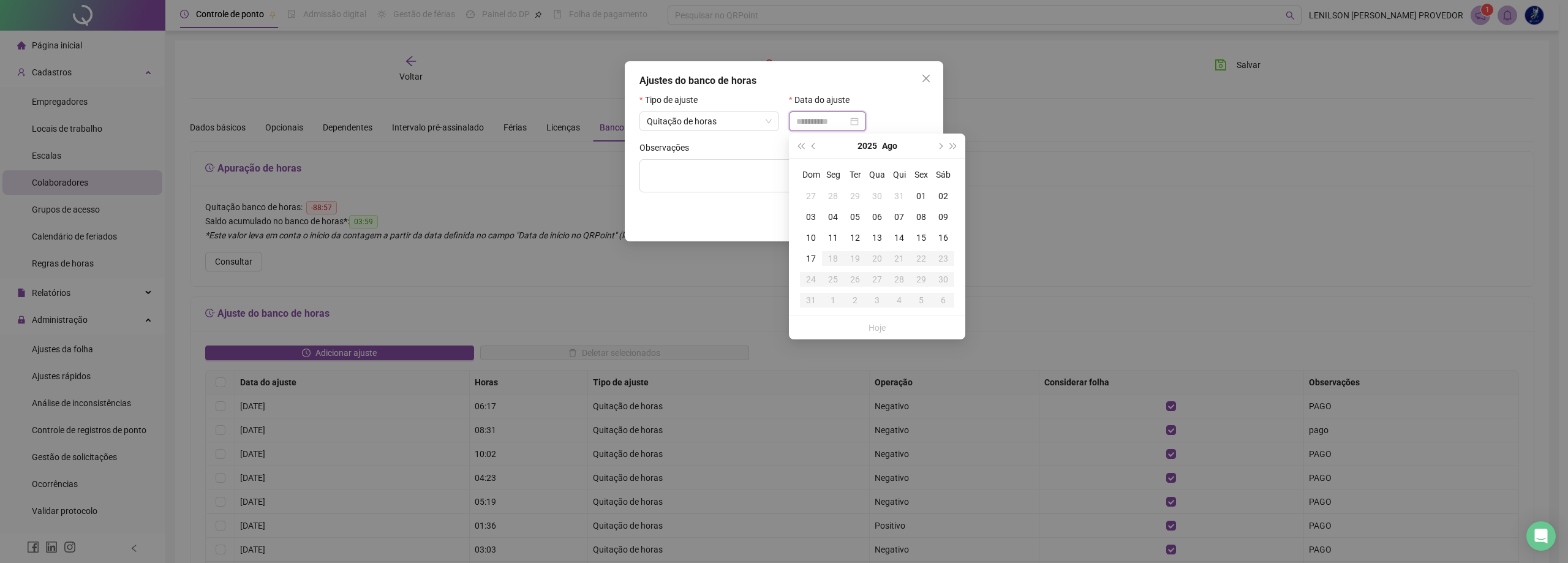
type input "**********"
click at [924, 237] on div "15" at bounding box center [921, 238] width 22 height 14
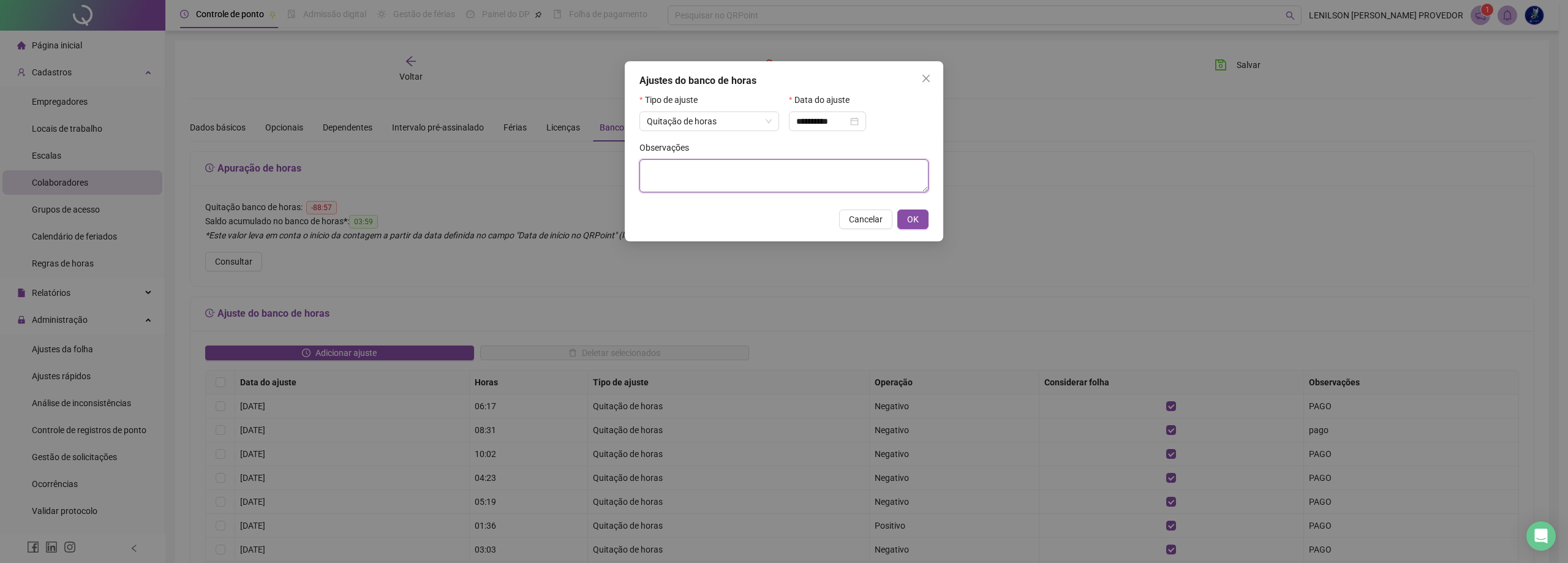
click at [786, 173] on textarea at bounding box center [783, 176] width 289 height 34
type textarea "****"
click at [906, 221] on button "OK" at bounding box center [913, 219] width 32 height 20
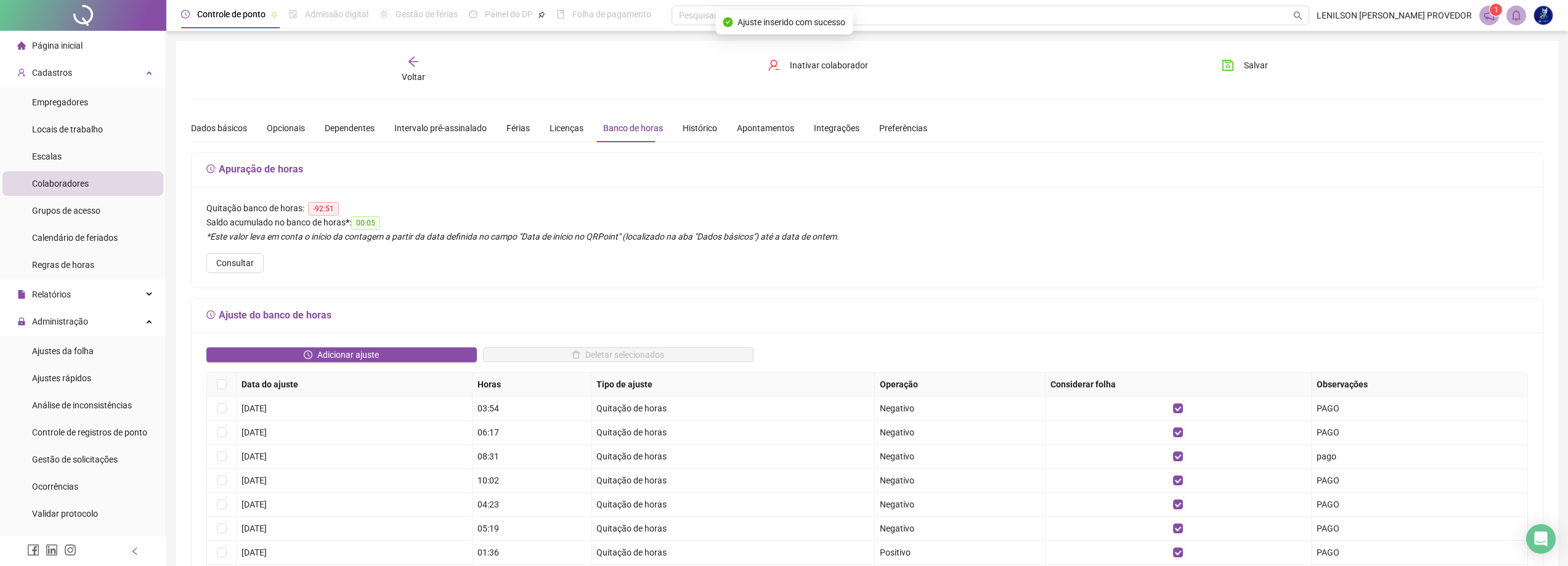
click at [420, 64] on div "Voltar" at bounding box center [413, 69] width 217 height 29
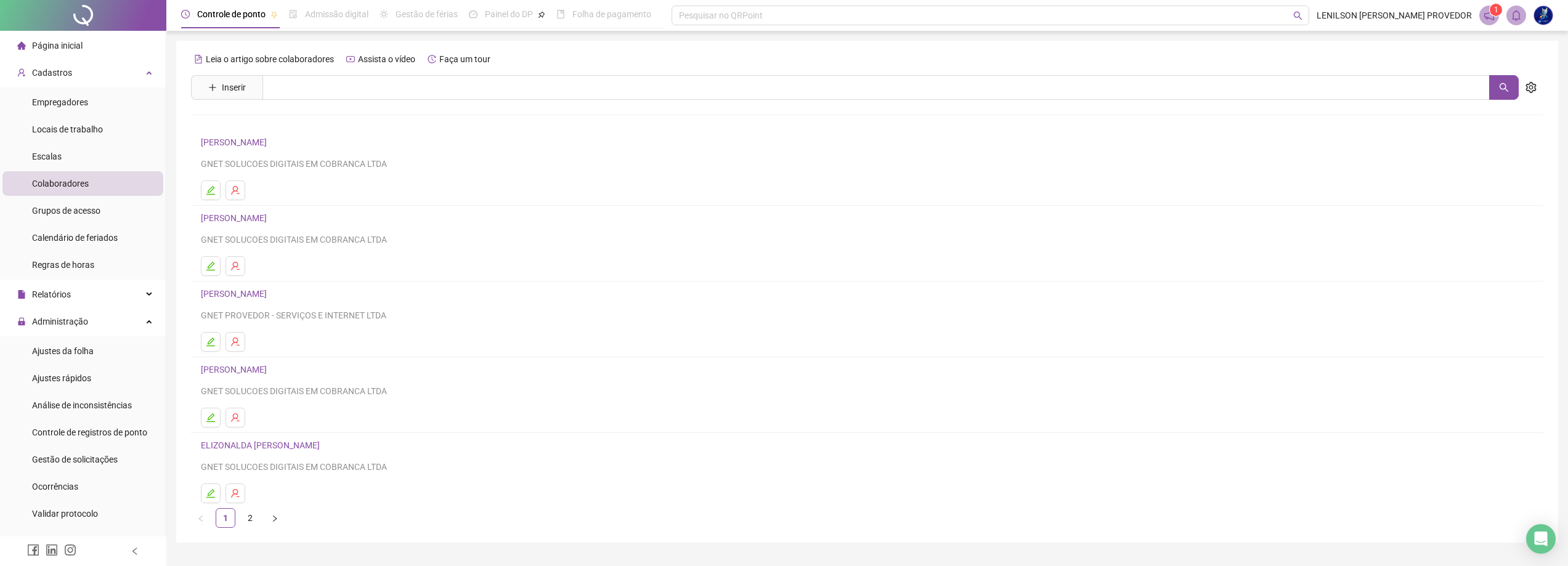
click at [245, 371] on link "[PERSON_NAME]" at bounding box center [235, 370] width 69 height 10
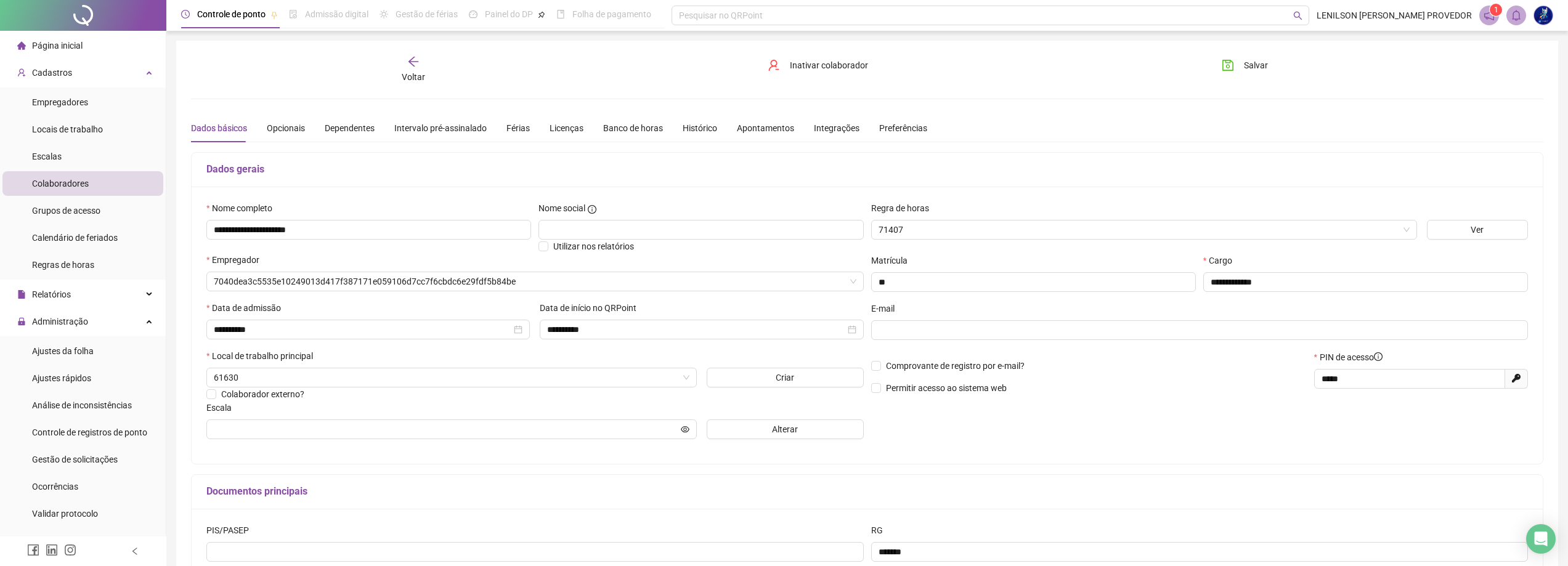
type input "**********"
click at [622, 129] on div "Banco de horas" at bounding box center [633, 128] width 60 height 14
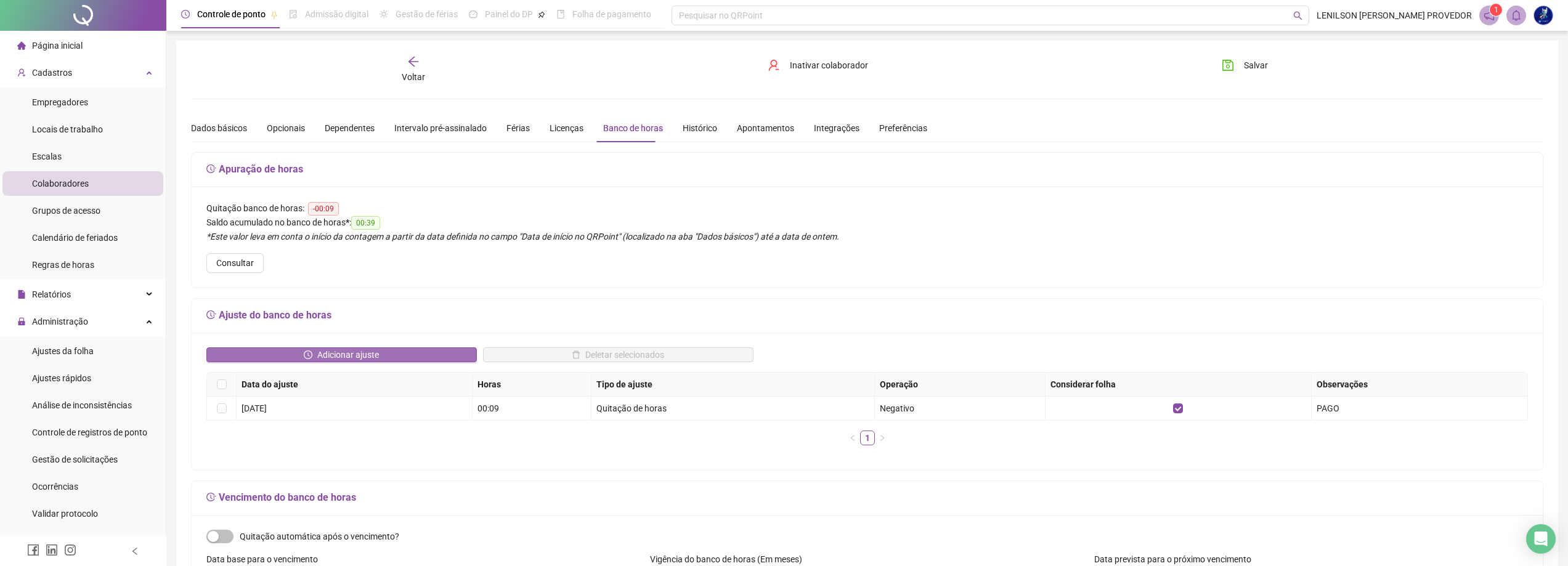
click at [379, 349] on button "Adicionar ajuste" at bounding box center [341, 354] width 271 height 15
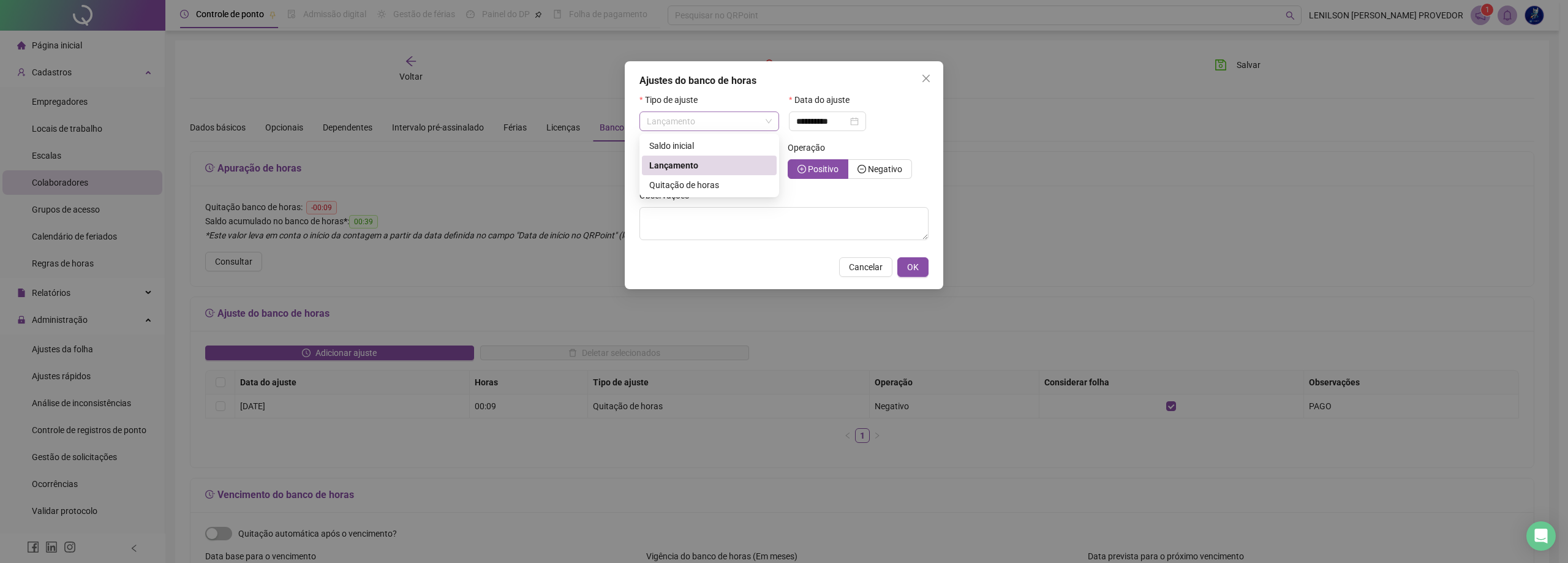
click at [755, 117] on span "Lançamento" at bounding box center [709, 121] width 125 height 19
click at [710, 183] on span "Quitação de horas" at bounding box center [683, 185] width 70 height 10
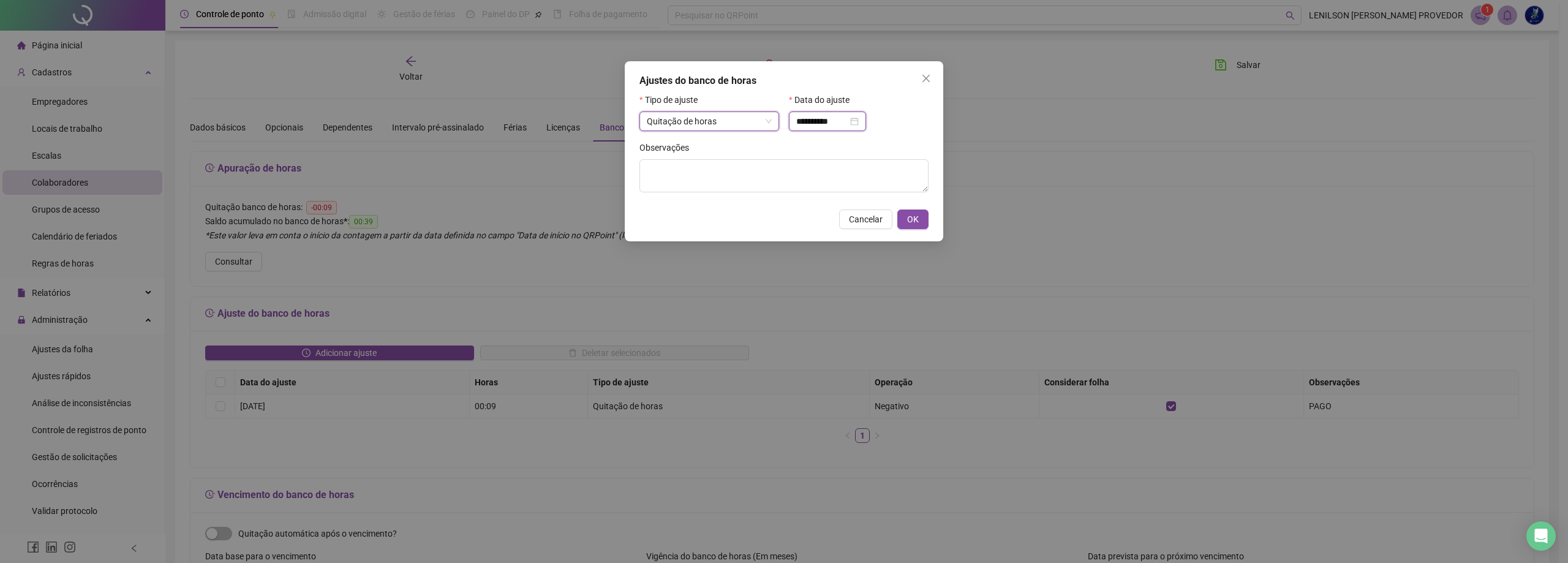
click at [839, 119] on input "**********" at bounding box center [821, 121] width 51 height 14
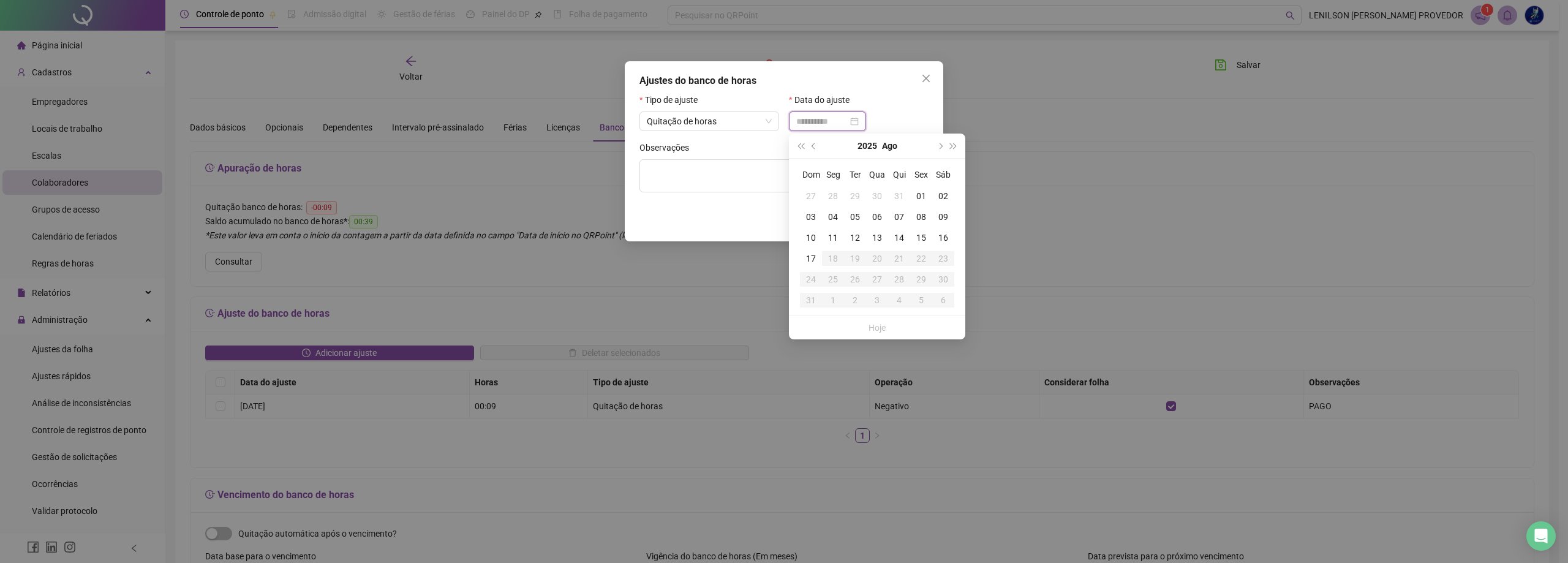
type input "**********"
click at [924, 237] on div "15" at bounding box center [921, 238] width 22 height 14
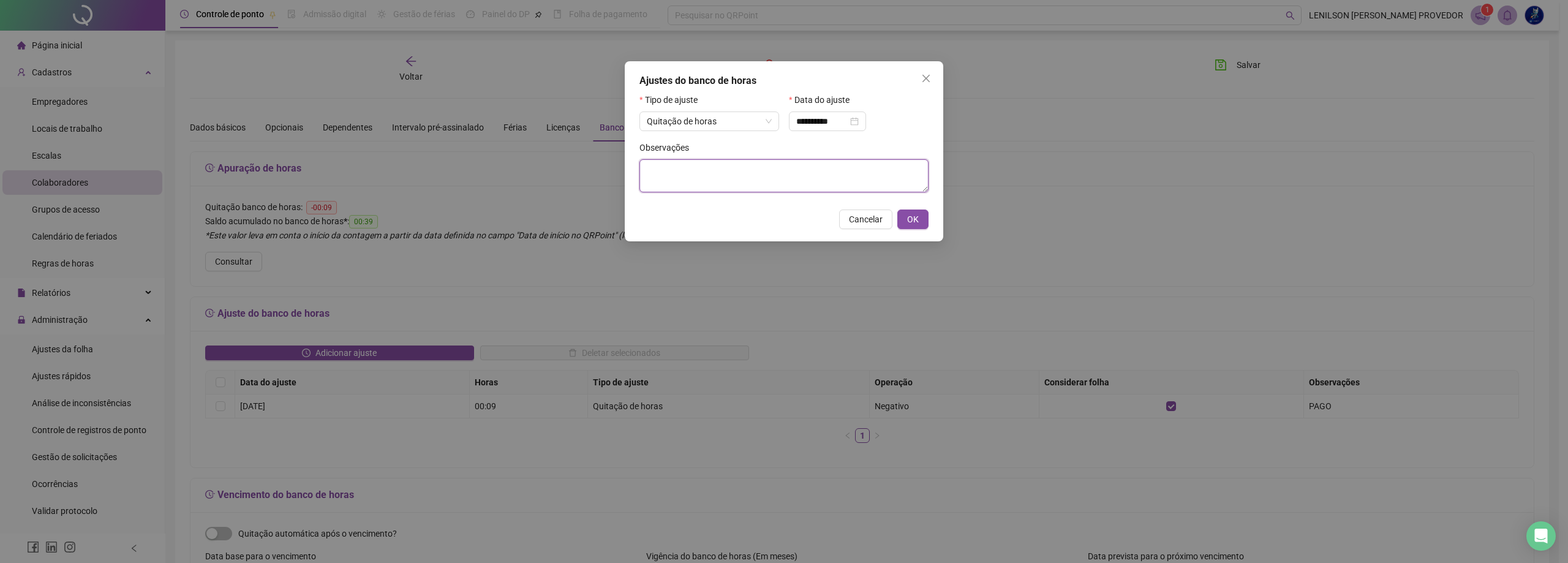
click at [713, 176] on textarea at bounding box center [783, 176] width 289 height 34
type textarea "****"
click at [908, 219] on span "OK" at bounding box center [913, 220] width 12 height 14
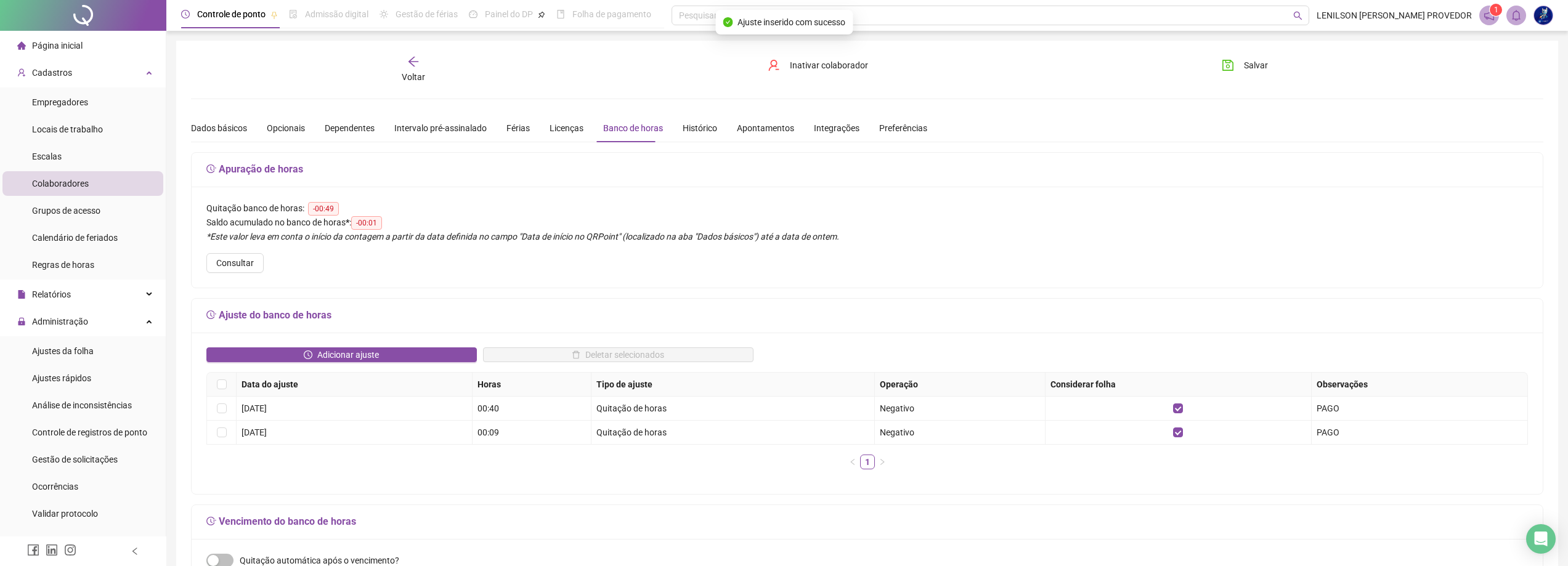
click at [416, 67] on icon "arrow-left" at bounding box center [414, 61] width 12 height 12
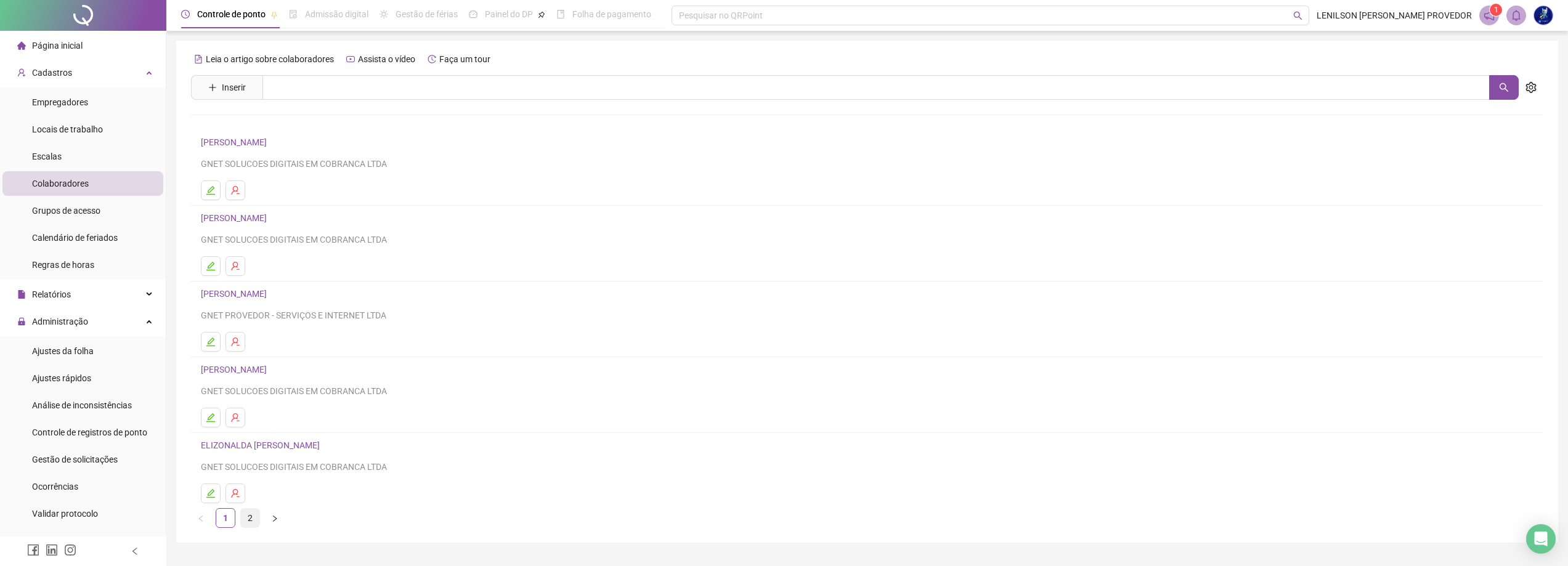
click at [251, 515] on link "2" at bounding box center [250, 517] width 19 height 19
click at [267, 218] on link "JHONNATA [PERSON_NAME]" at bounding box center [258, 218] width 116 height 10
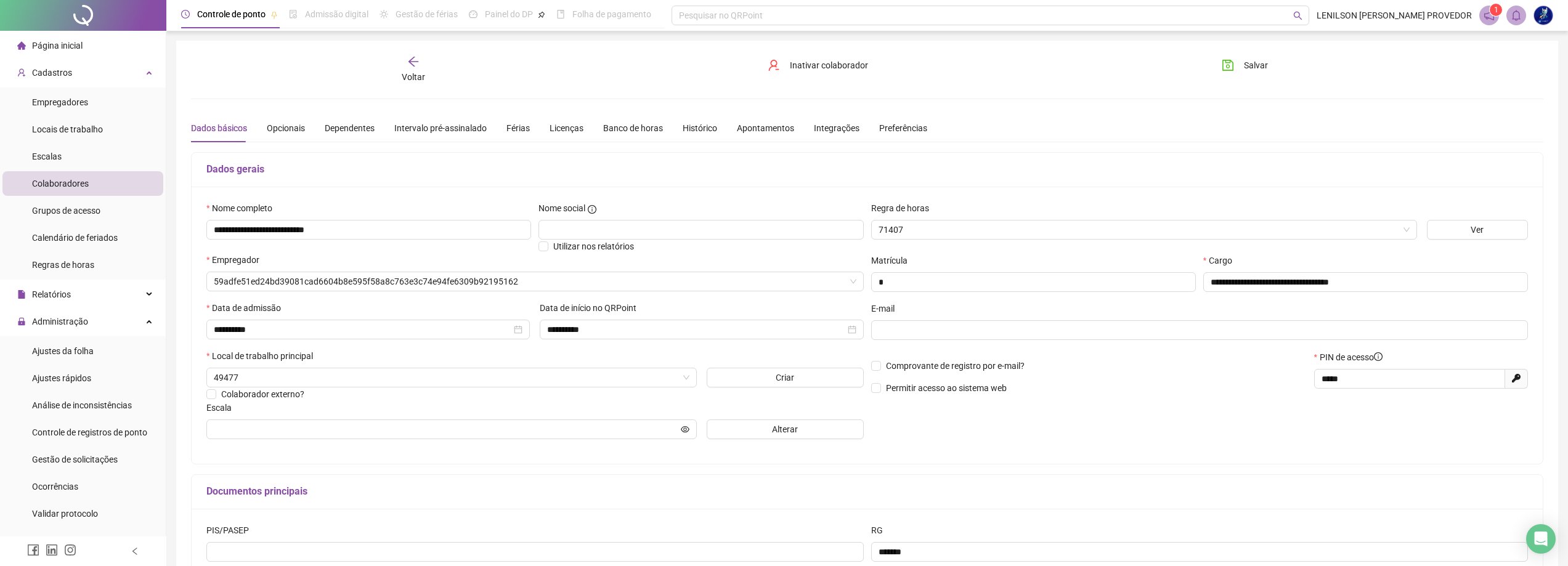
type input "**********"
click at [620, 128] on div "Banco de horas" at bounding box center [633, 128] width 60 height 14
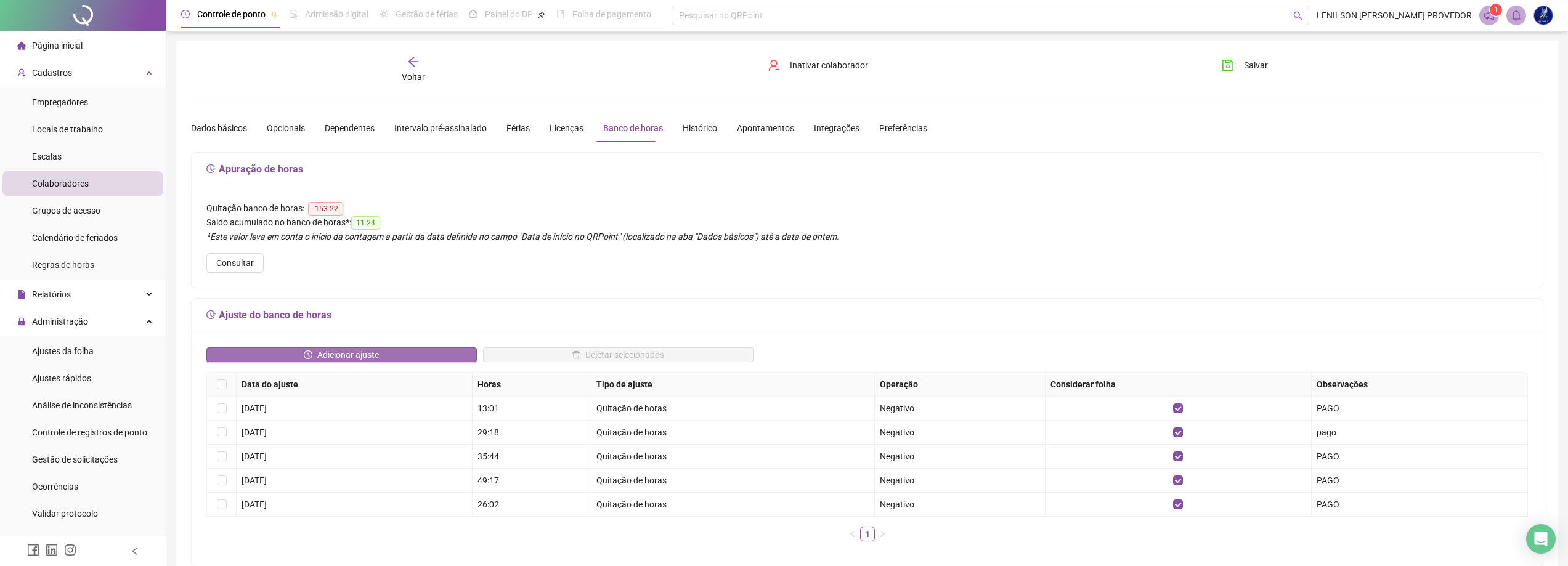
click at [352, 352] on span "Adicionar ajuste" at bounding box center [348, 355] width 61 height 14
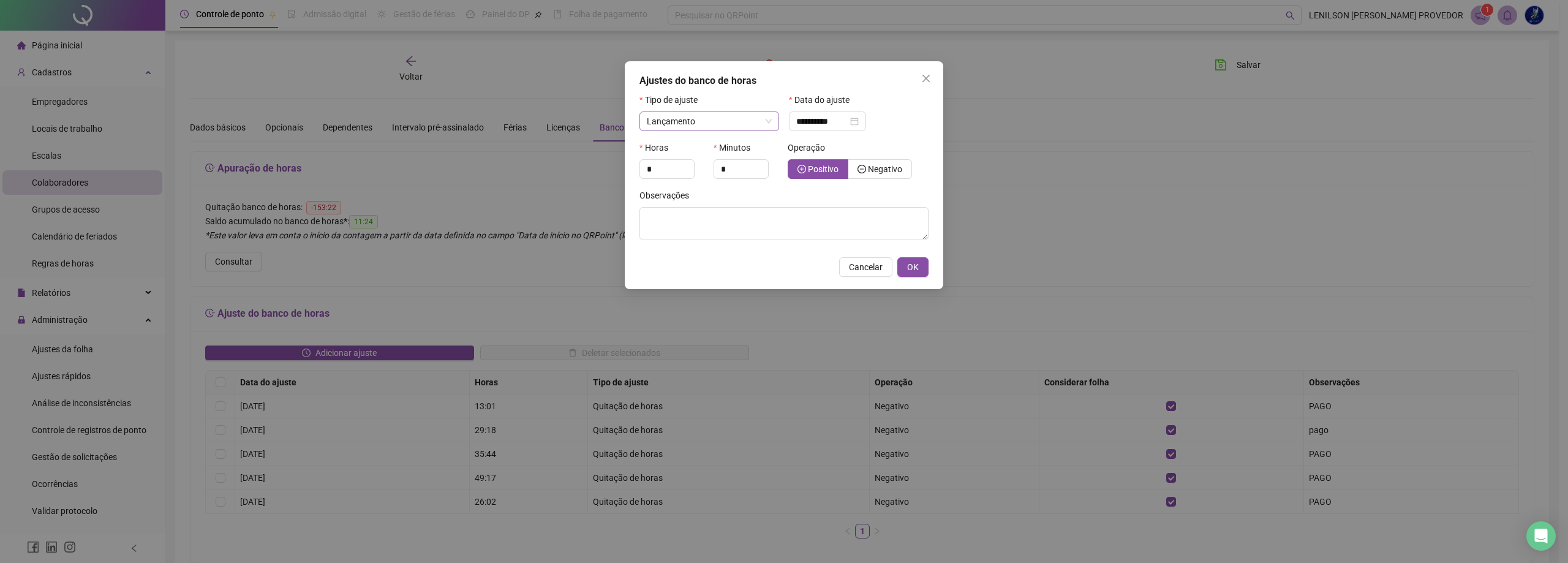
click at [761, 125] on span "Lançamento" at bounding box center [709, 121] width 125 height 19
click at [720, 184] on div "Quitação de horas" at bounding box center [709, 185] width 120 height 14
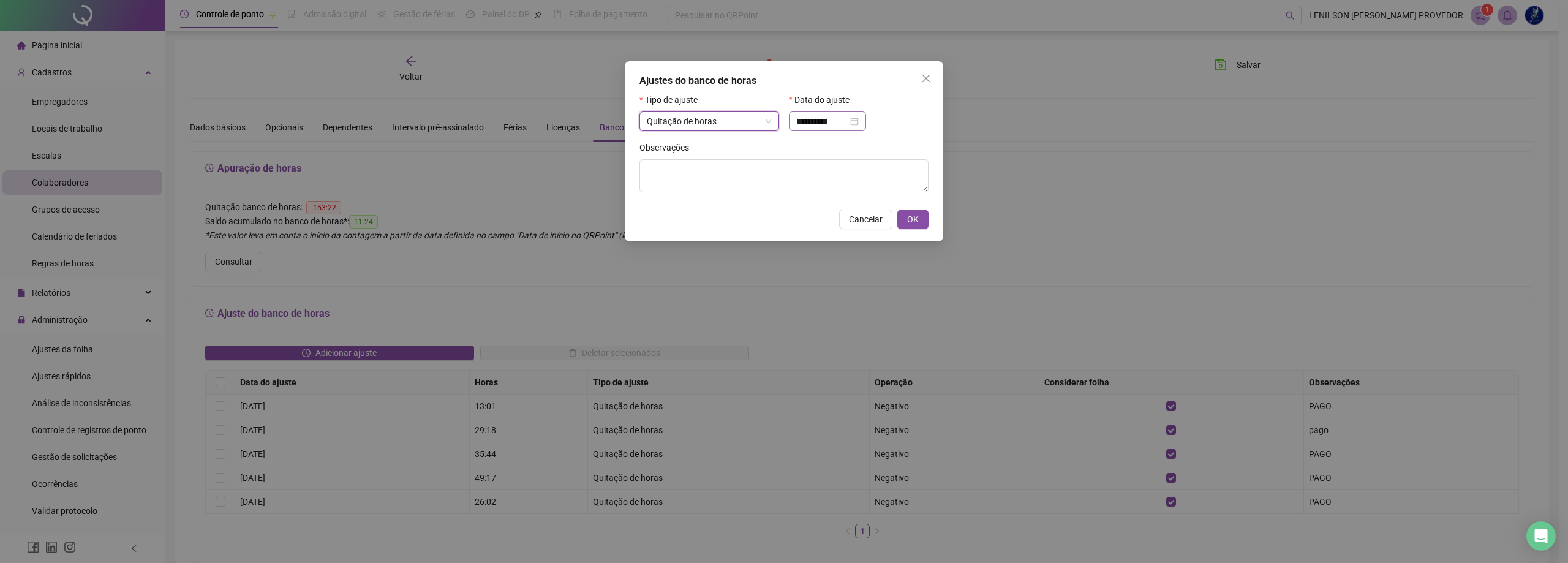
click at [859, 121] on div "**********" at bounding box center [826, 121] width 62 height 14
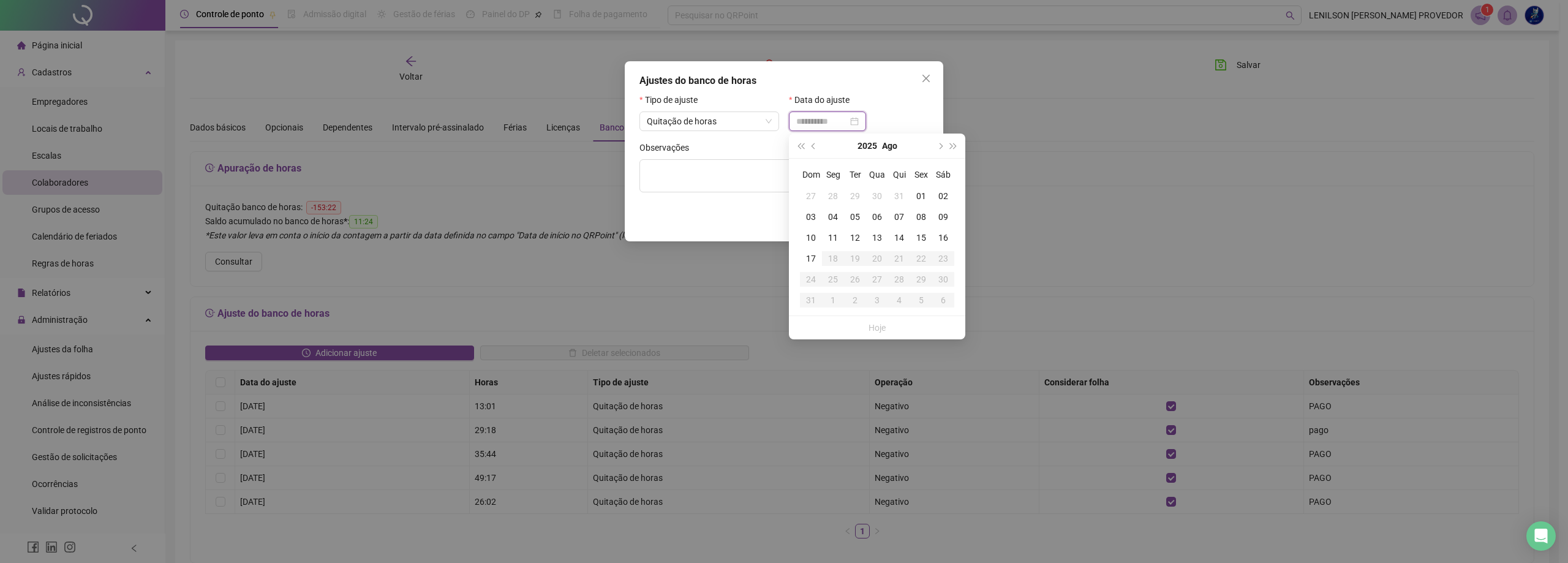
type input "**********"
click at [924, 237] on div "15" at bounding box center [921, 238] width 22 height 14
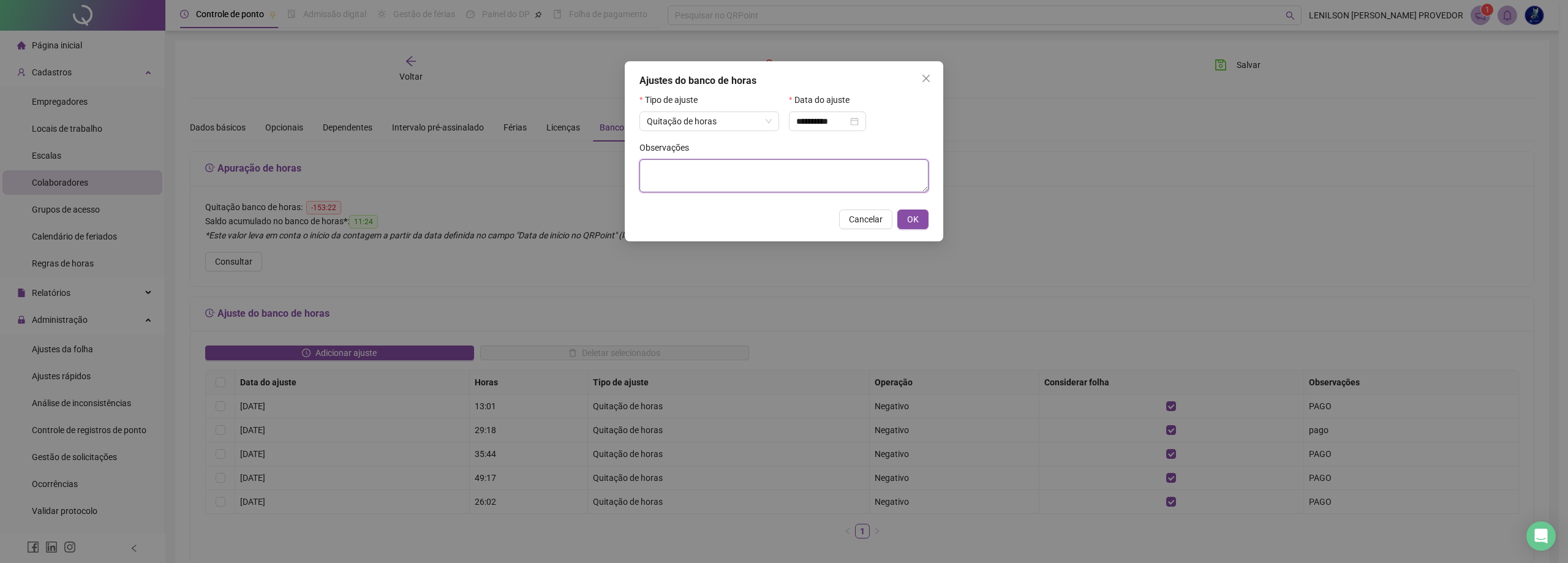
click at [718, 181] on textarea at bounding box center [783, 176] width 289 height 34
type textarea "****"
click at [912, 218] on span "OK" at bounding box center [913, 220] width 12 height 14
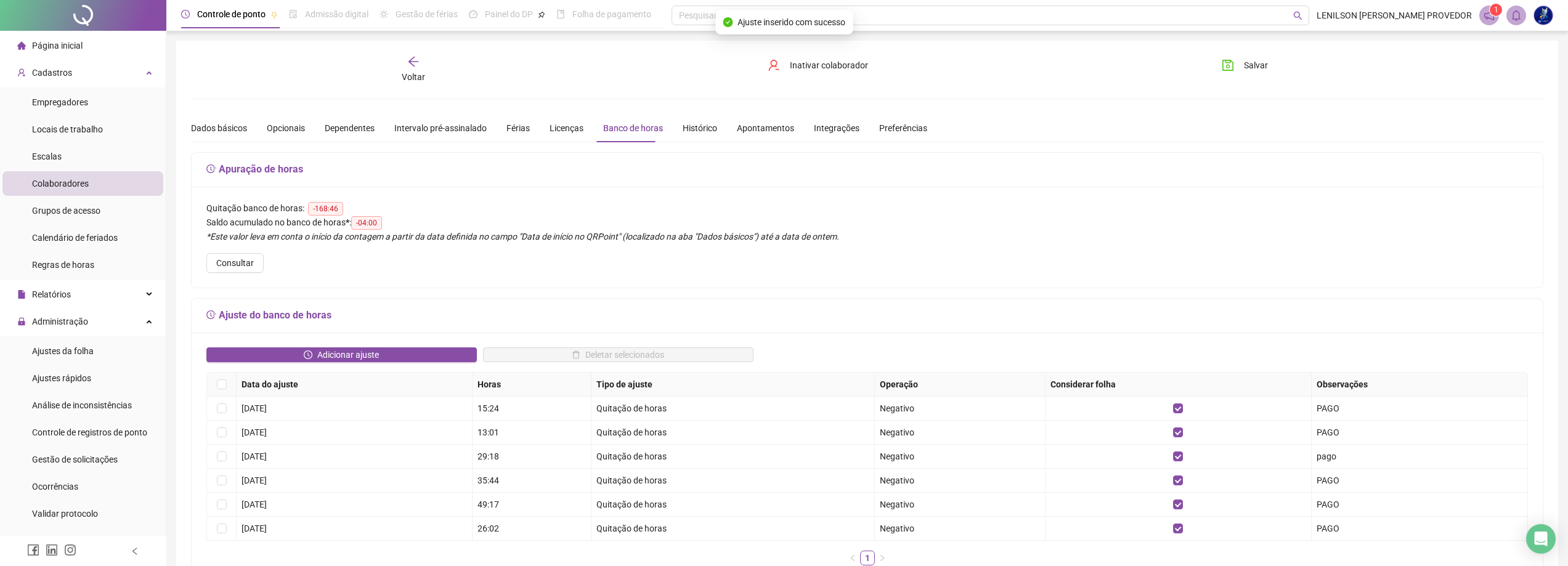
click at [70, 18] on div at bounding box center [83, 15] width 167 height 31
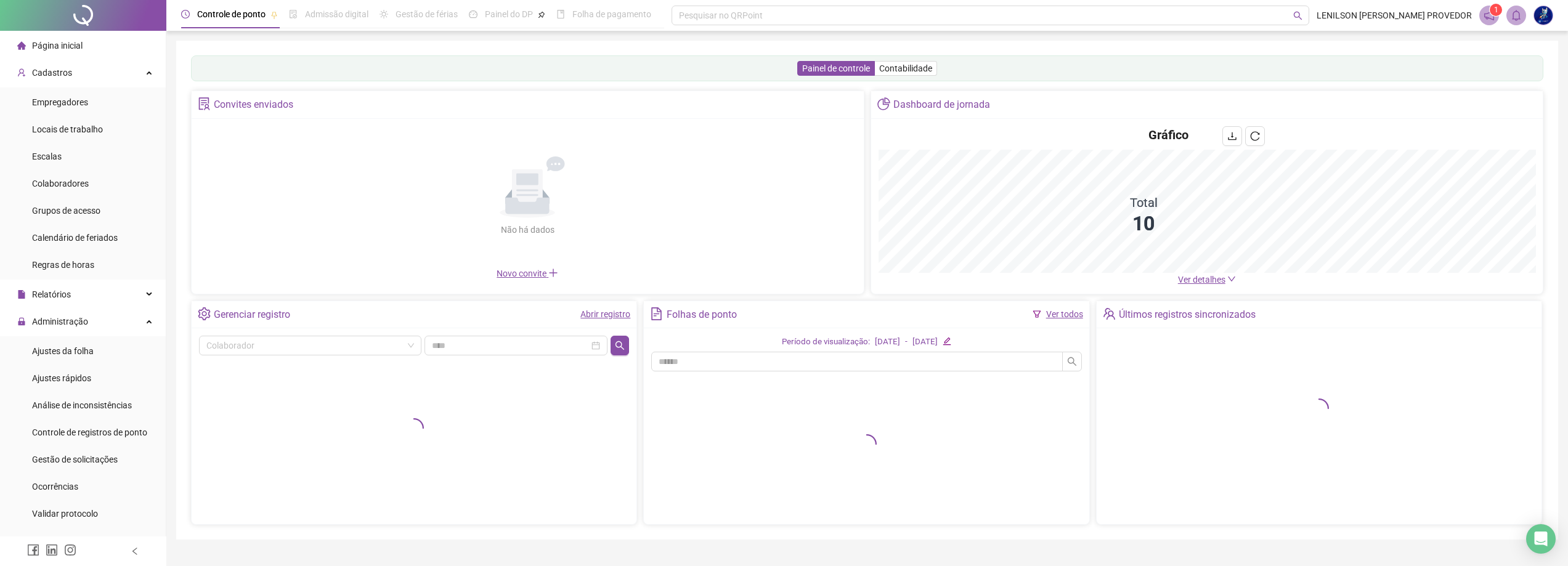
click at [1069, 313] on link "Ver todos" at bounding box center [1064, 314] width 37 height 10
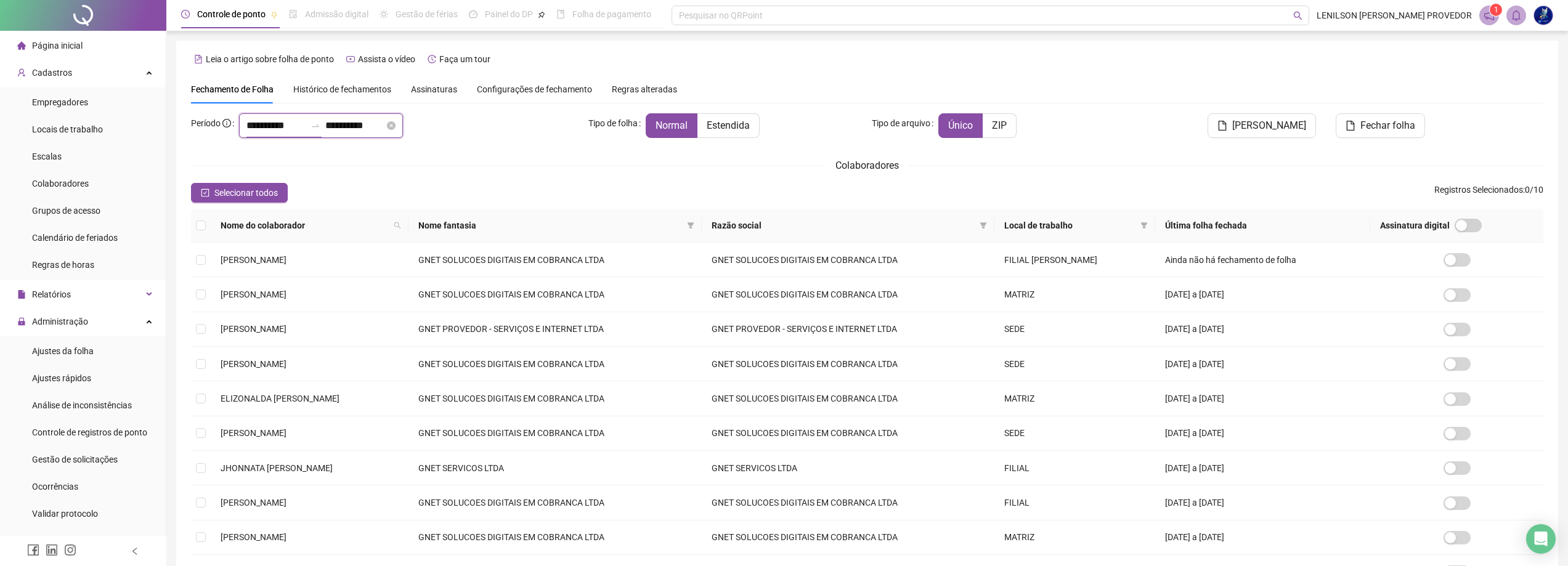
click at [305, 132] on input "**********" at bounding box center [276, 125] width 60 height 15
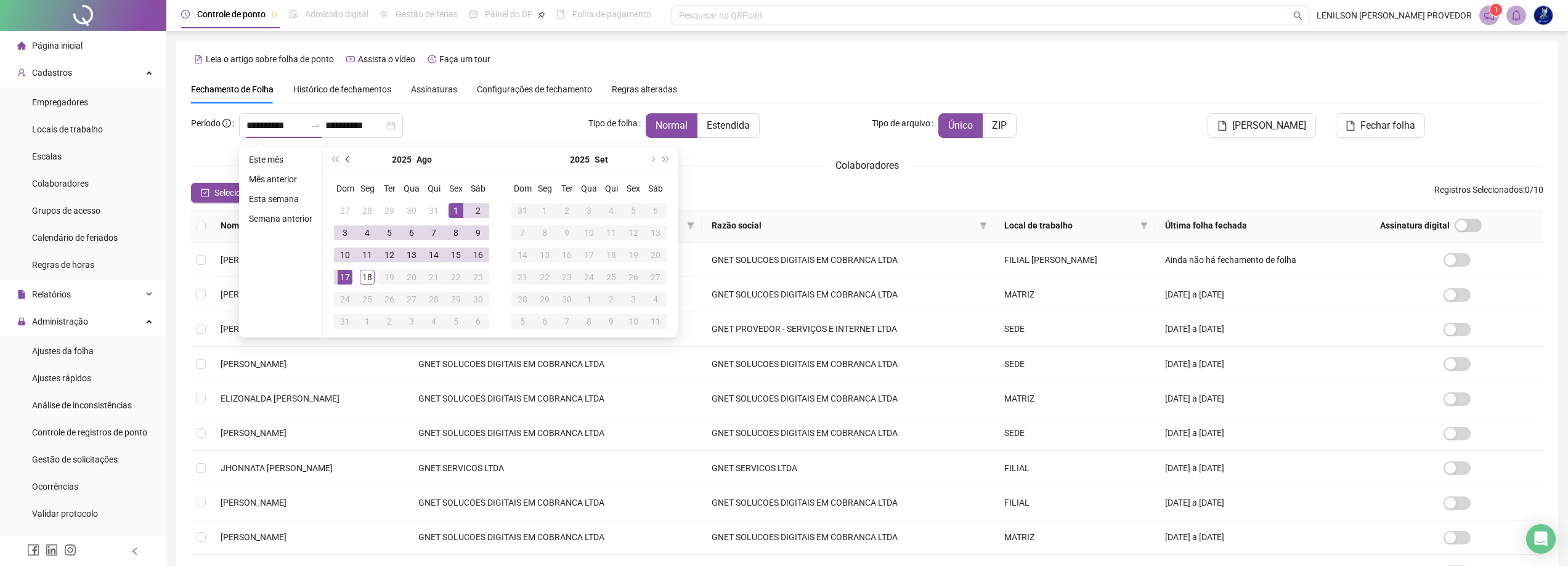
click at [349, 164] on button "prev-year" at bounding box center [348, 159] width 14 height 25
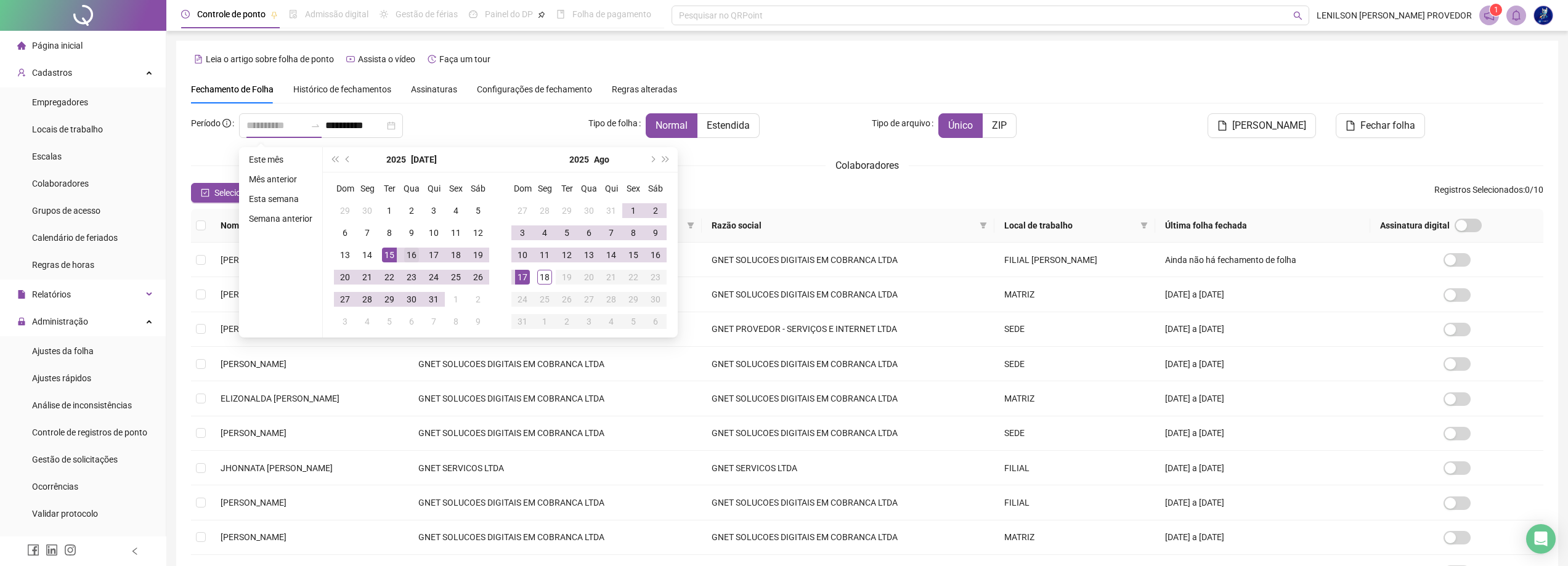
type input "**********"
click at [412, 254] on div "16" at bounding box center [411, 255] width 15 height 15
type input "**********"
click at [631, 250] on div "15" at bounding box center [633, 255] width 15 height 15
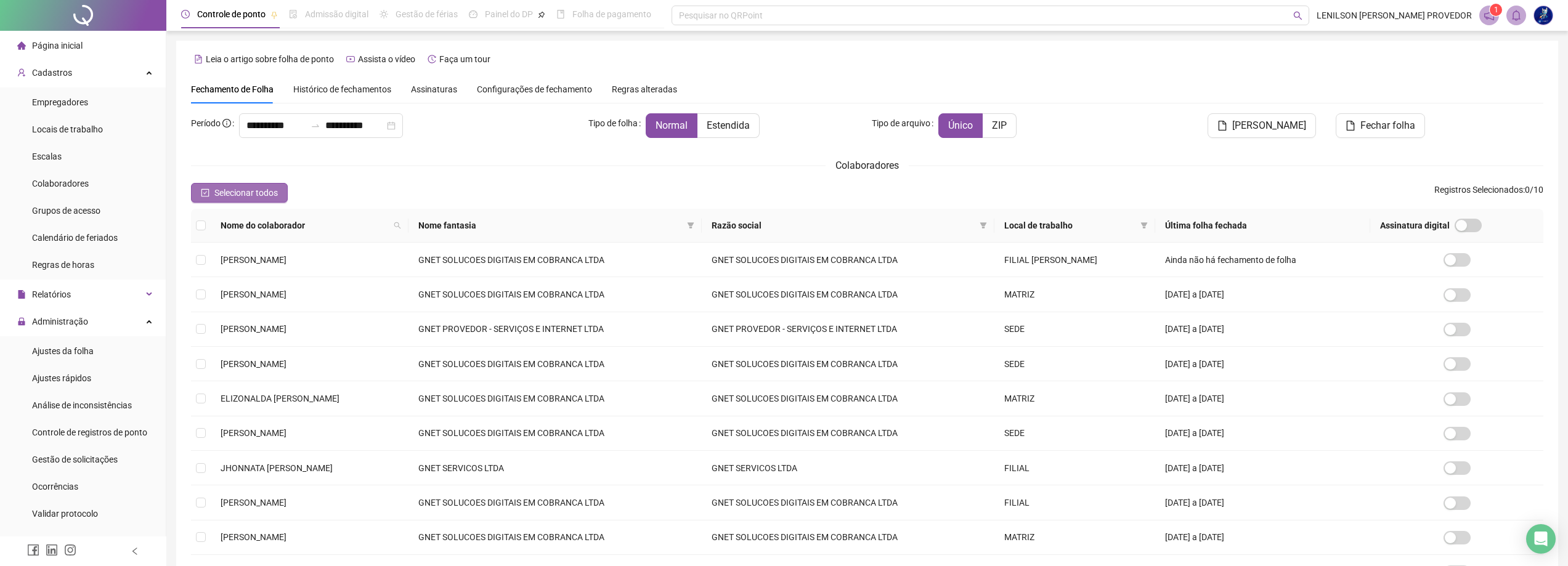
click at [227, 189] on span "Selecionar todos" at bounding box center [246, 193] width 63 height 14
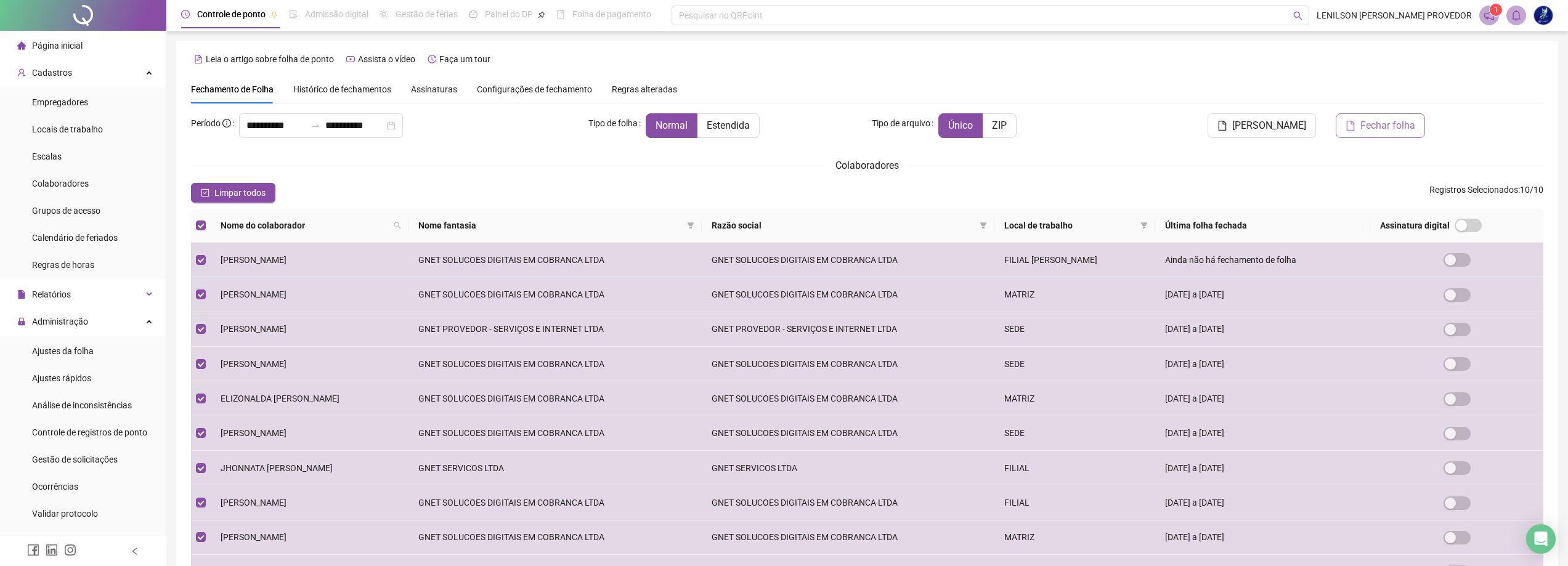
click at [1373, 125] on span "Fechar folha" at bounding box center [1387, 125] width 55 height 15
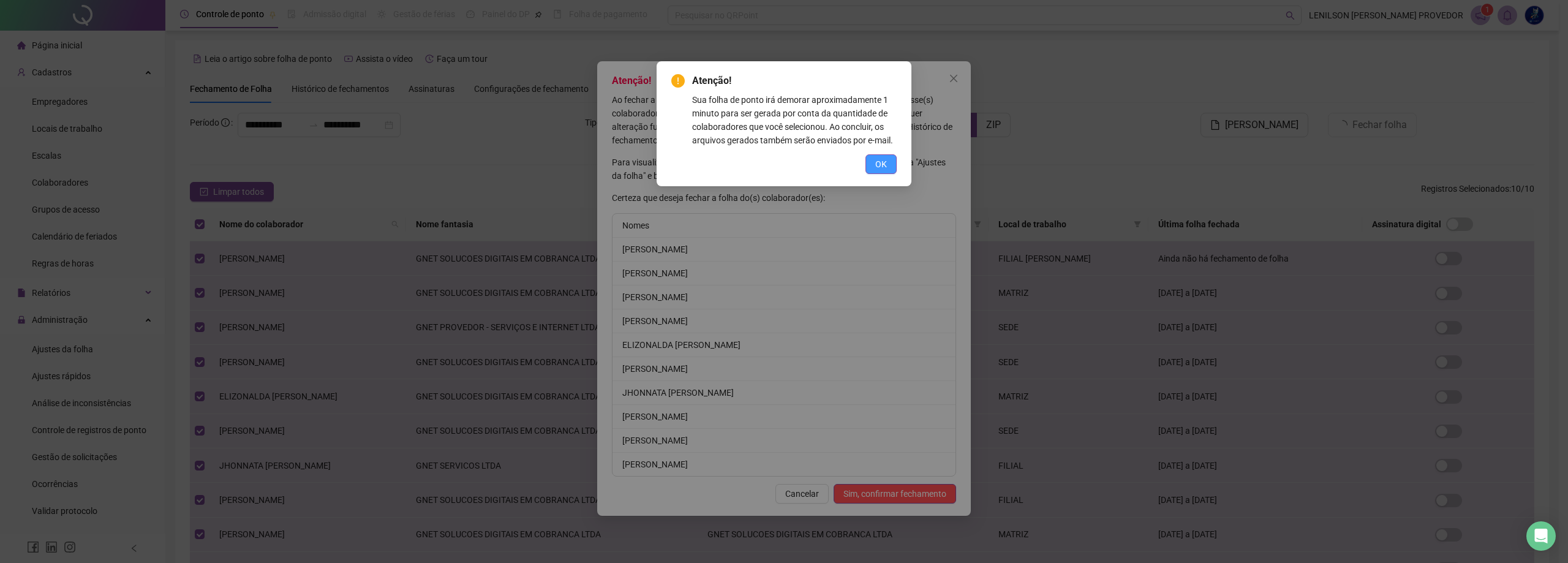
click at [884, 162] on span "OK" at bounding box center [882, 165] width 12 height 14
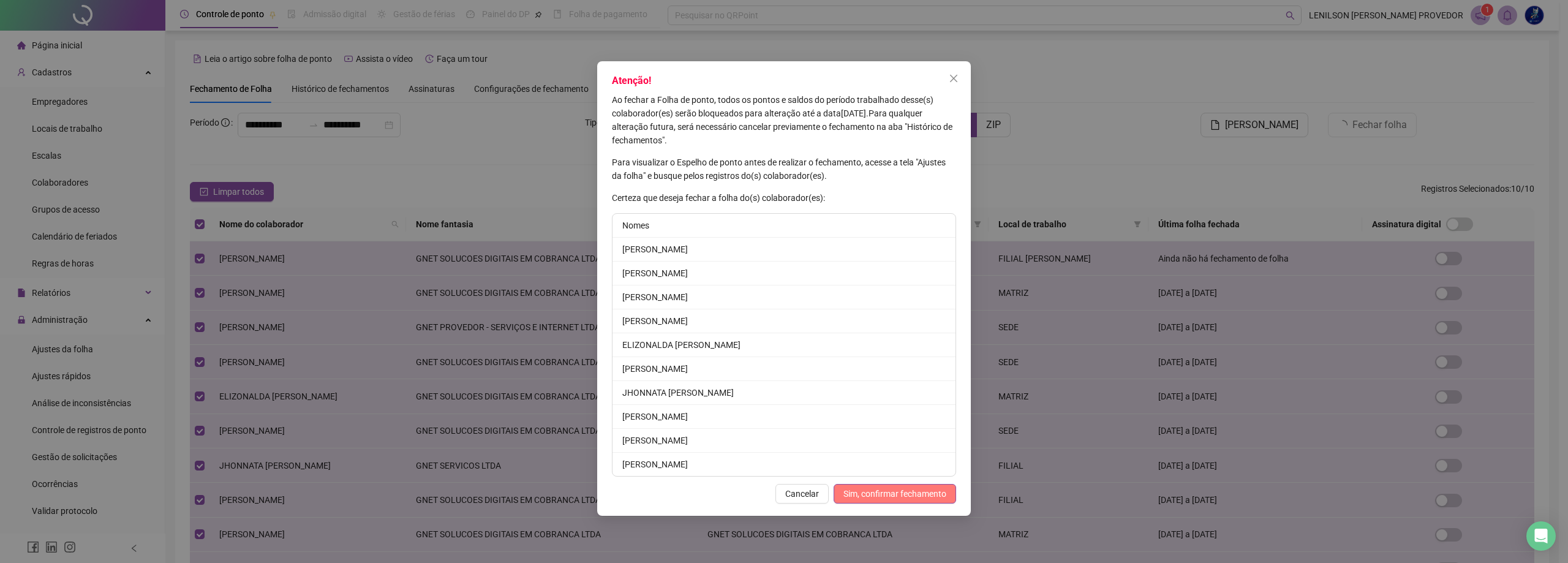
click at [876, 492] on span "Sim, confirmar fechamento" at bounding box center [894, 494] width 103 height 14
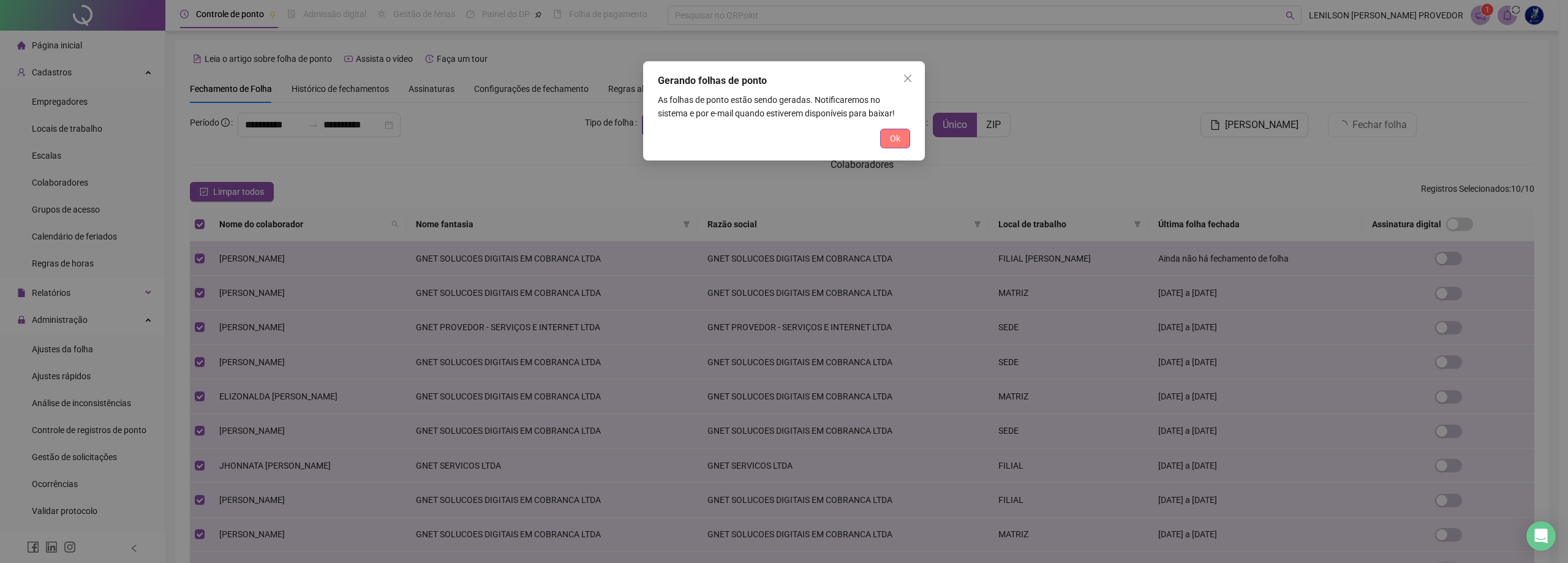
click at [897, 138] on span "Ok" at bounding box center [894, 139] width 11 height 14
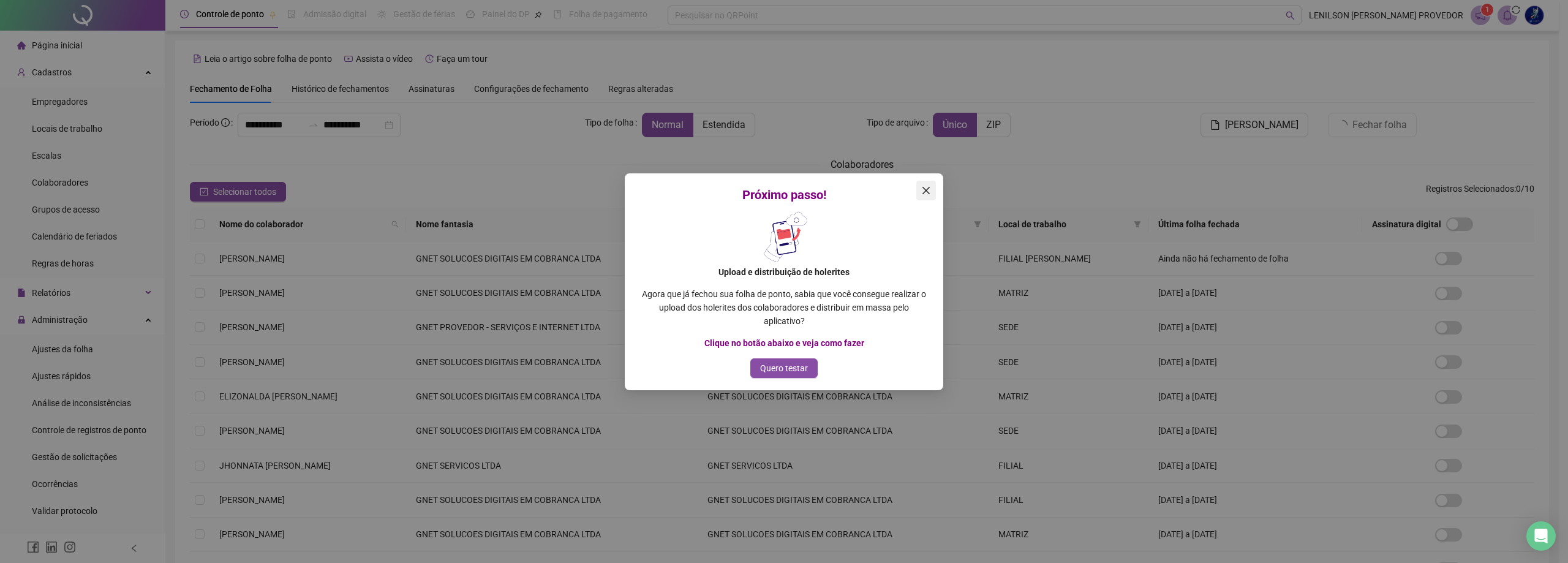
click at [931, 187] on span "Close" at bounding box center [926, 190] width 20 height 10
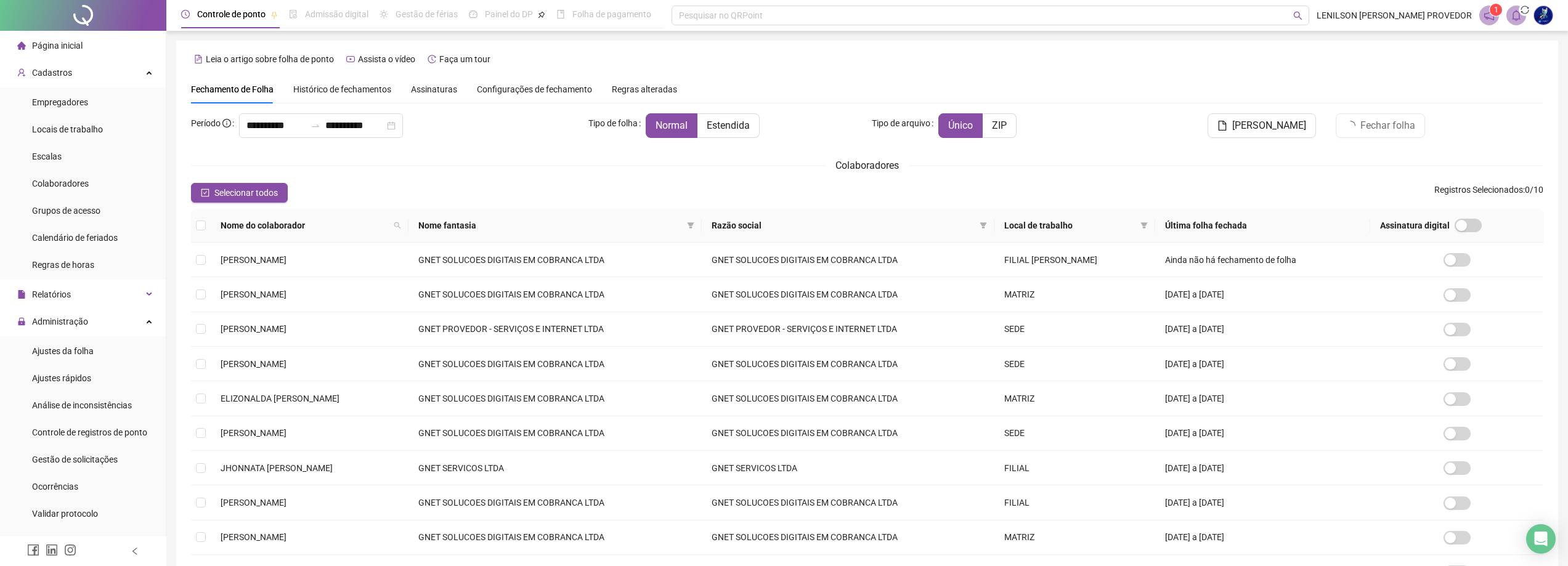
click at [1490, 16] on icon "notification" at bounding box center [1489, 15] width 11 height 11
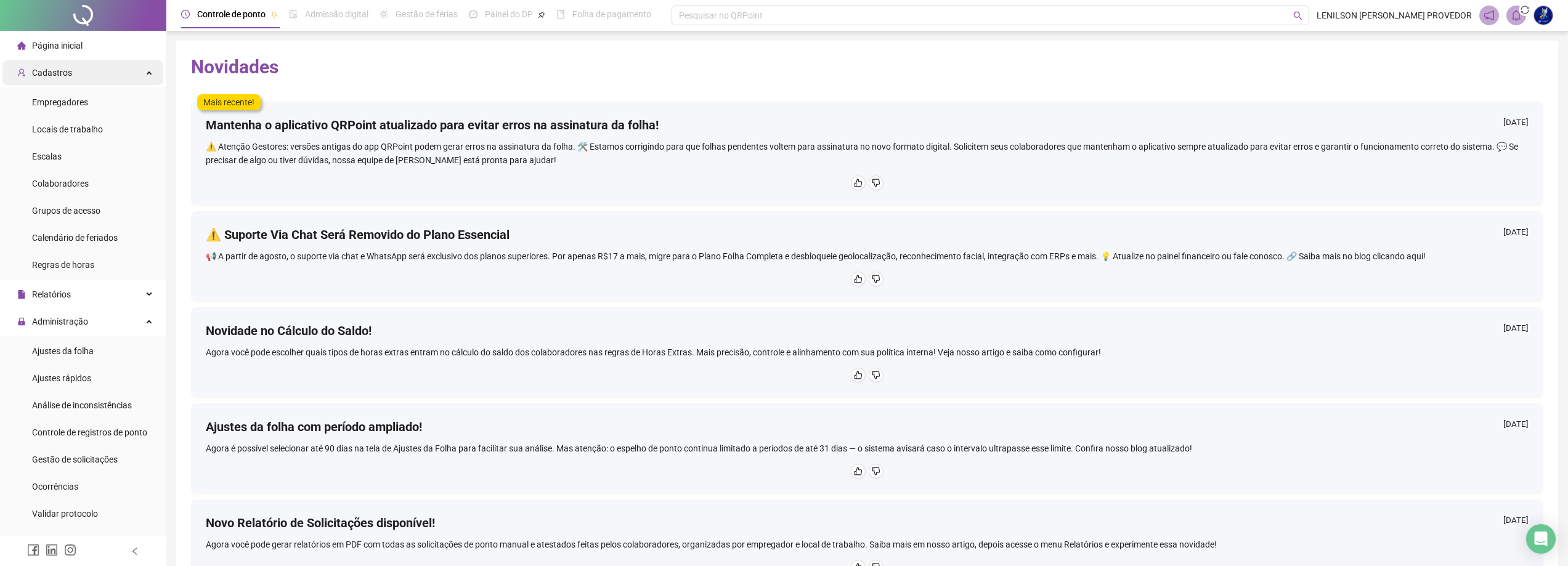
click at [50, 70] on span "Cadastros" at bounding box center [52, 72] width 40 height 10
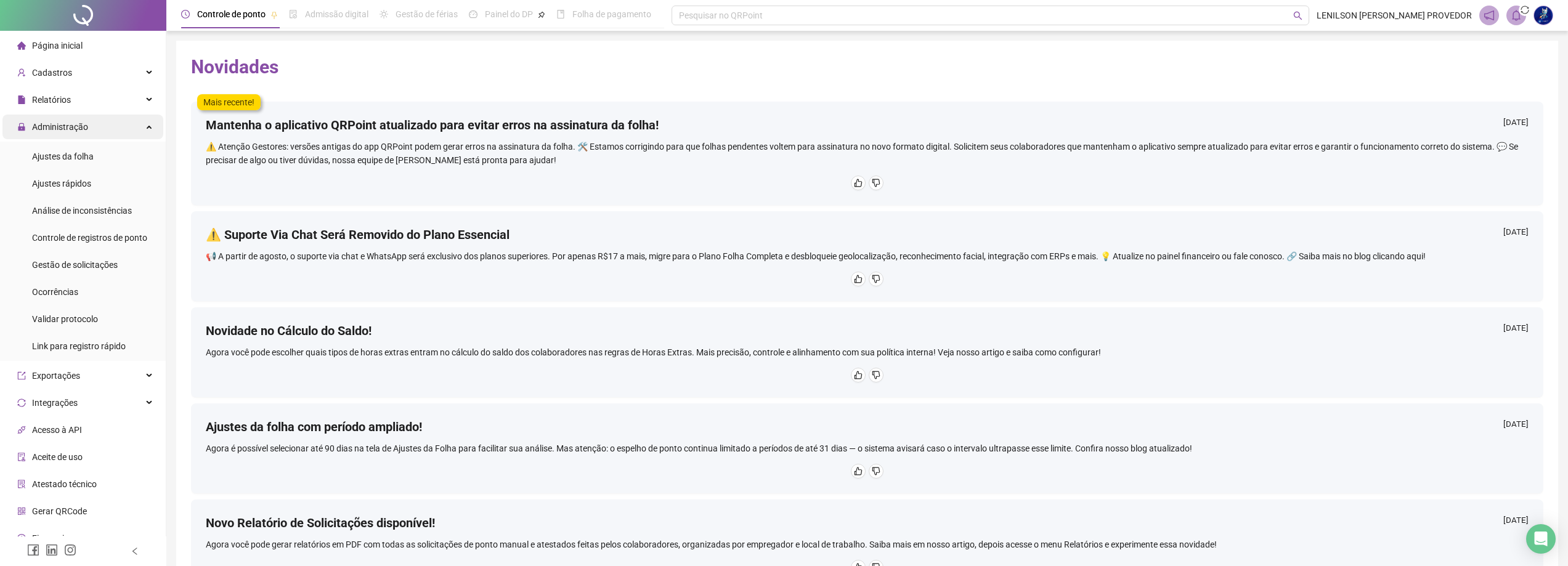
click at [73, 132] on span "Administração" at bounding box center [60, 127] width 57 height 10
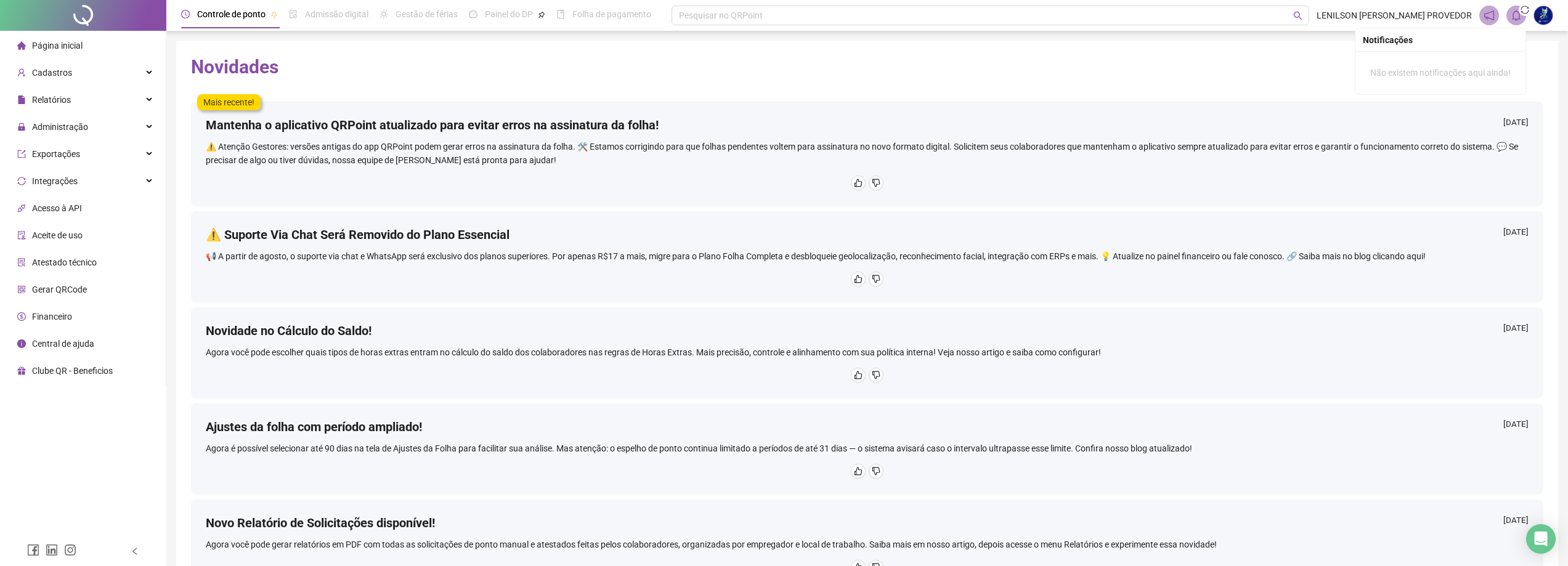
click at [1519, 16] on icon "bell" at bounding box center [1515, 15] width 9 height 11
click at [1146, 89] on div "Mais recente! Mantenha o aplicativo QRPoint atualizado para evitar erros na ass…" at bounding box center [867, 147] width 1352 height 117
click at [68, 14] on div at bounding box center [83, 15] width 167 height 31
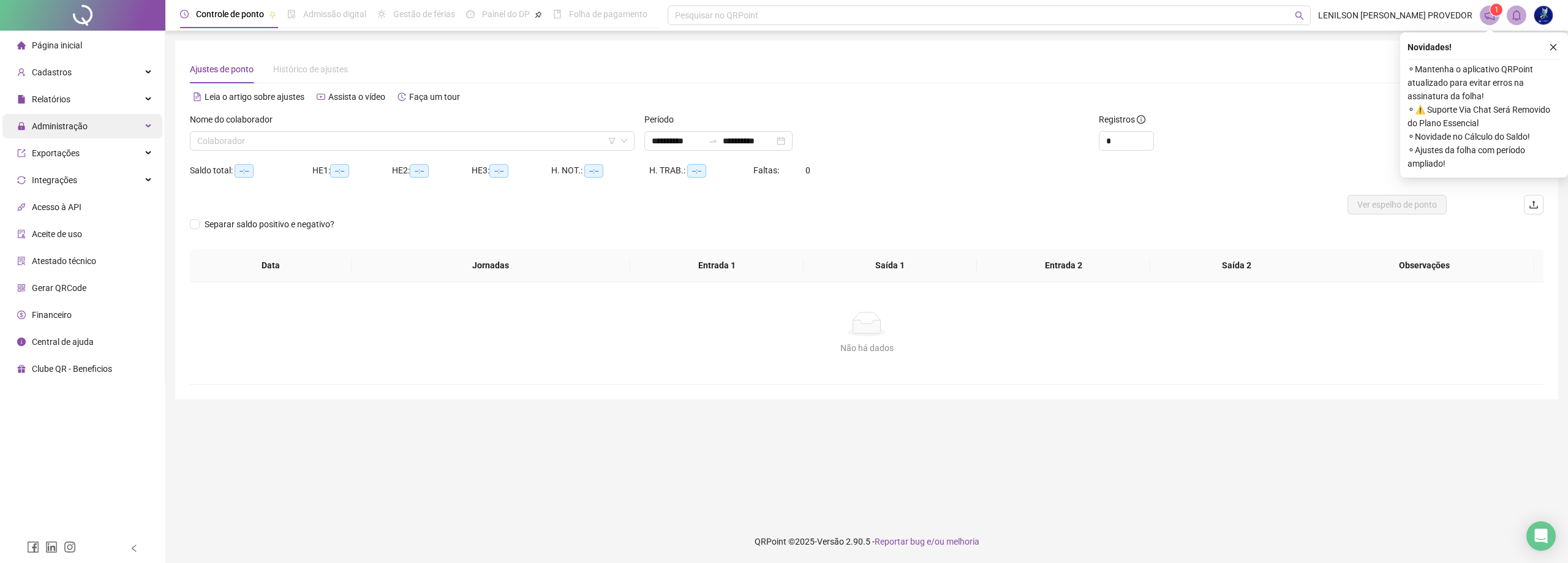
click at [68, 130] on span "Administração" at bounding box center [59, 126] width 56 height 10
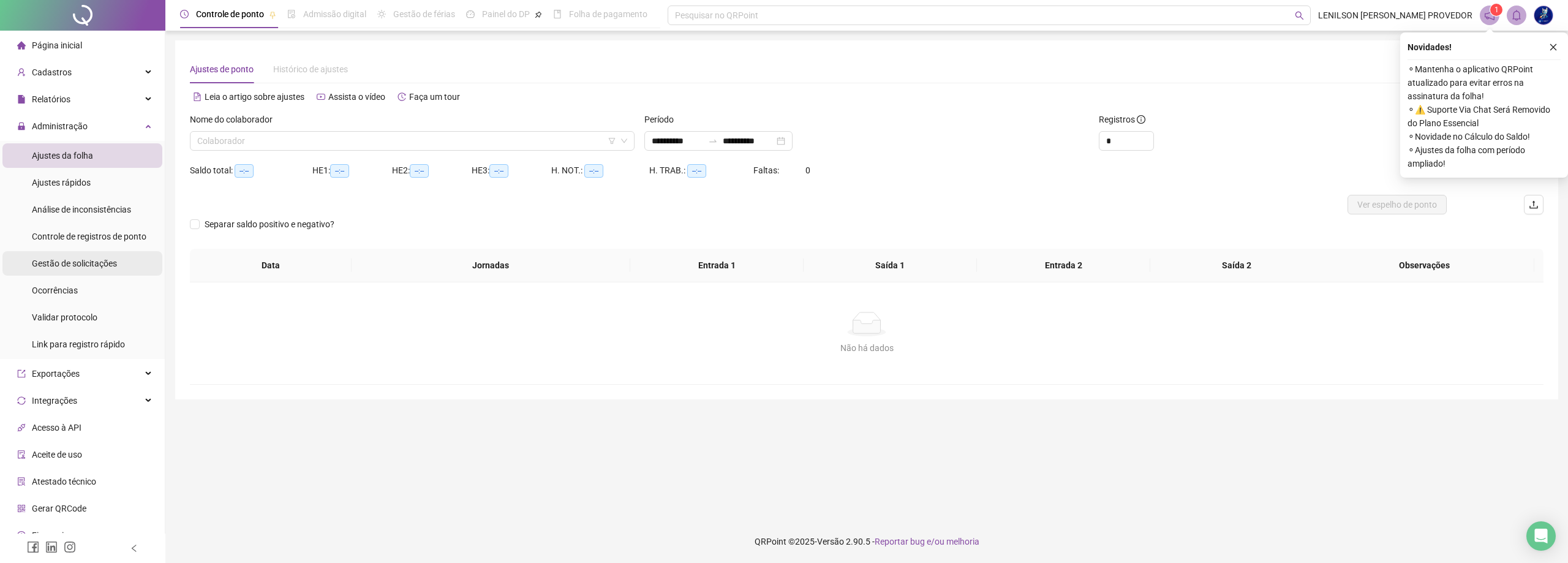
click at [75, 264] on span "Gestão de solicitações" at bounding box center [74, 263] width 85 height 10
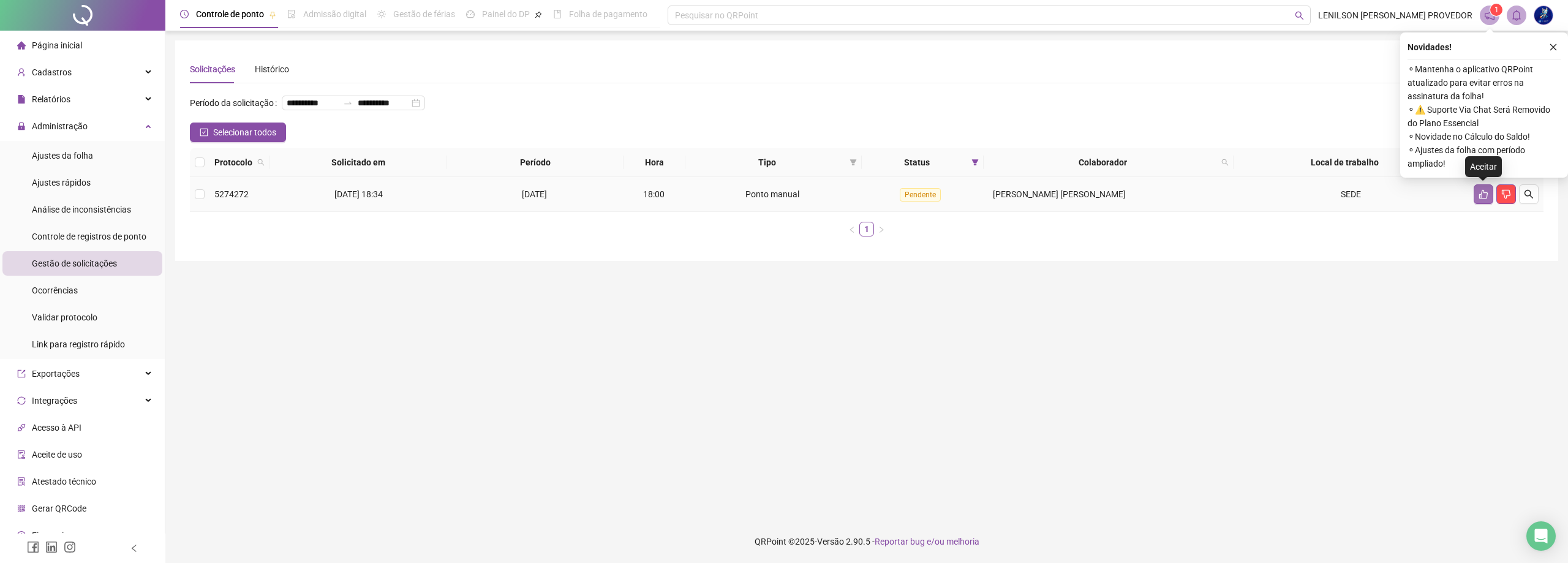
click at [1481, 193] on icon "like" at bounding box center [1483, 194] width 9 height 9
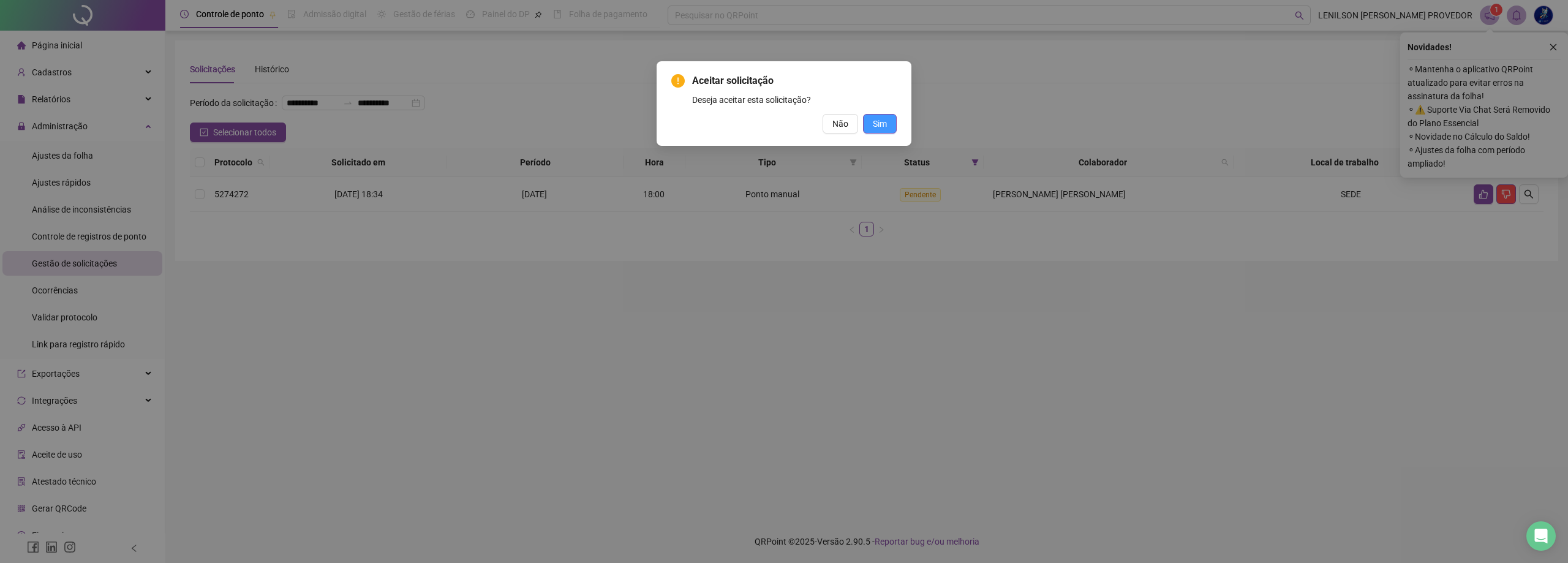
click at [888, 114] on button "Sim" at bounding box center [880, 124] width 34 height 20
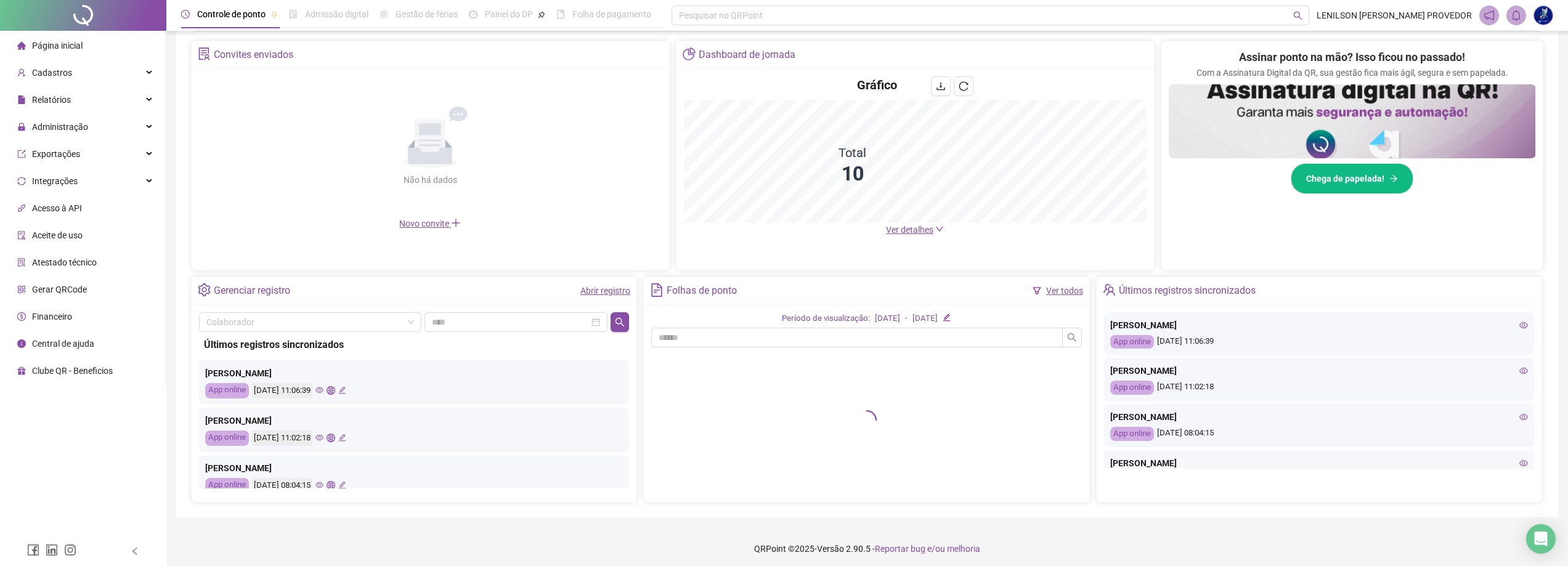
scroll to position [236, 0]
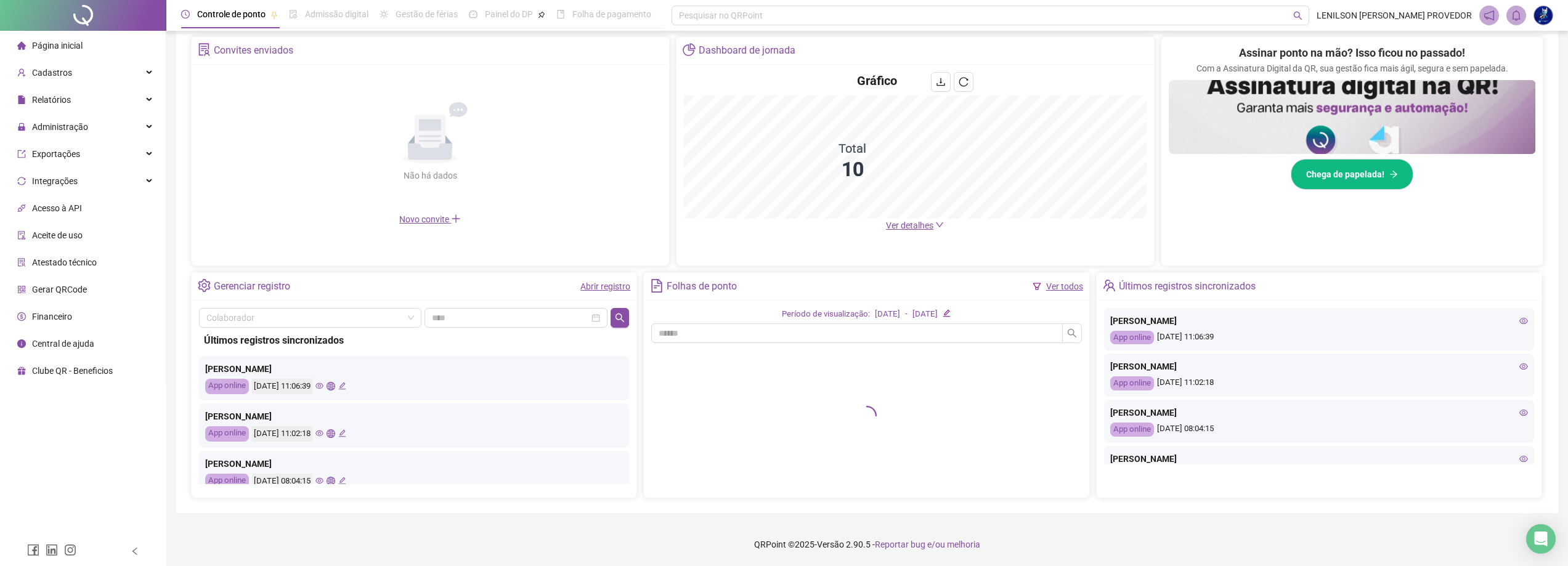
click at [1065, 286] on link "Ver todos" at bounding box center [1064, 286] width 37 height 10
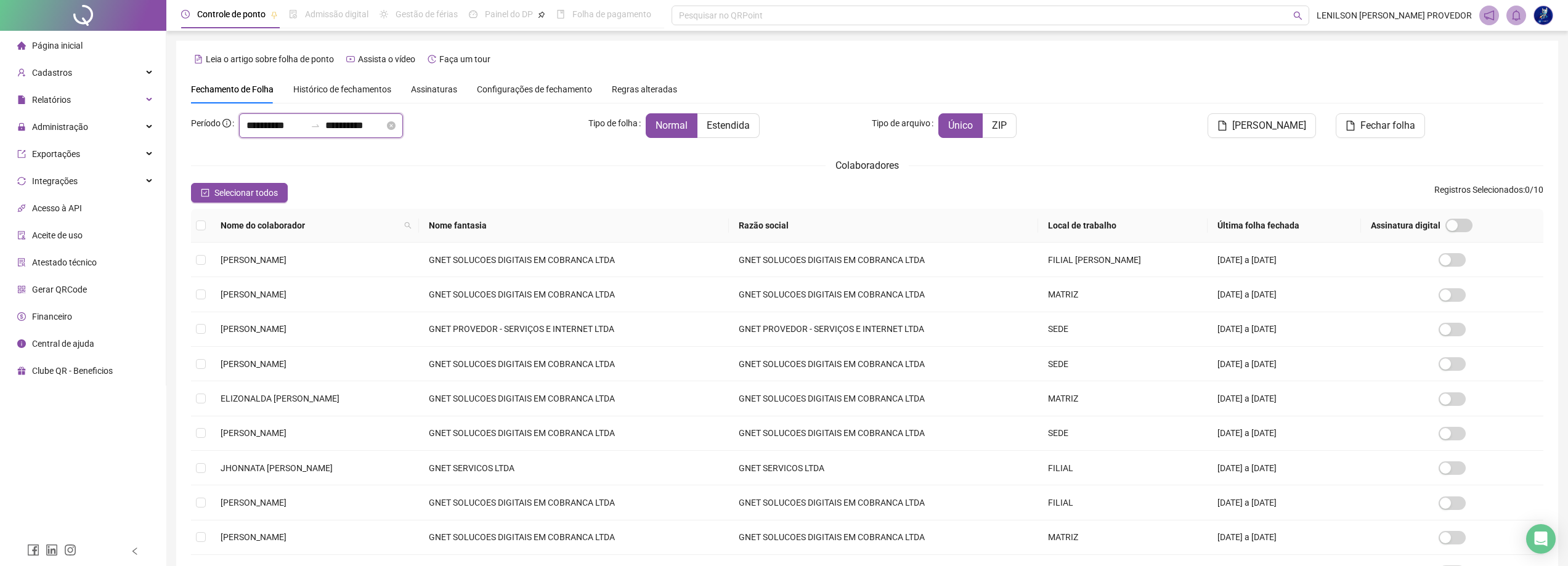
click at [300, 125] on input "**********" at bounding box center [276, 125] width 60 height 15
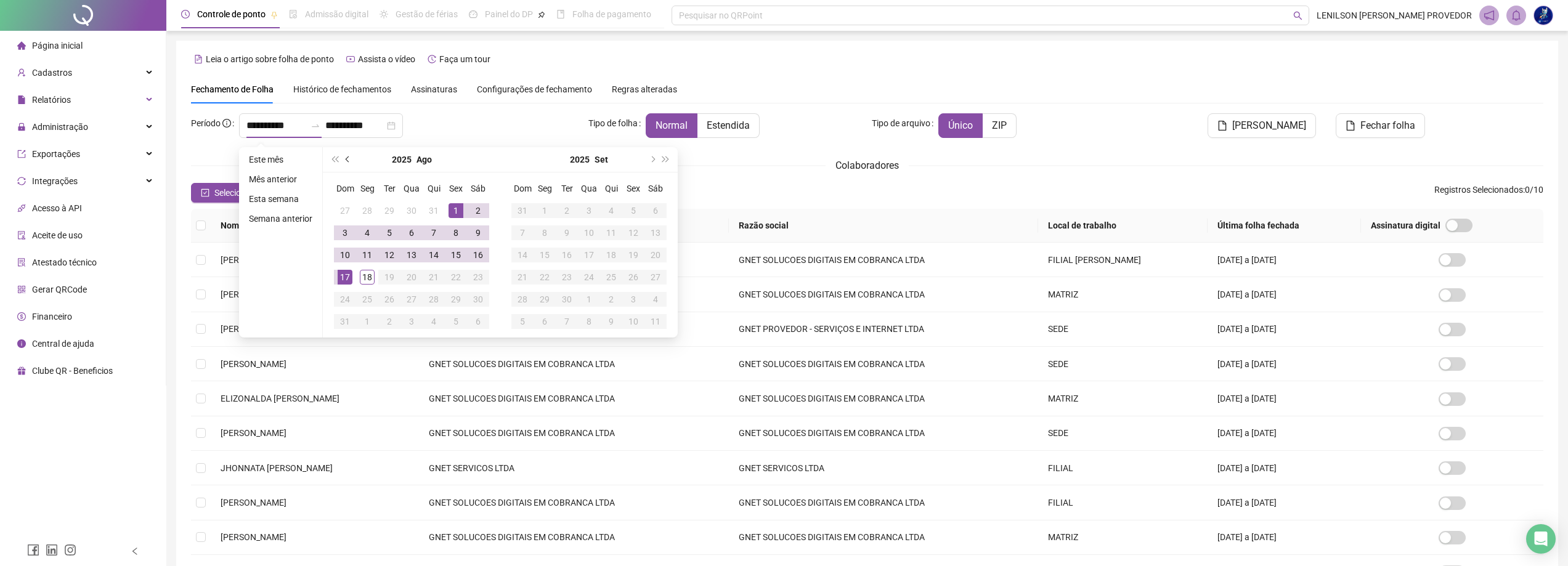
click at [349, 157] on button "prev-year" at bounding box center [348, 159] width 14 height 25
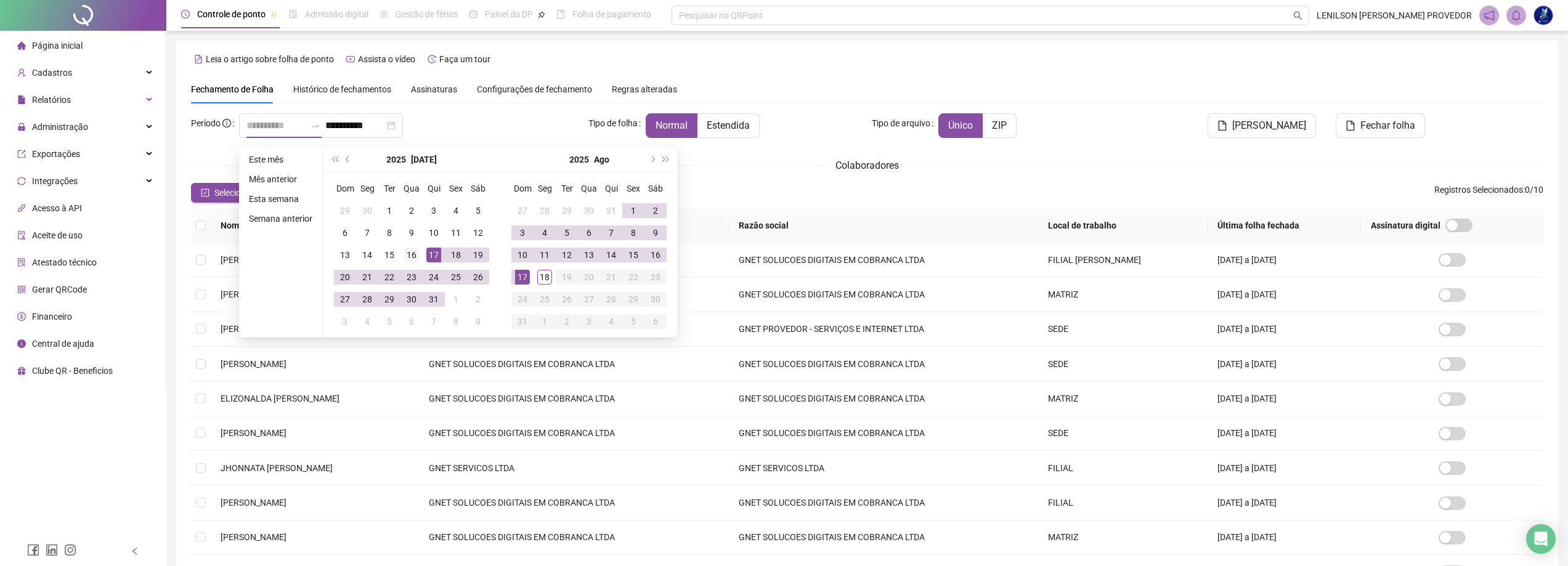
type input "**********"
click at [414, 255] on div "16" at bounding box center [411, 255] width 15 height 15
type input "**********"
click at [637, 256] on div "15" at bounding box center [633, 255] width 15 height 15
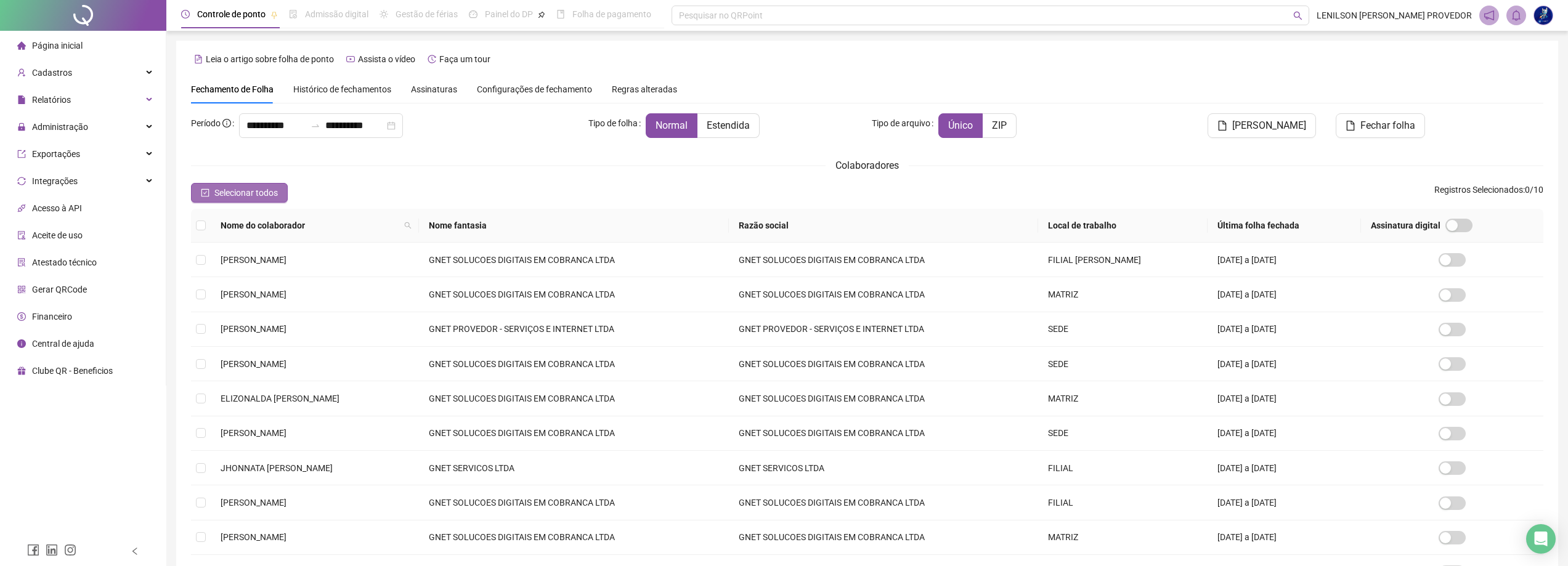
click at [240, 191] on span "Selecionar todos" at bounding box center [246, 193] width 63 height 14
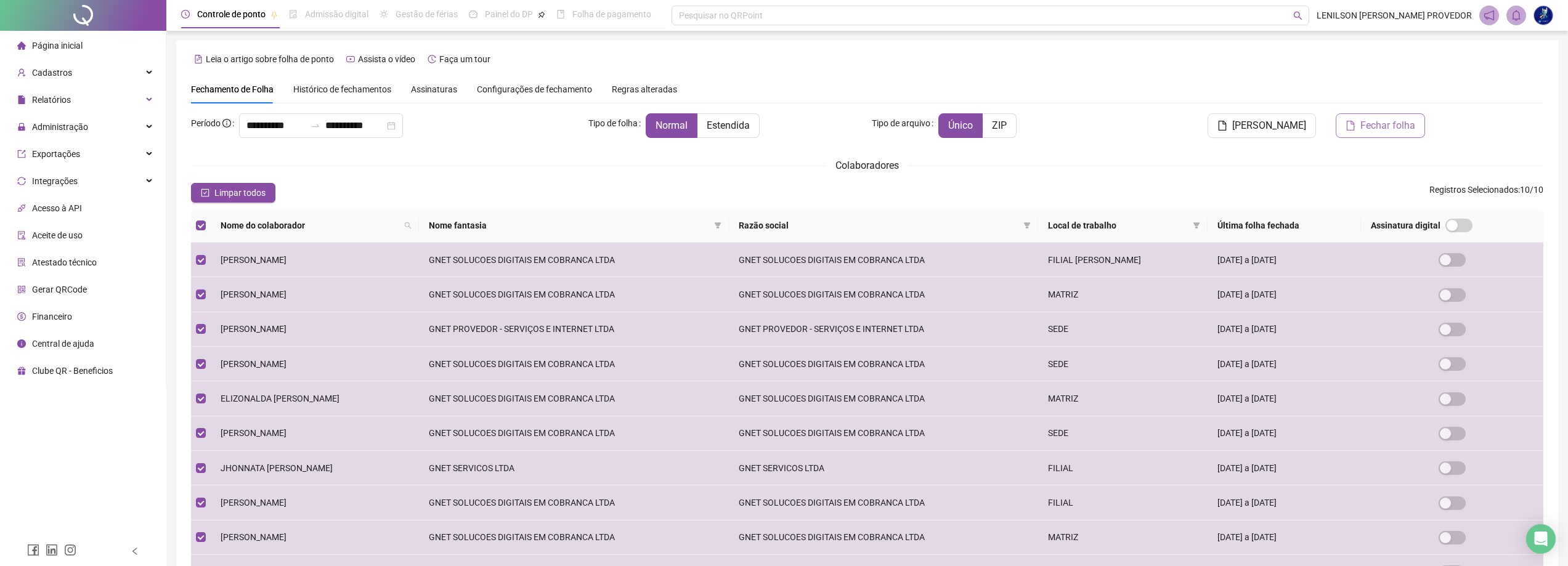
click at [1392, 128] on span "Fechar folha" at bounding box center [1387, 125] width 55 height 15
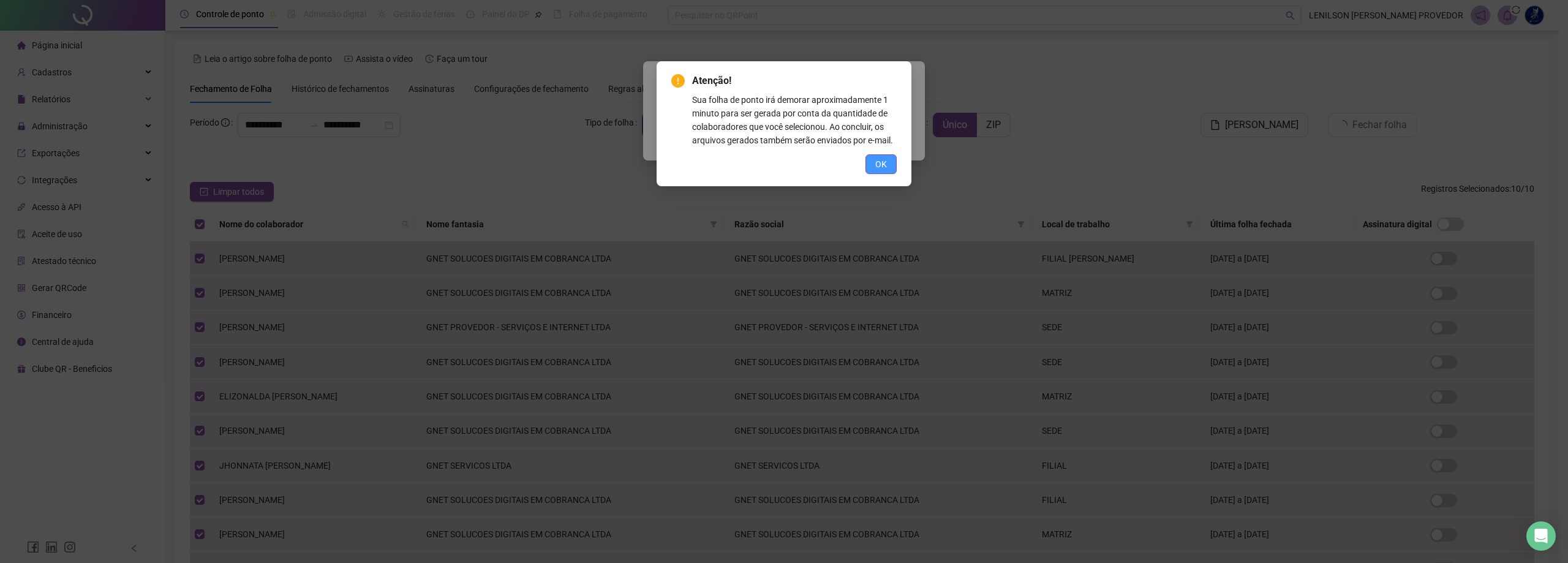
click at [880, 159] on span "OK" at bounding box center [882, 165] width 12 height 14
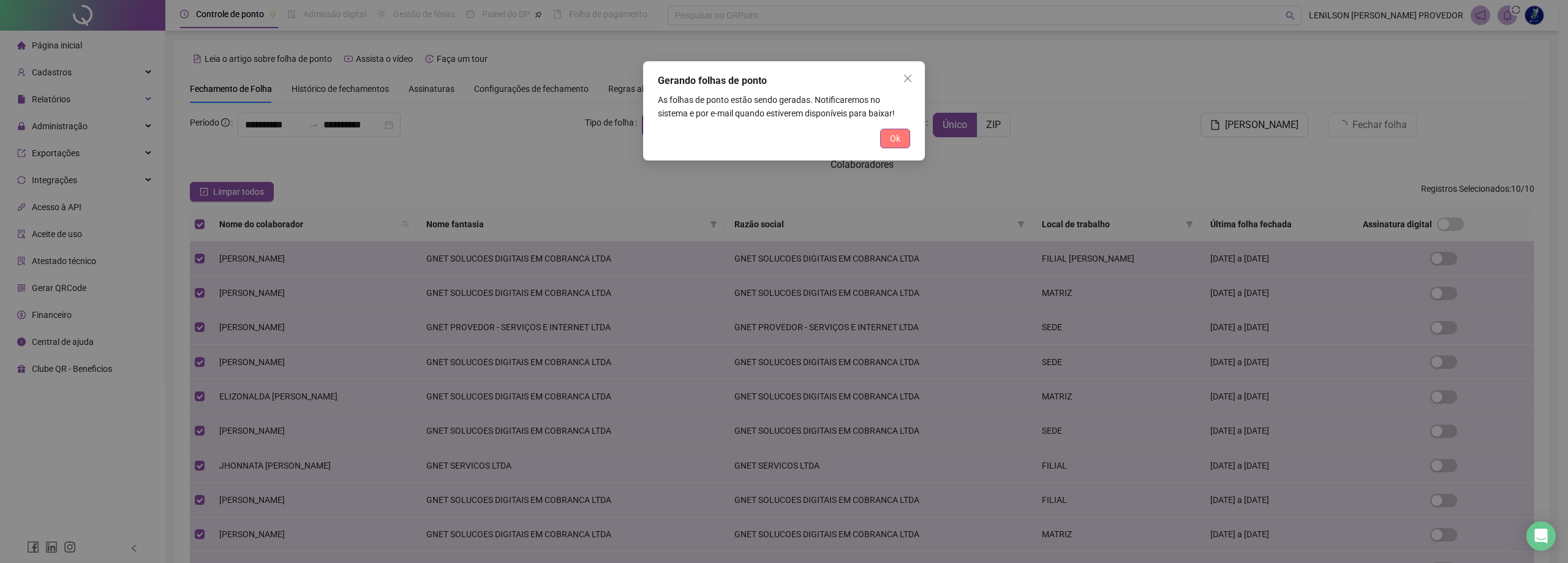
click at [897, 135] on span "Ok" at bounding box center [894, 139] width 11 height 14
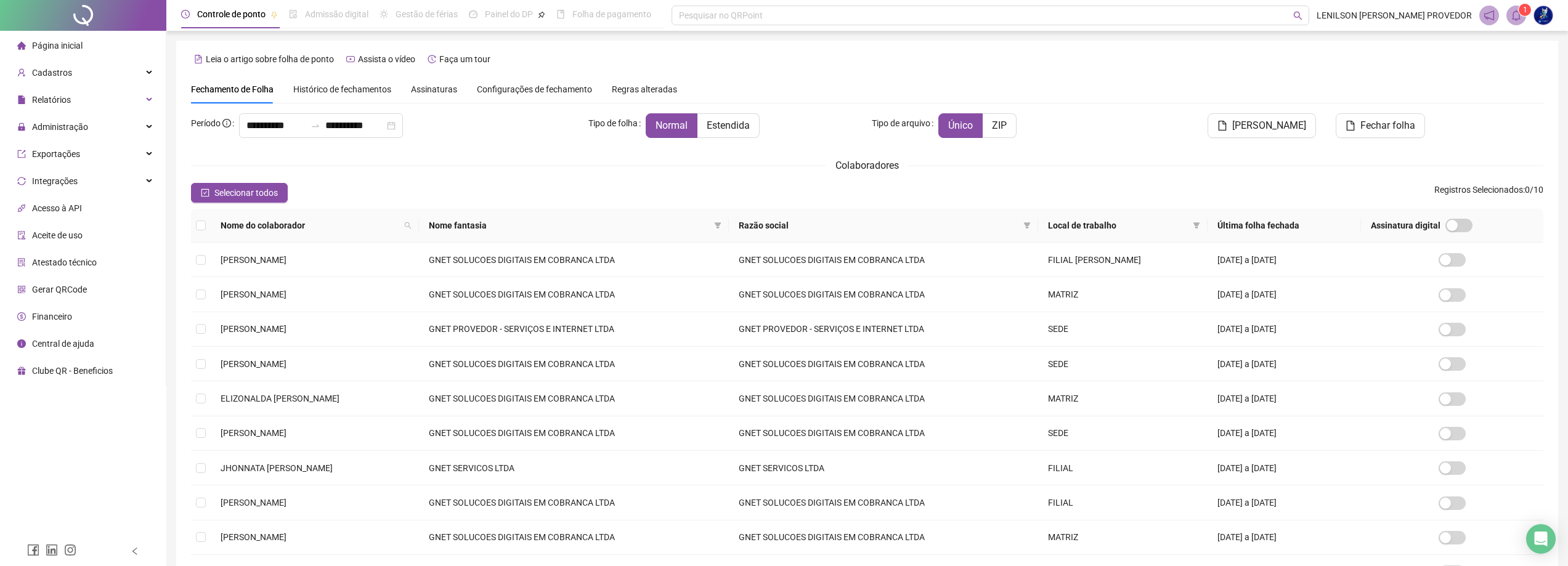
click at [1515, 16] on icon "bell" at bounding box center [1515, 15] width 11 height 11
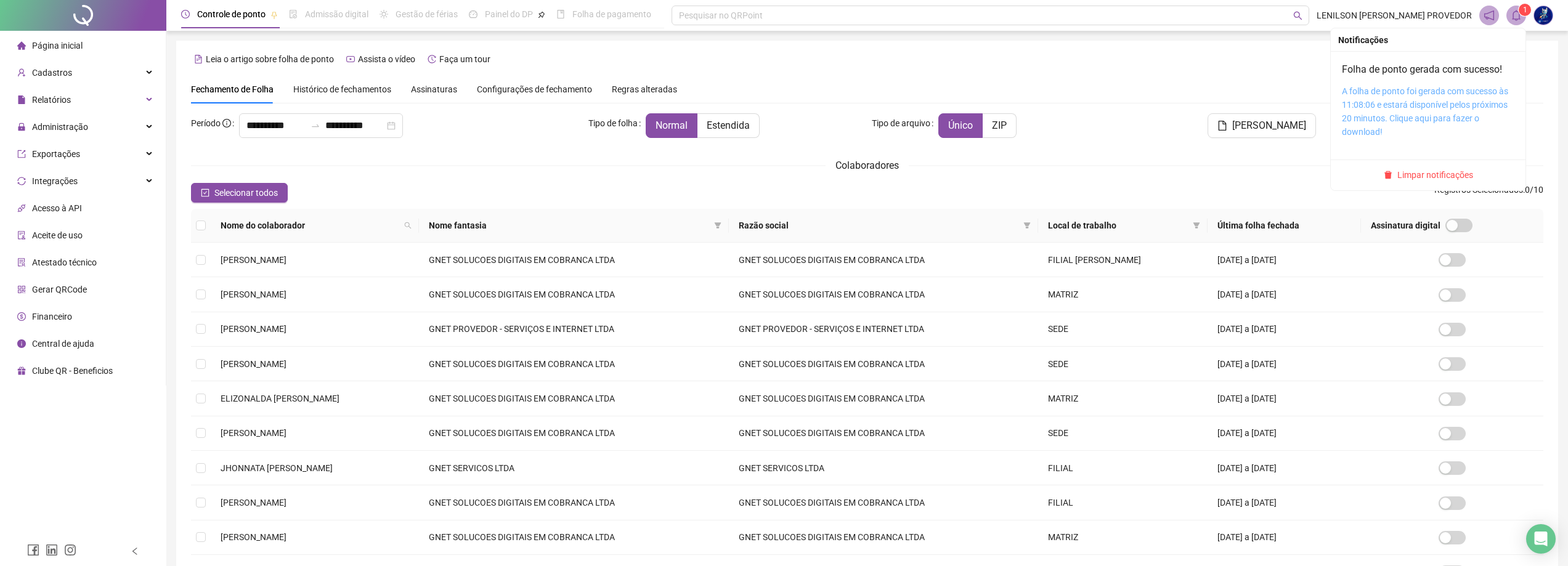
click at [1423, 106] on link "A folha de ponto foi gerada com sucesso às 11:08:06 e estará disponível pelos p…" at bounding box center [1425, 111] width 167 height 51
